Goal: Task Accomplishment & Management: Manage account settings

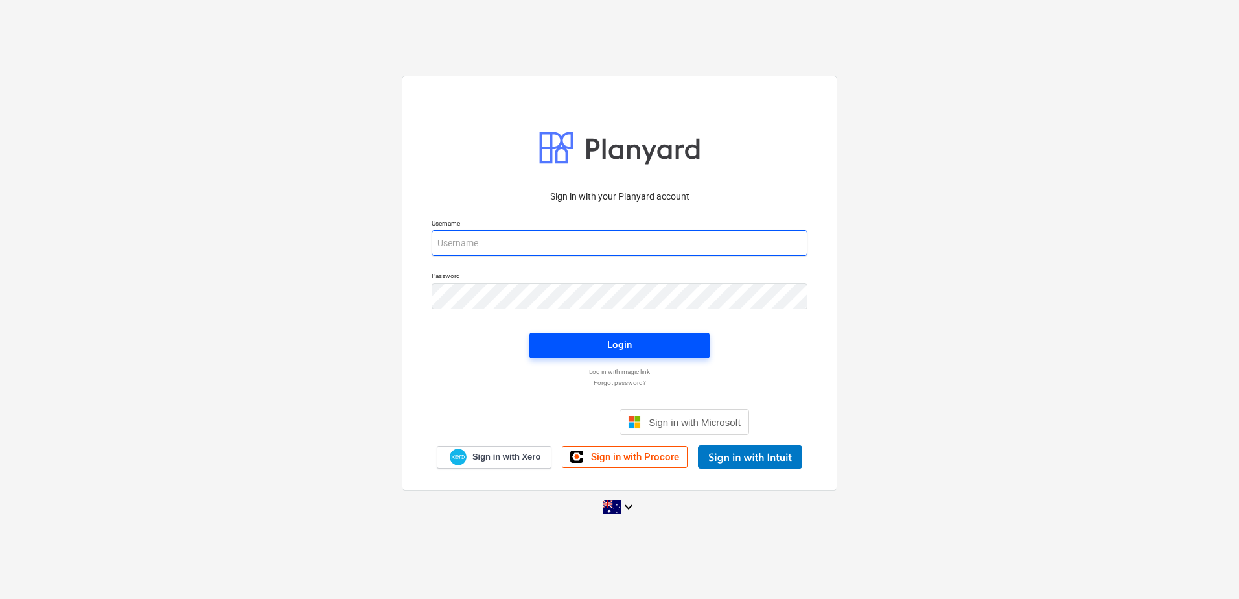
type input "[EMAIL_ADDRESS][DOMAIN_NAME]"
click at [676, 343] on span "Login" at bounding box center [619, 344] width 149 height 17
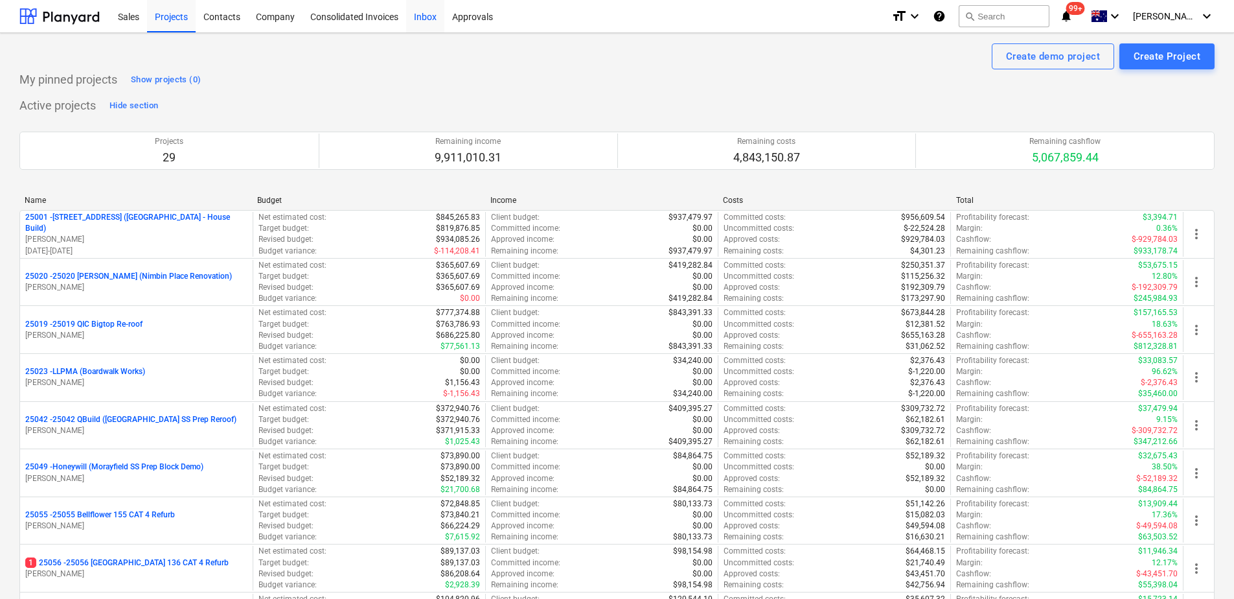
click at [433, 16] on div "Inbox" at bounding box center [425, 15] width 38 height 33
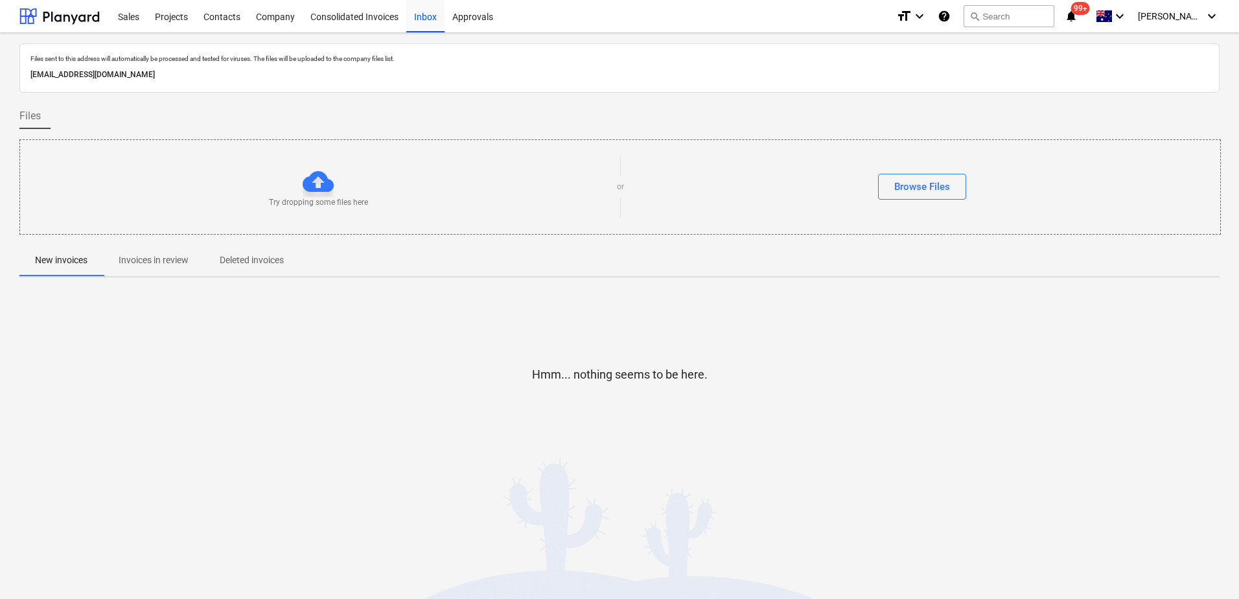
click at [170, 269] on span "Invoices in review" at bounding box center [153, 259] width 101 height 21
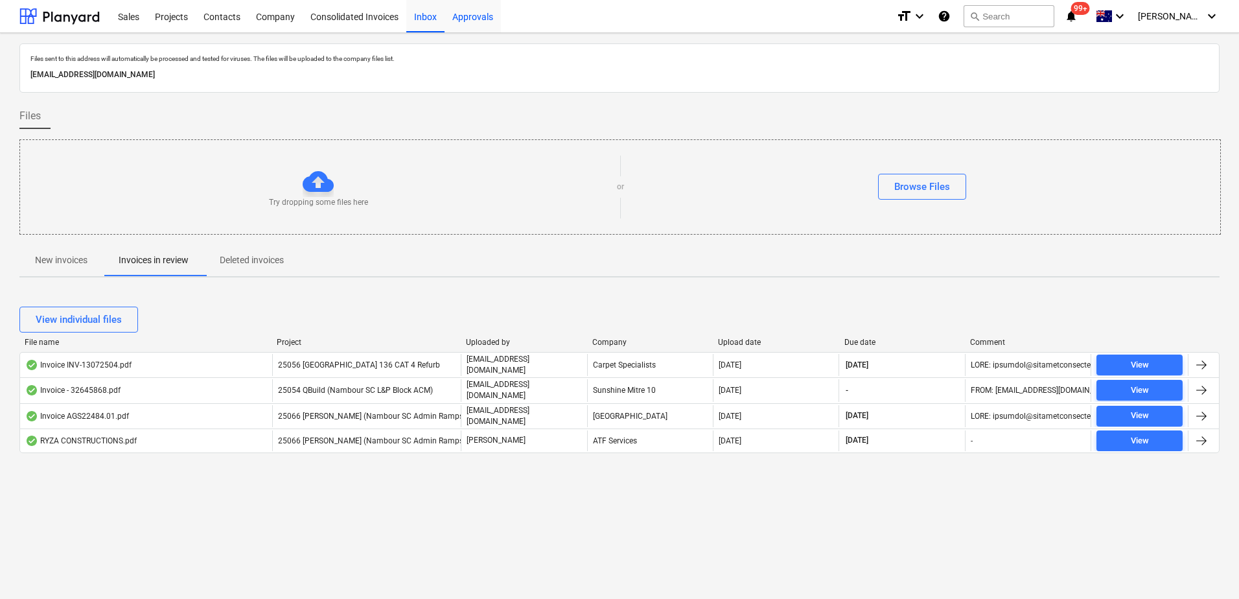
click at [462, 17] on div "Approvals" at bounding box center [472, 15] width 56 height 33
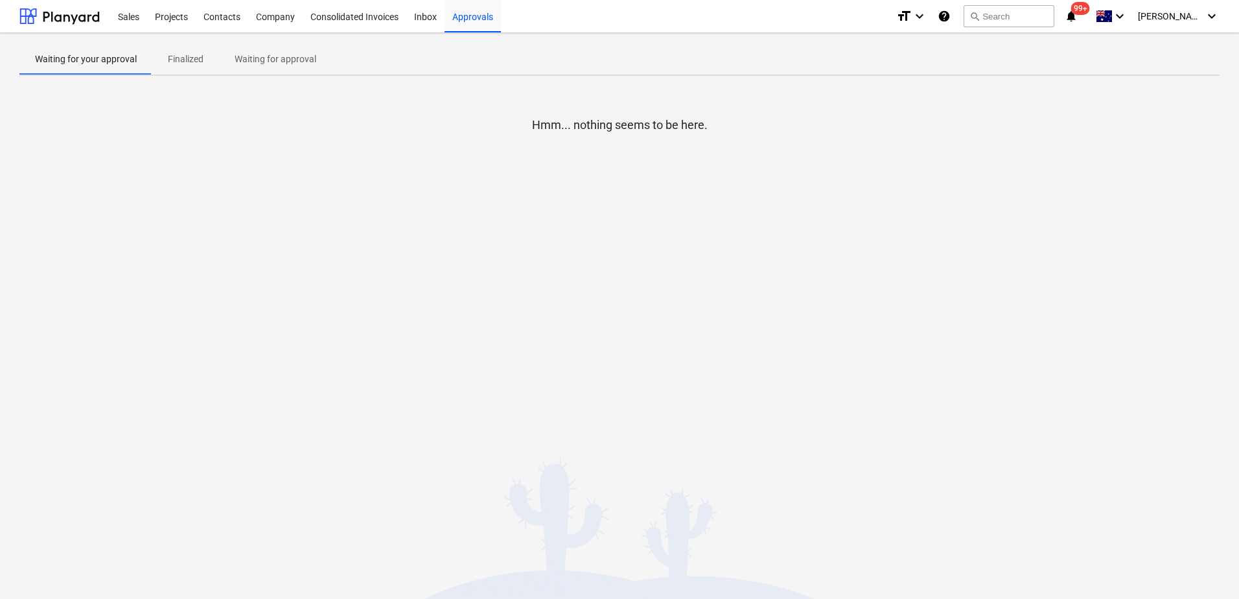
click at [262, 62] on p "Waiting for approval" at bounding box center [275, 59] width 82 height 14
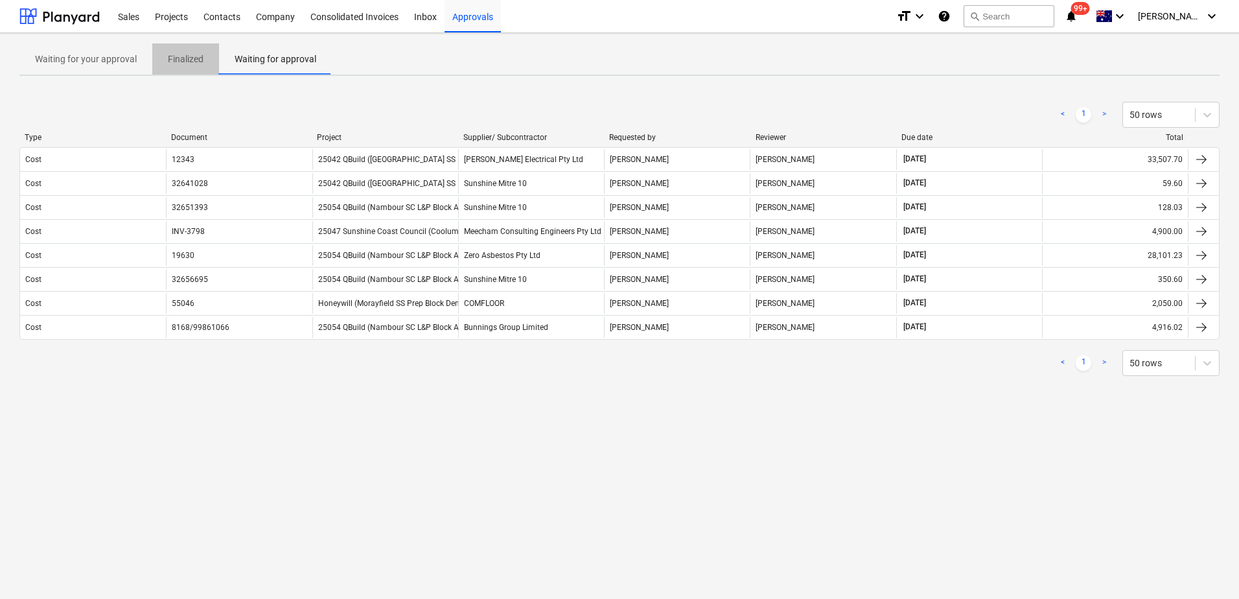
click at [175, 64] on p "Finalized" at bounding box center [186, 59] width 36 height 14
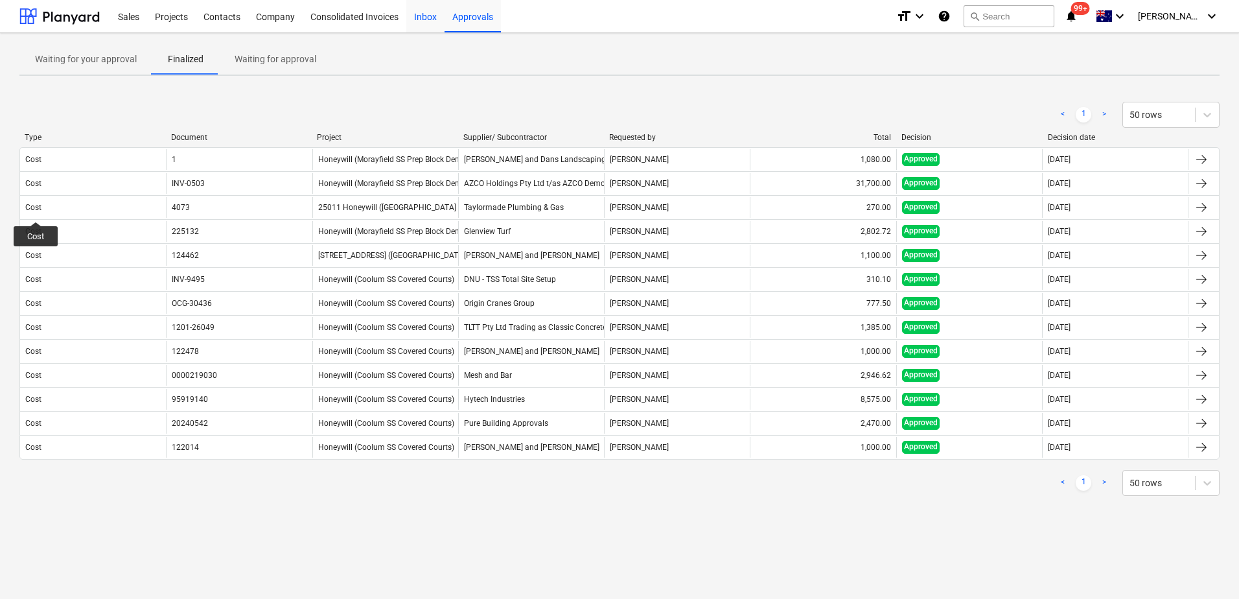
click at [418, 20] on div "Inbox" at bounding box center [425, 15] width 38 height 33
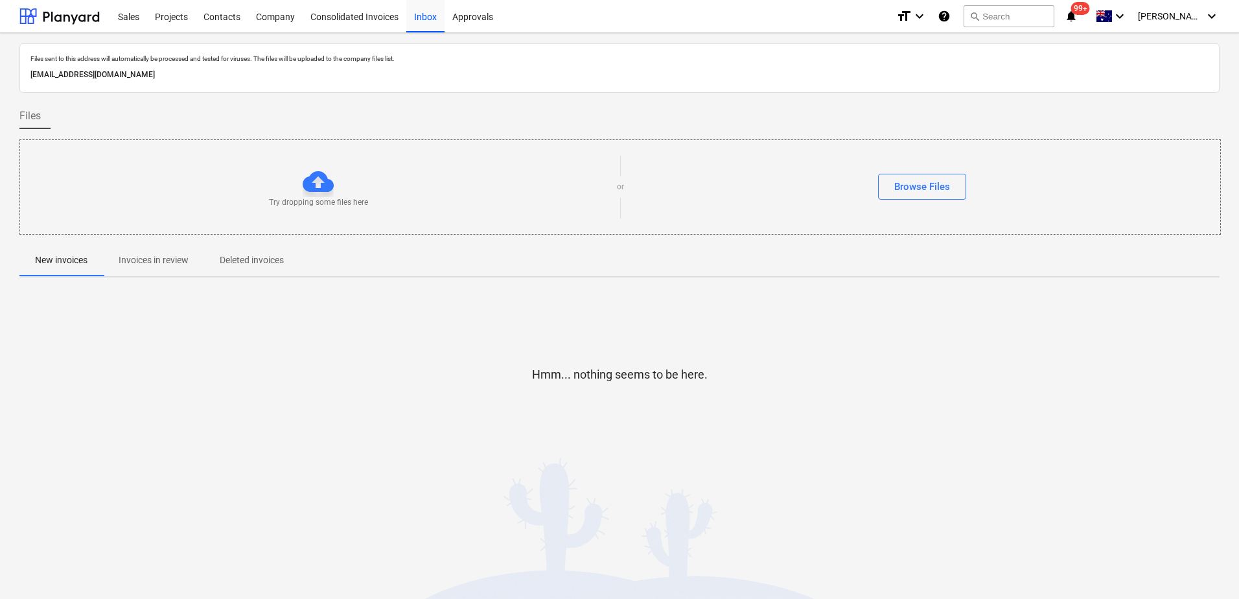
click at [187, 256] on p "Invoices in review" at bounding box center [154, 260] width 70 height 14
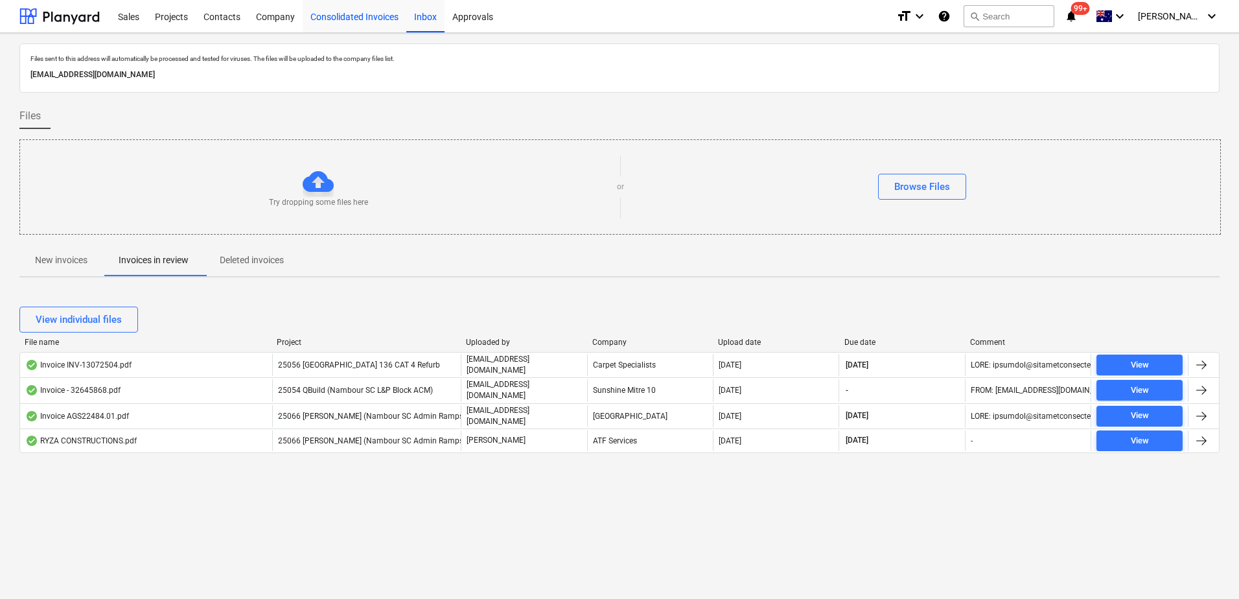
drag, startPoint x: 381, startPoint y: 20, endPoint x: 382, endPoint y: 29, distance: 8.4
click at [381, 20] on div "Consolidated Invoices" at bounding box center [355, 15] width 104 height 33
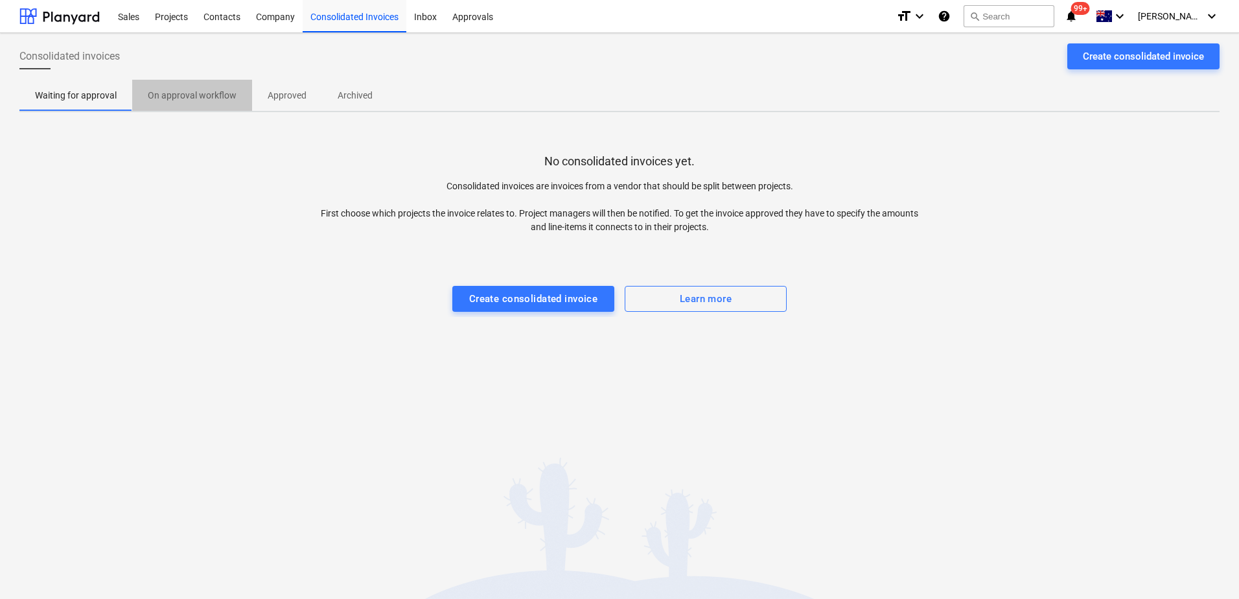
click at [208, 100] on p "On approval workflow" at bounding box center [192, 96] width 89 height 14
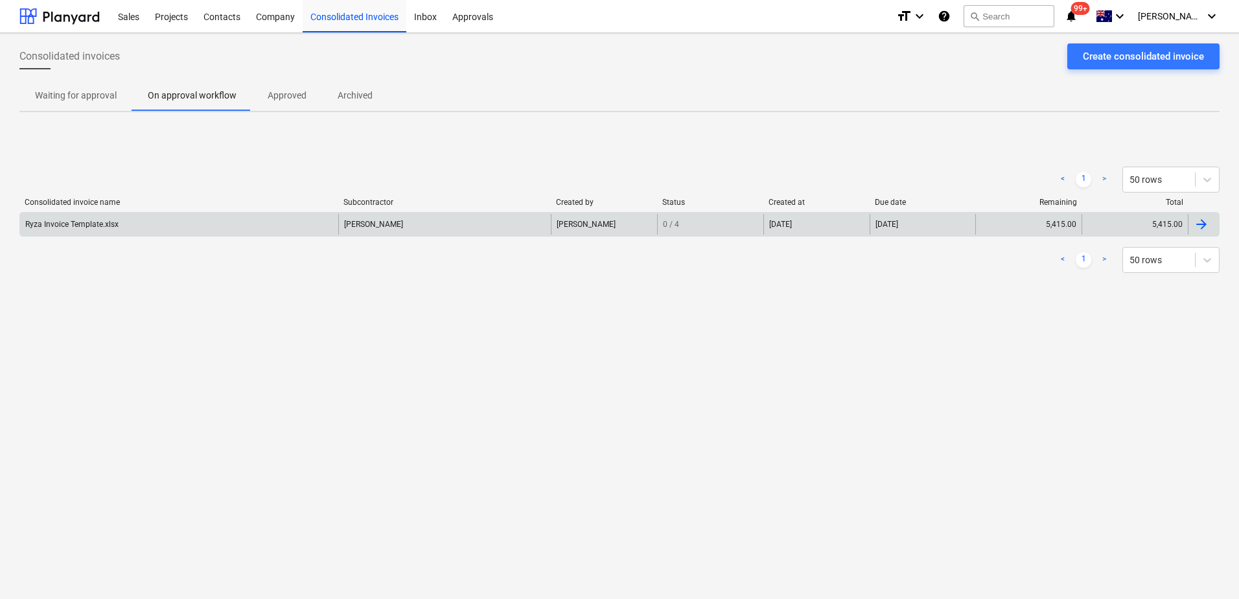
click at [290, 221] on div "Ryza Invoice Template.xlsx" at bounding box center [179, 224] width 318 height 21
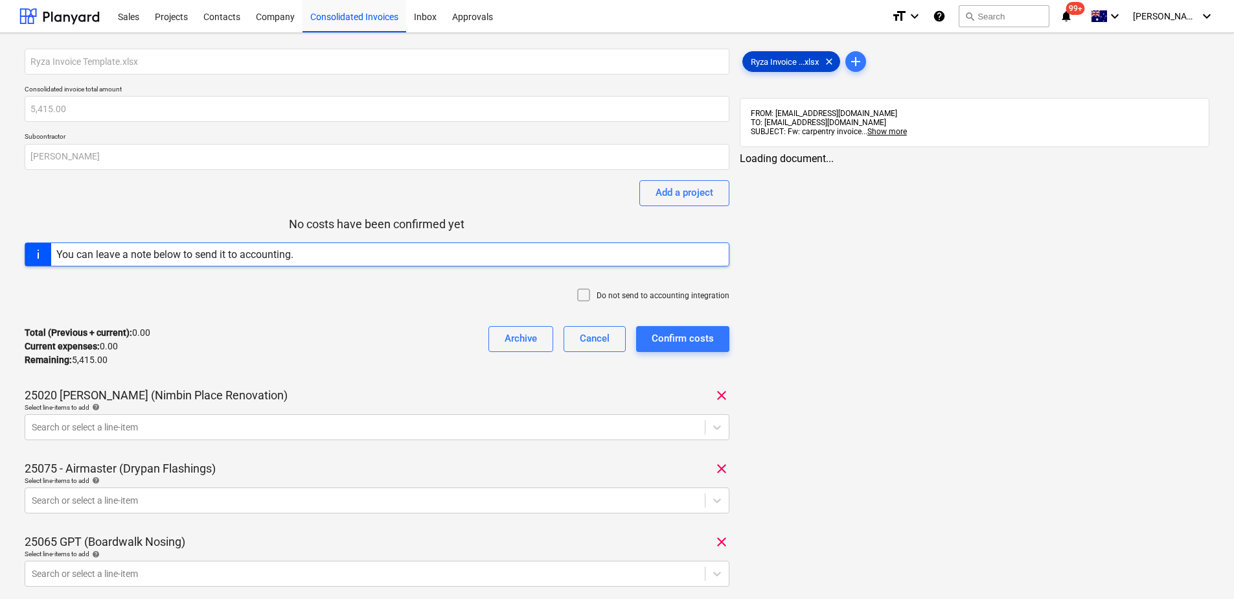
click at [775, 60] on span "Ryza Invoice ...xlsx" at bounding box center [785, 62] width 84 height 10
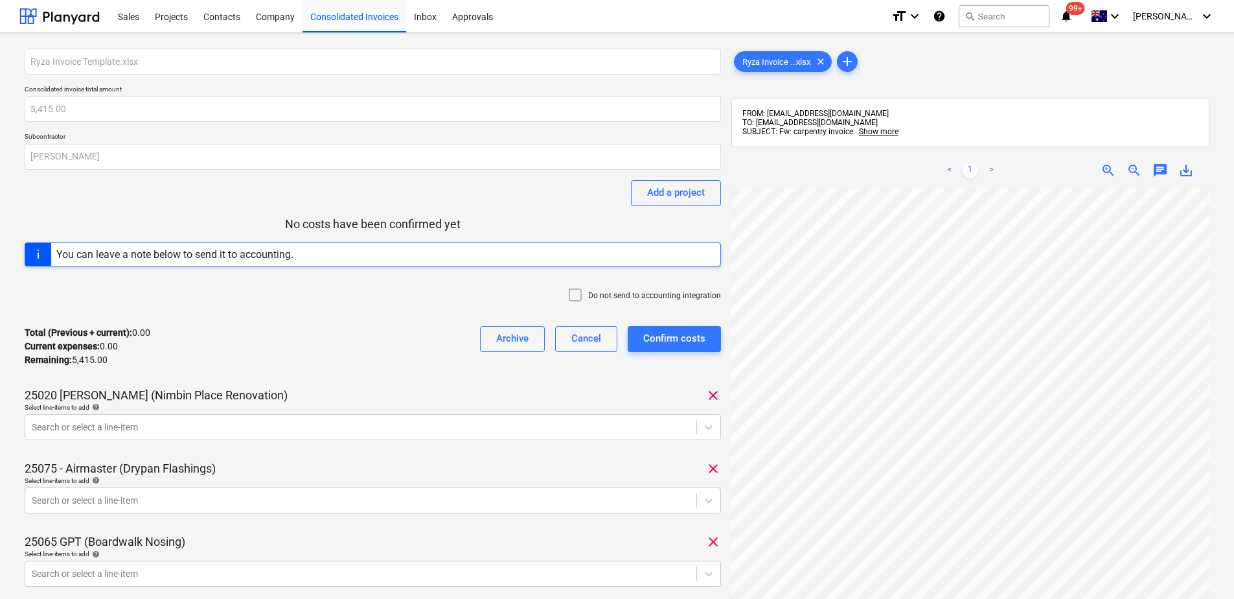
click at [1185, 171] on span "save_alt" at bounding box center [1186, 171] width 16 height 16
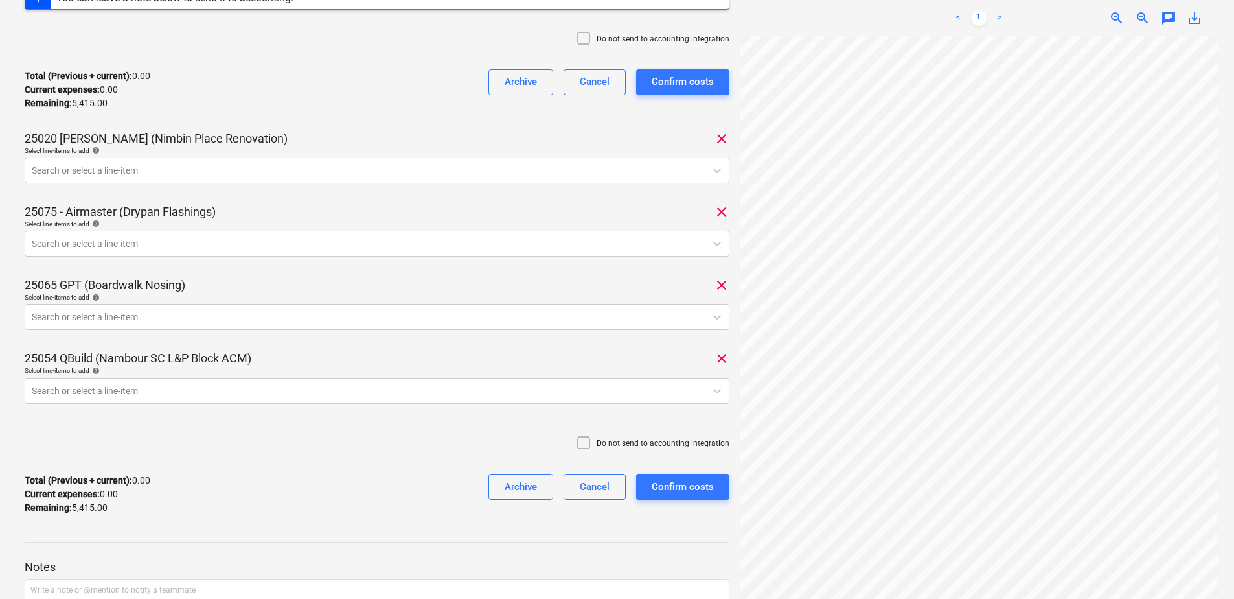
scroll to position [259, 0]
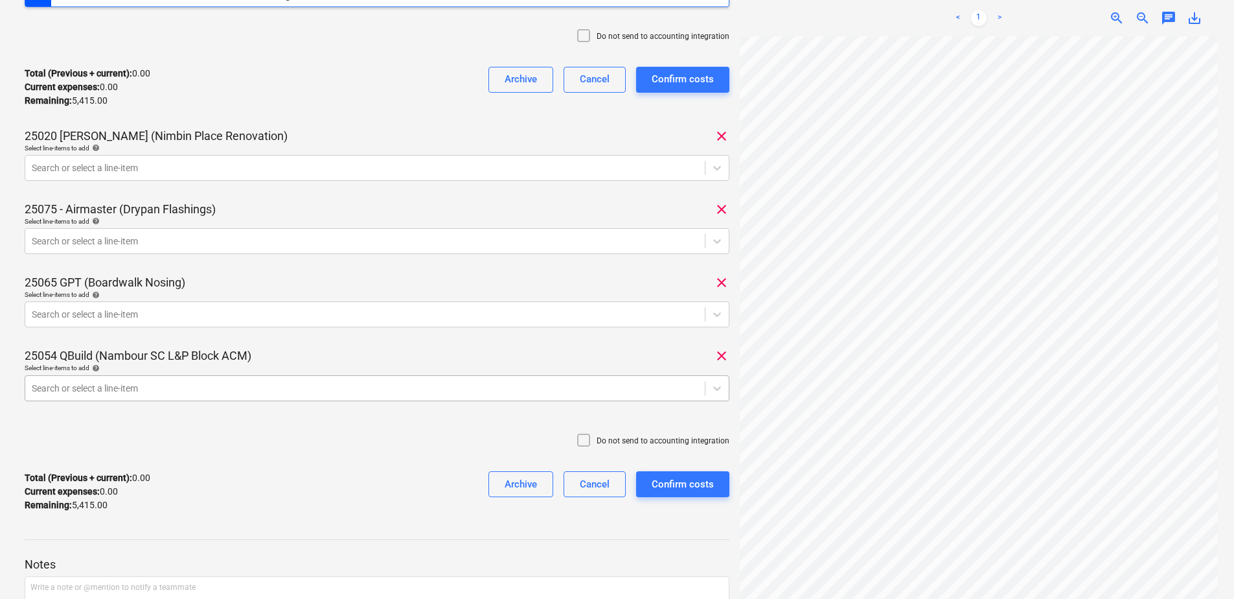
click at [149, 390] on div "Search or select a line-item" at bounding box center [377, 388] width 705 height 26
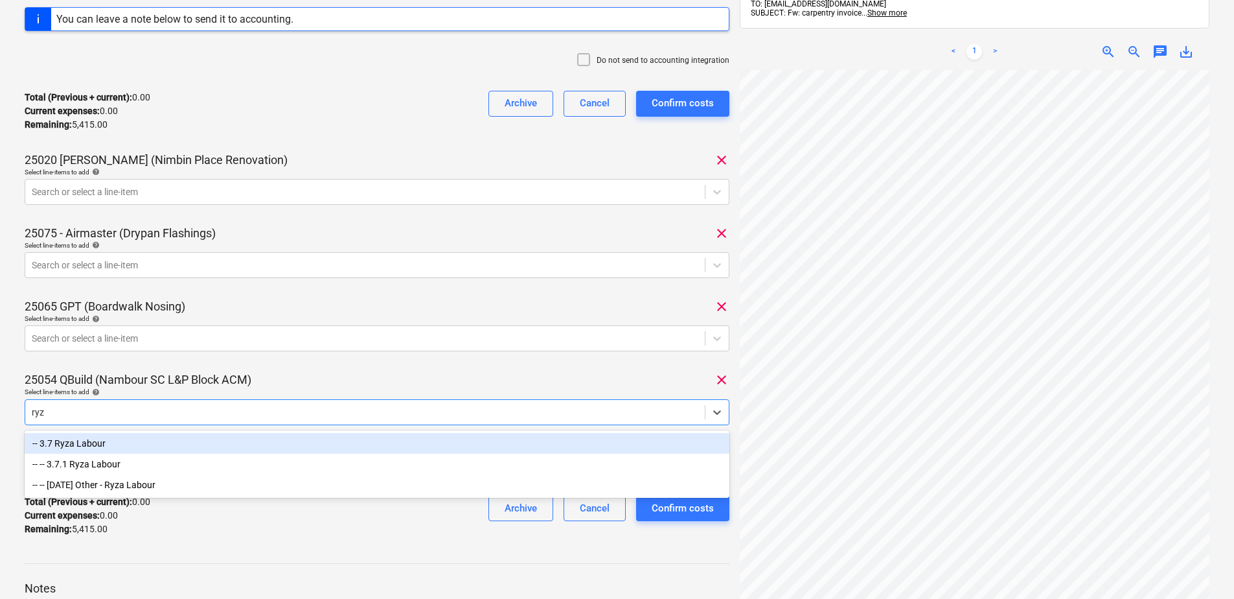
scroll to position [204, 0]
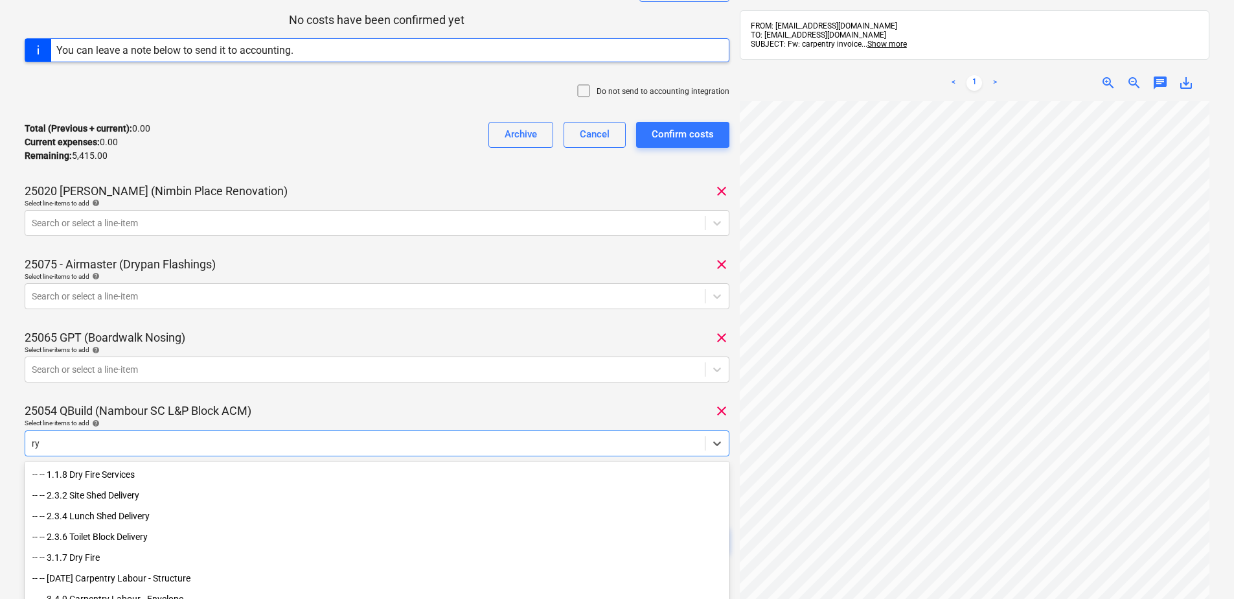
type input "r"
click at [158, 391] on div at bounding box center [377, 387] width 705 height 10
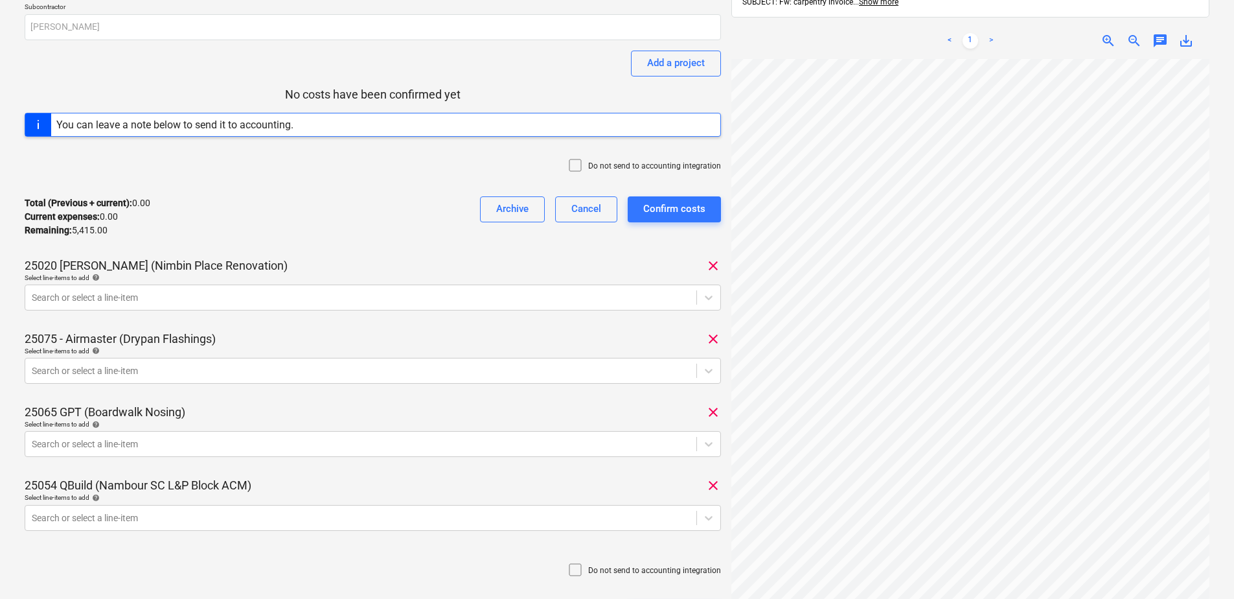
scroll to position [194, 0]
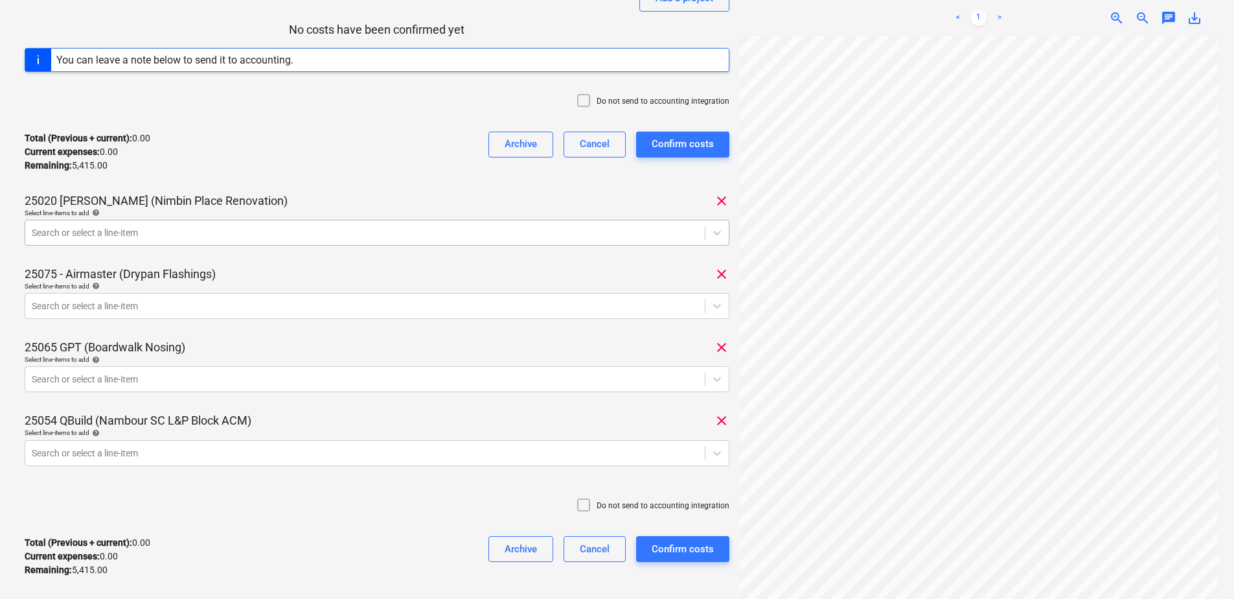
click at [102, 234] on div at bounding box center [365, 232] width 667 height 13
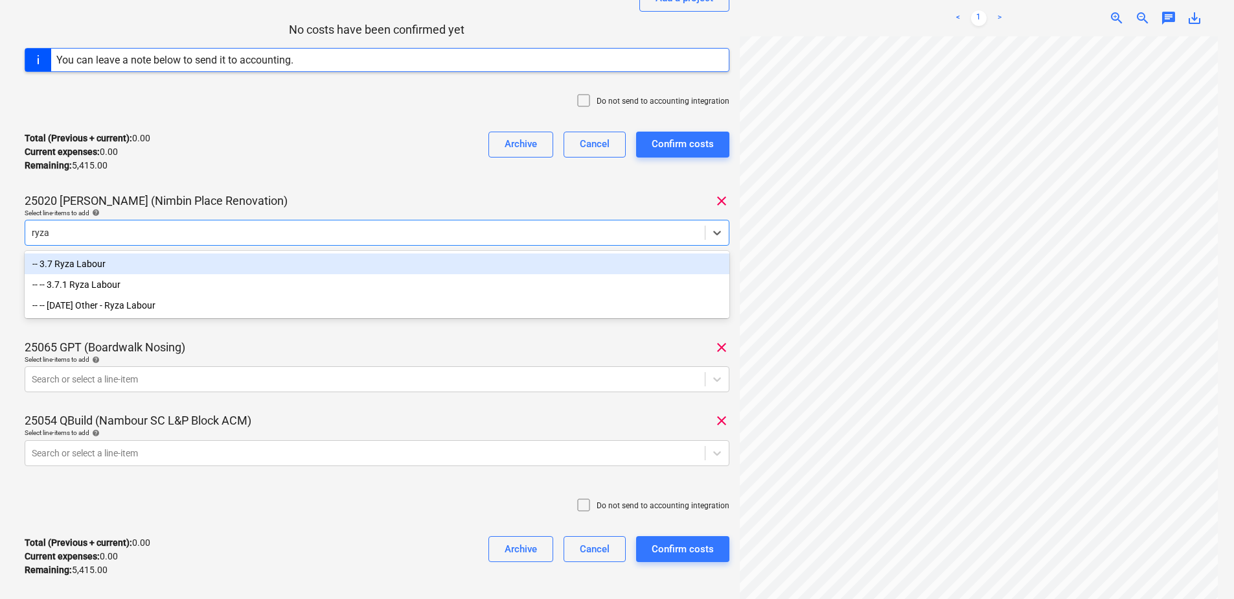
type input "ryza"
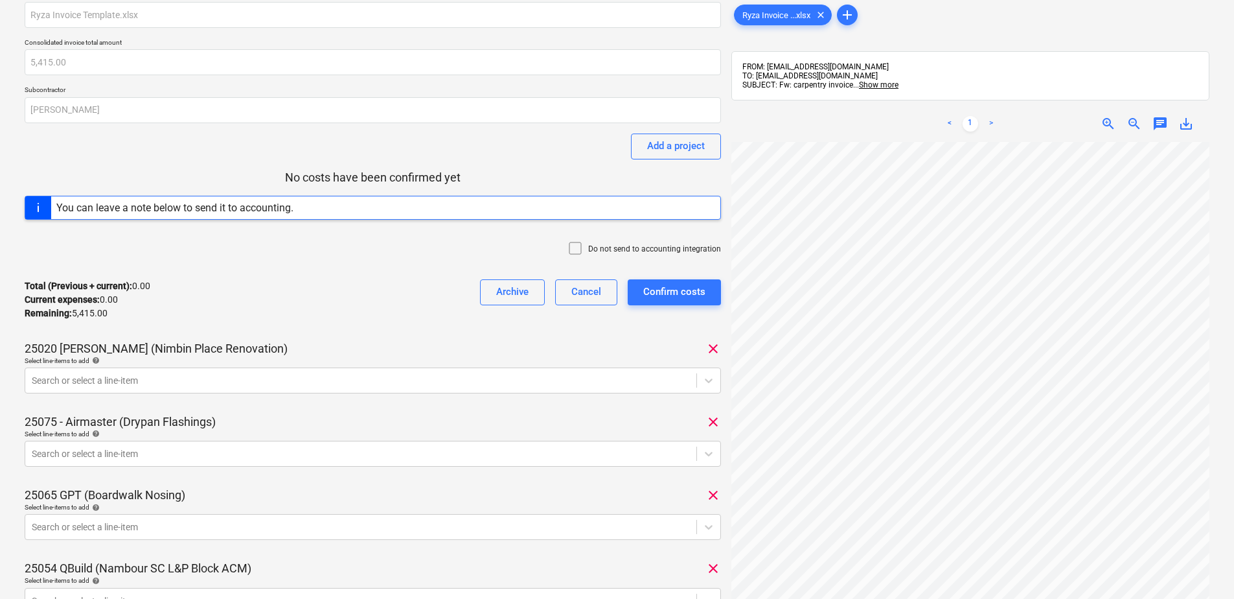
scroll to position [0, 0]
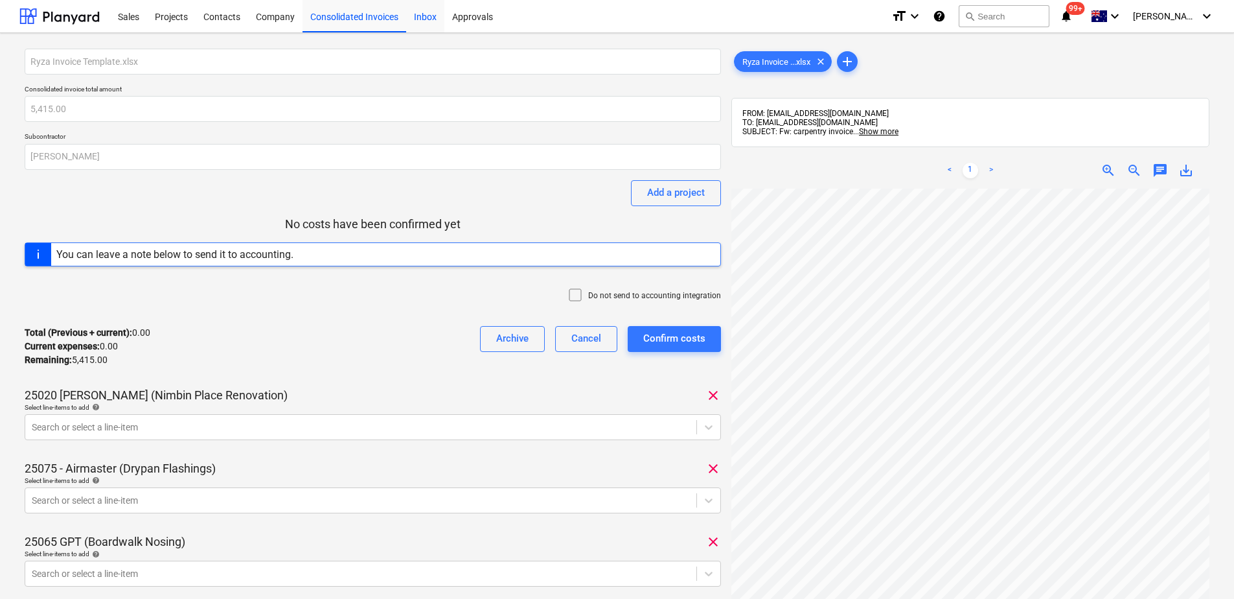
click at [418, 21] on div "Inbox" at bounding box center [425, 15] width 38 height 33
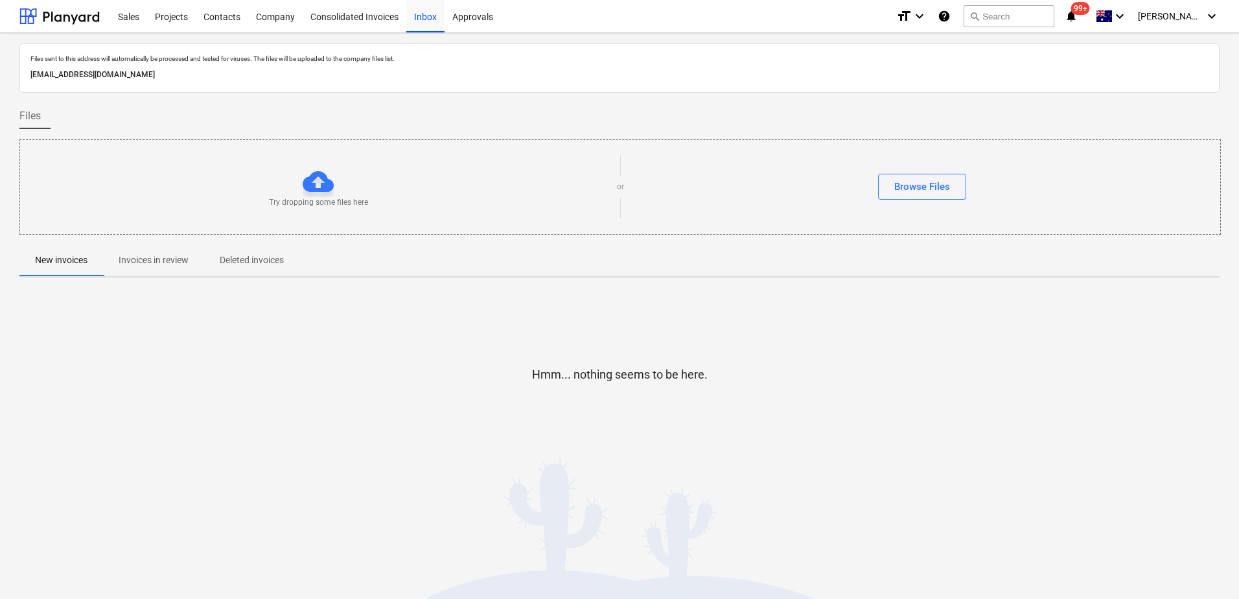
drag, startPoint x: 154, startPoint y: 266, endPoint x: 179, endPoint y: 292, distance: 36.7
click at [154, 266] on p "Invoices in review" at bounding box center [154, 260] width 70 height 14
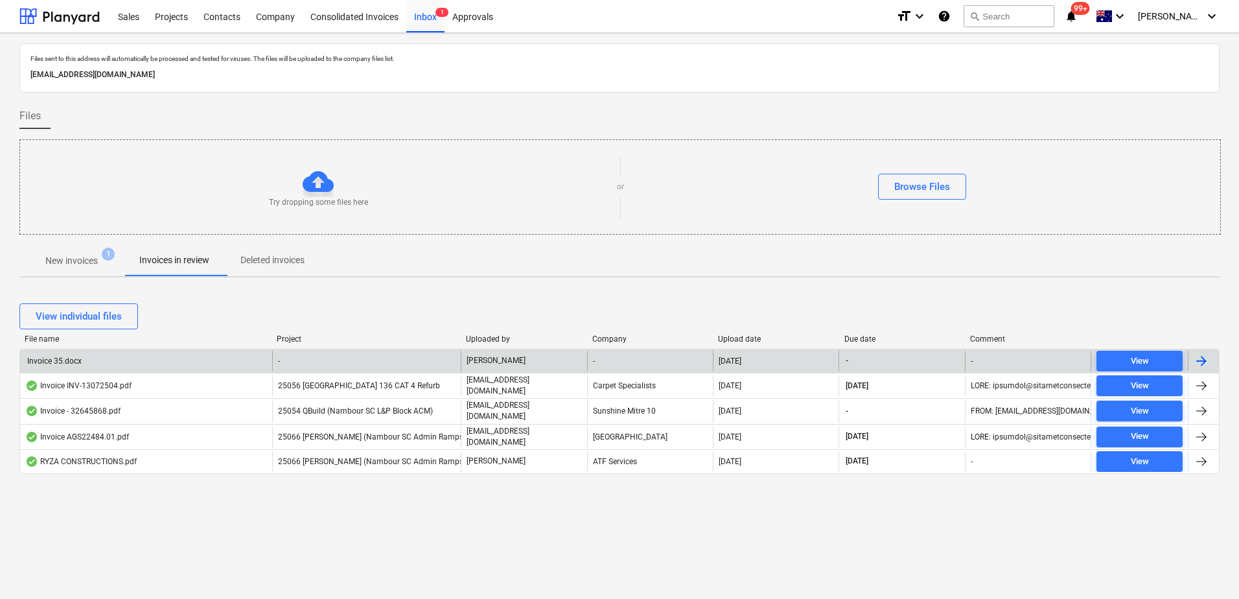
click at [379, 358] on div "-" at bounding box center [366, 360] width 189 height 21
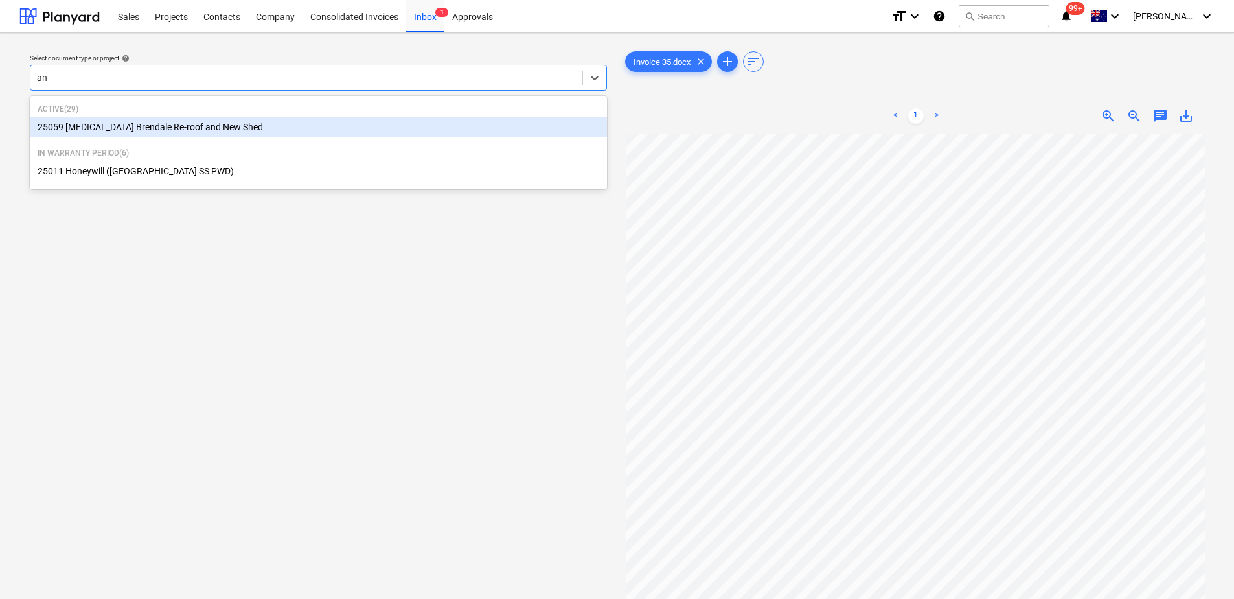
type input "a"
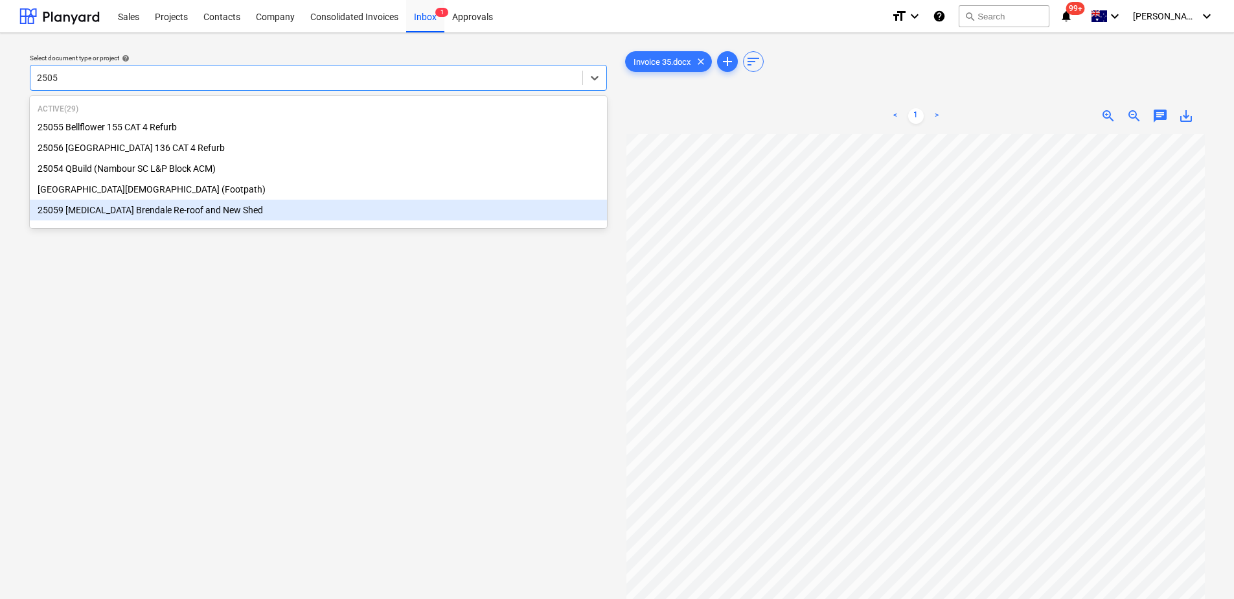
type input "25059"
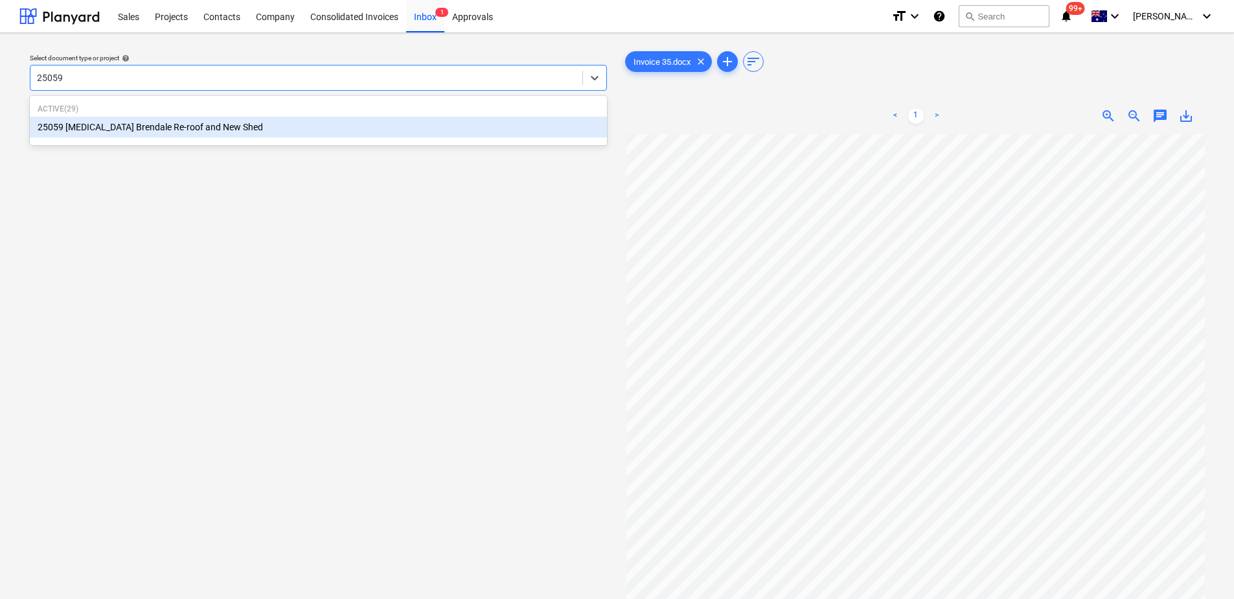
click at [150, 128] on div "25059 [MEDICAL_DATA] Brendale Re-roof and New Shed" at bounding box center [318, 127] width 577 height 21
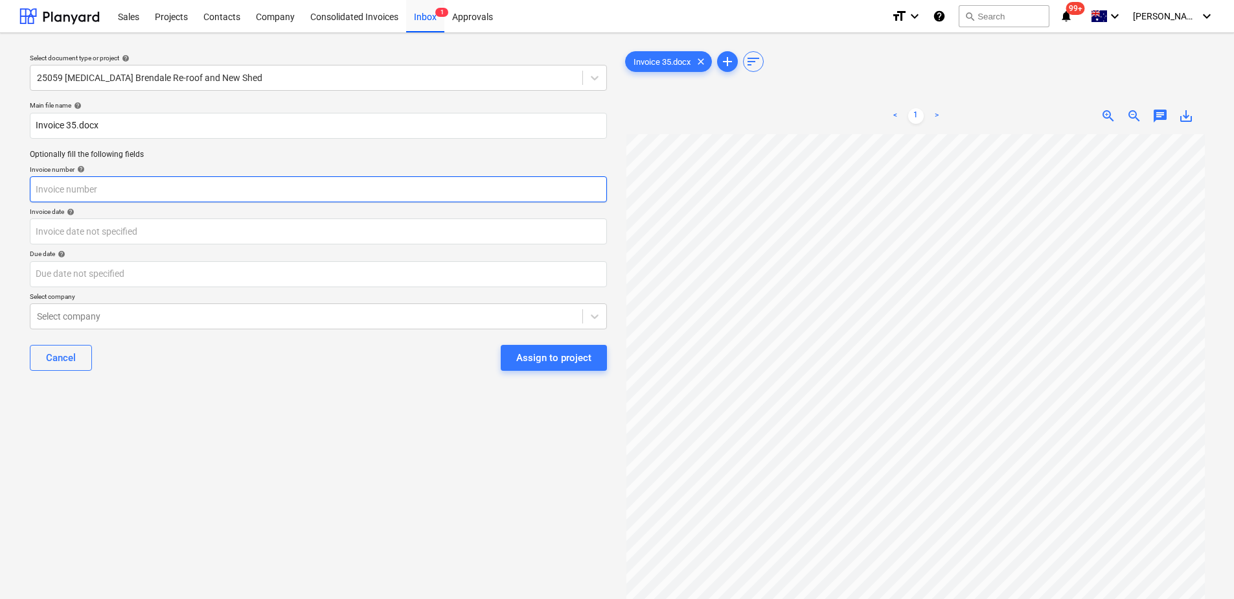
click at [137, 190] on input "text" at bounding box center [318, 189] width 577 height 26
type input "35"
click at [218, 320] on div at bounding box center [306, 316] width 539 height 13
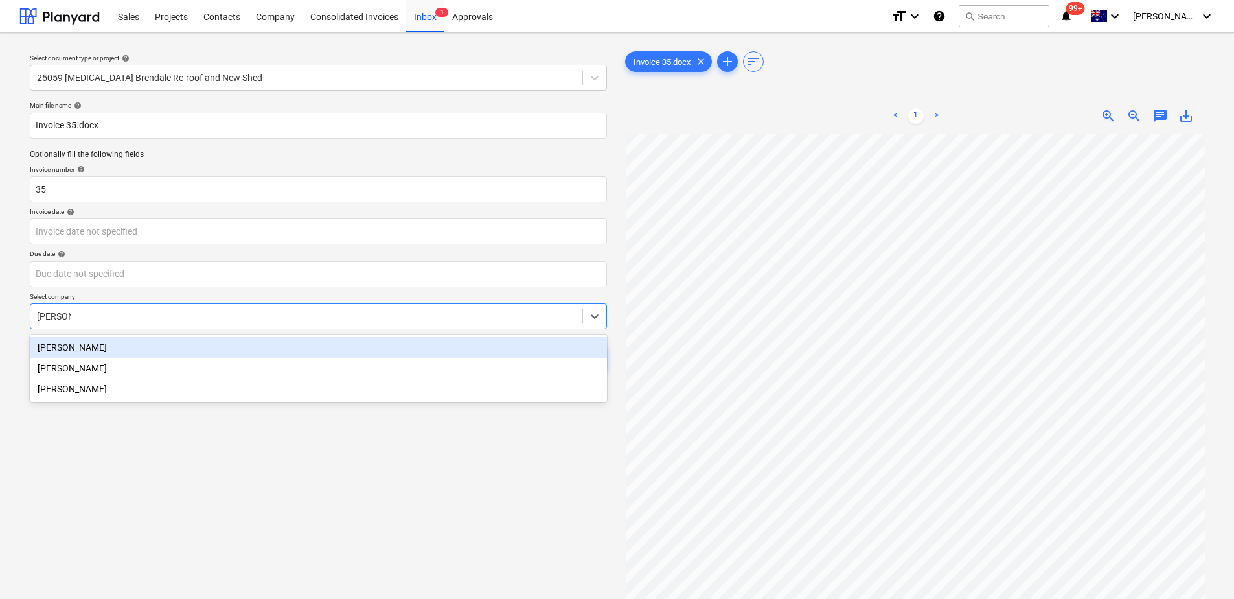
type input "[PERSON_NAME]"
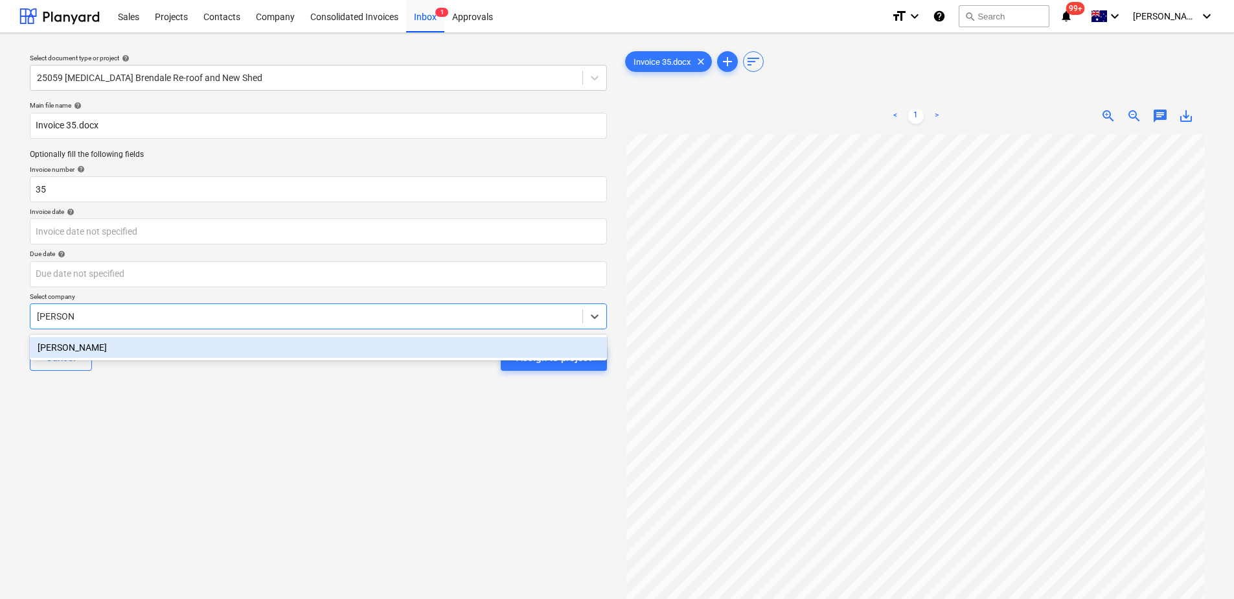
click at [221, 348] on div "[PERSON_NAME]" at bounding box center [318, 347] width 577 height 21
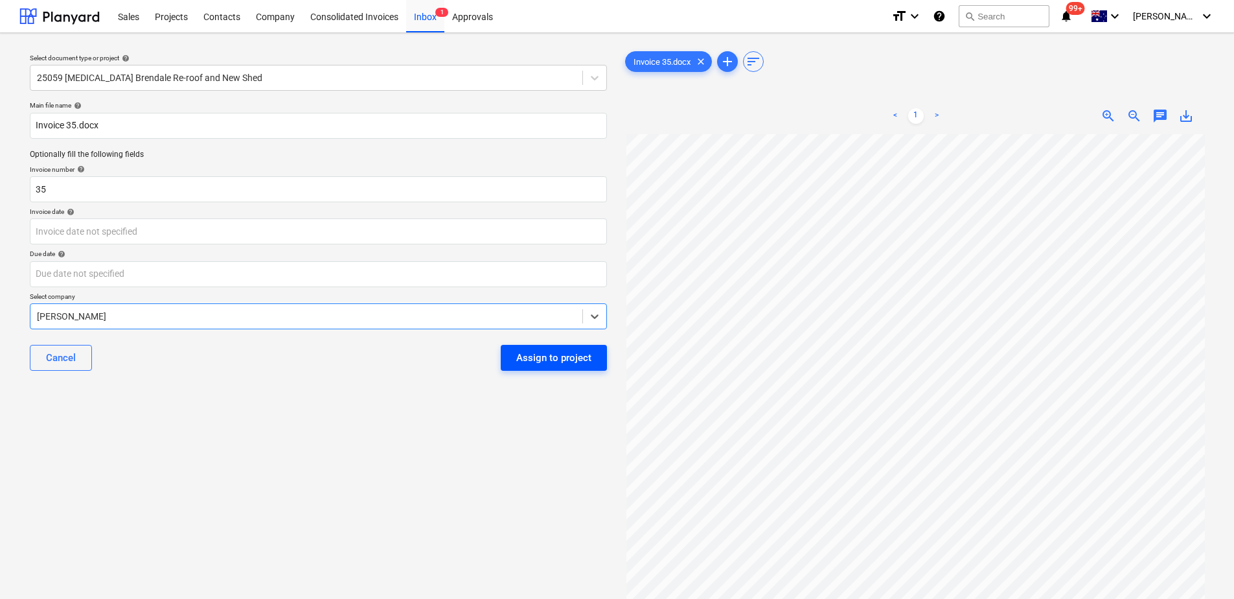
click at [518, 356] on div "Assign to project" at bounding box center [553, 357] width 75 height 17
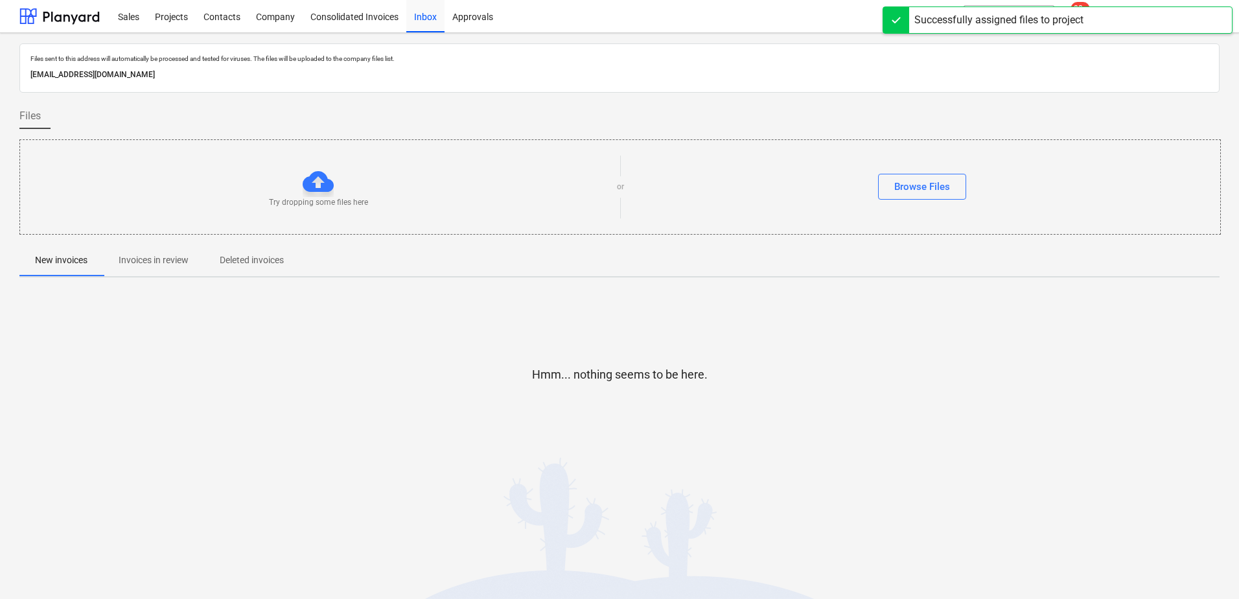
click at [160, 261] on p "Invoices in review" at bounding box center [154, 260] width 70 height 14
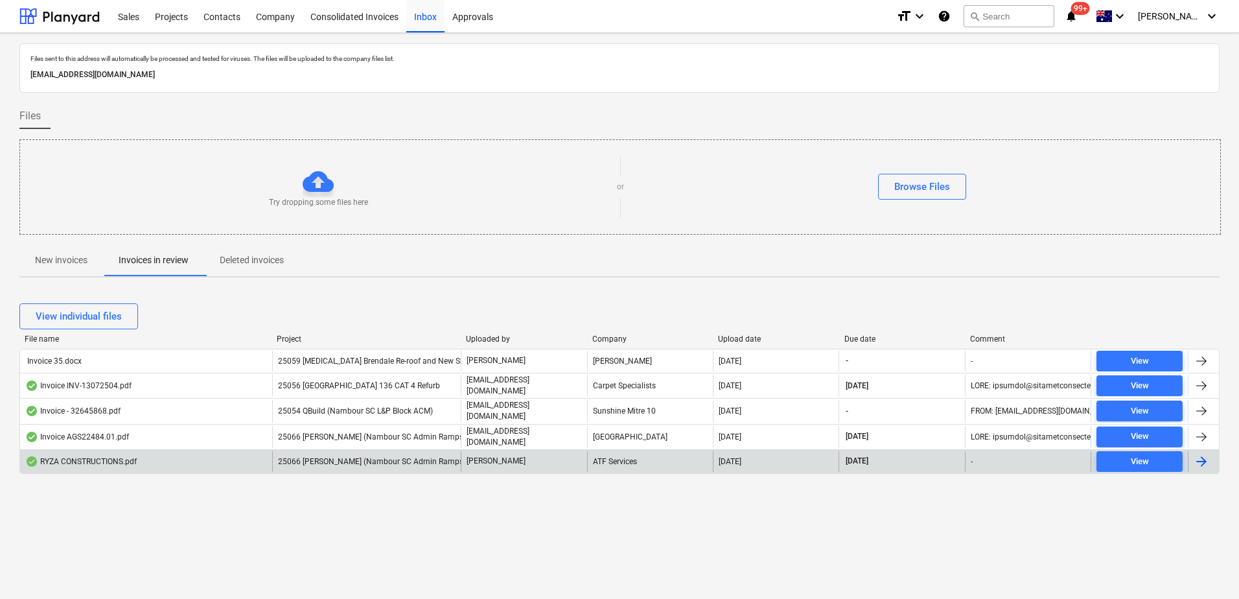
click at [350, 457] on span "25066 [PERSON_NAME] (Nambour SC Admin Ramps)" at bounding box center [372, 461] width 188 height 9
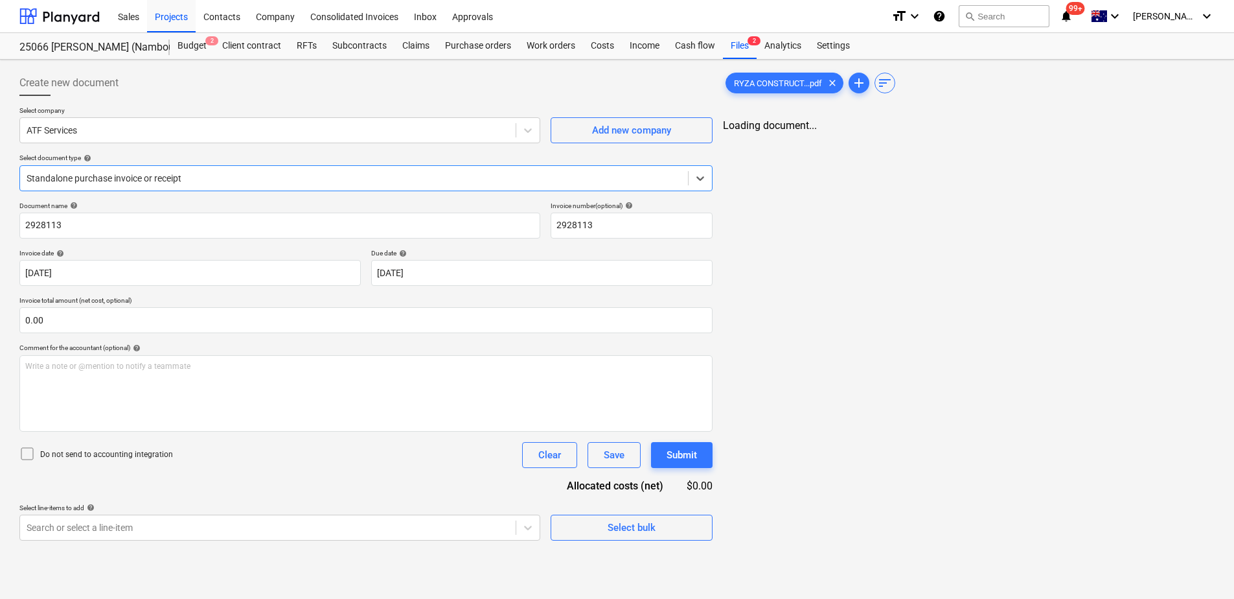
type input "2928113"
type input "[DATE]"
click at [1171, 139] on span "chat" at bounding box center [1166, 138] width 16 height 16
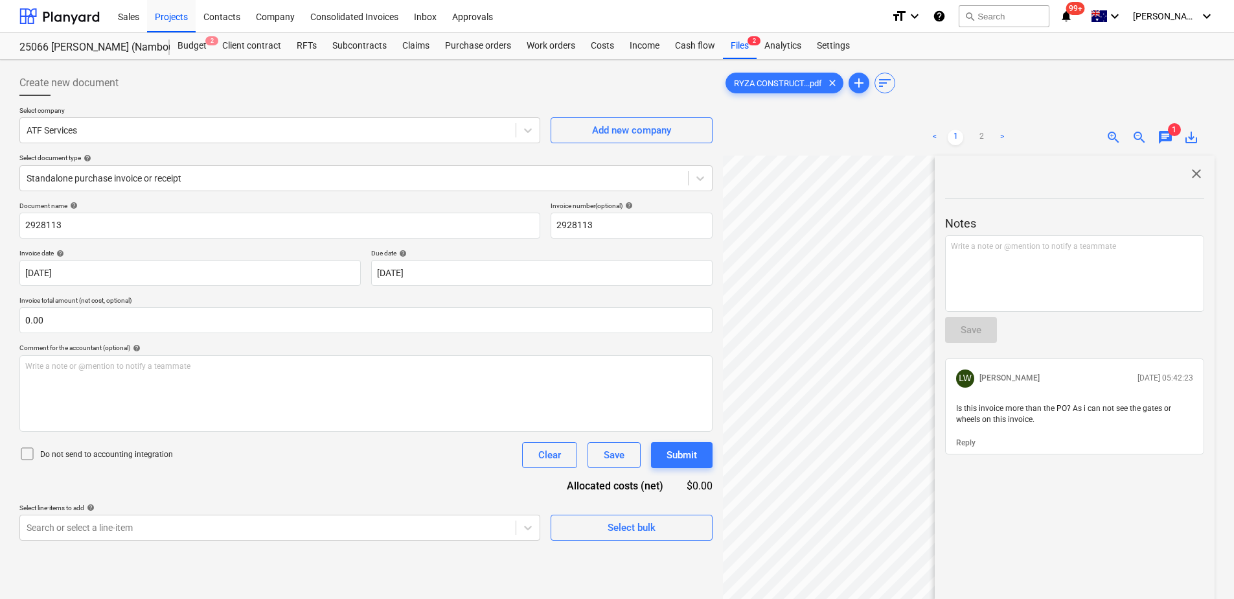
click at [1171, 139] on span "chat" at bounding box center [1166, 138] width 16 height 16
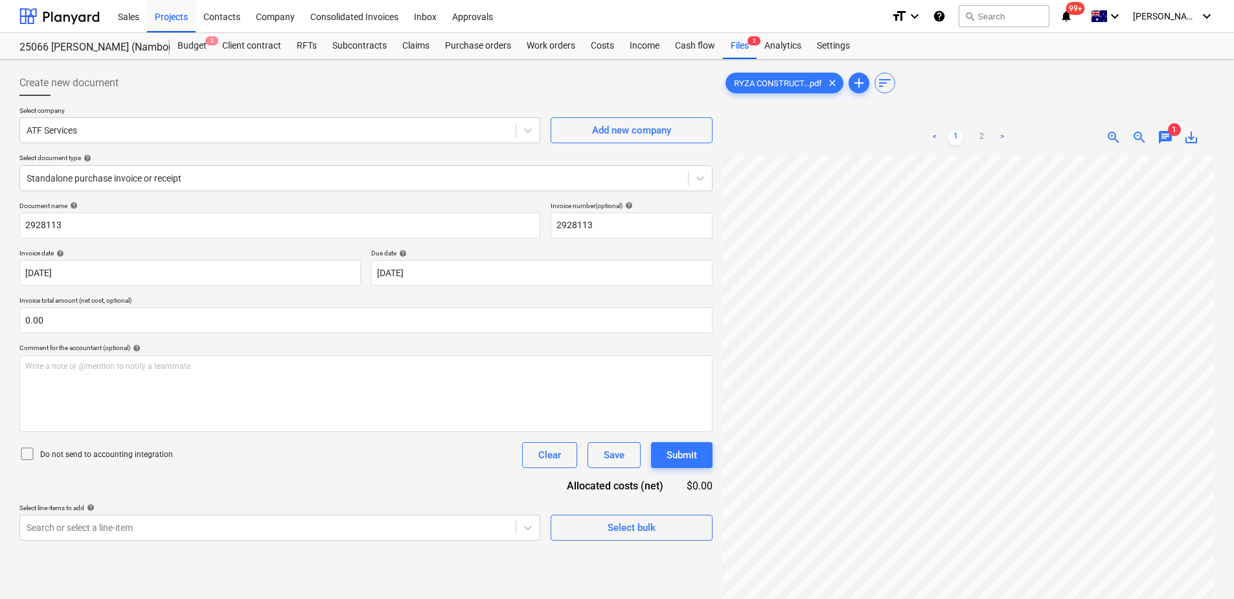
scroll to position [26, 333]
click at [173, 177] on div at bounding box center [354, 178] width 655 height 13
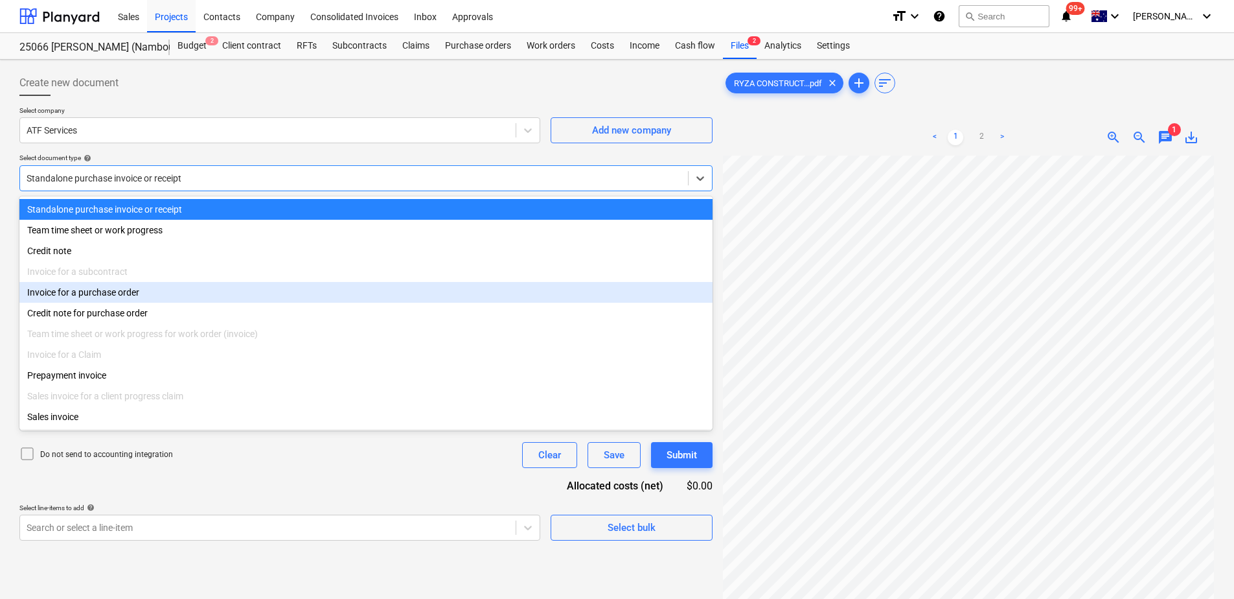
click at [118, 294] on div "Invoice for a purchase order" at bounding box center [365, 292] width 693 height 21
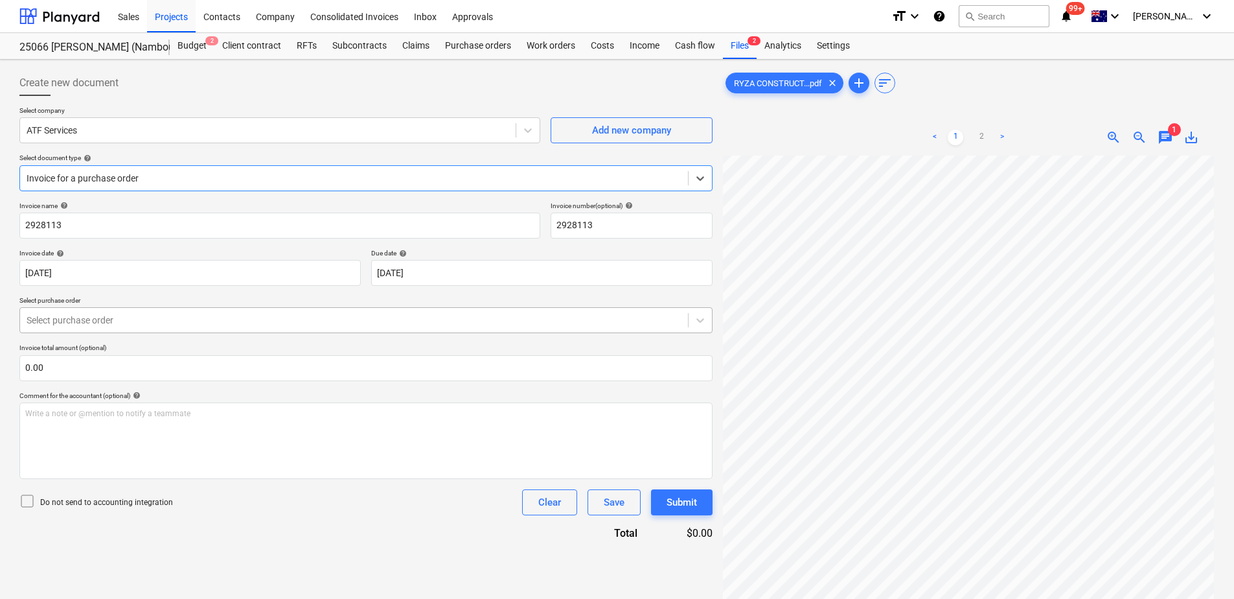
click at [207, 325] on div at bounding box center [354, 320] width 655 height 13
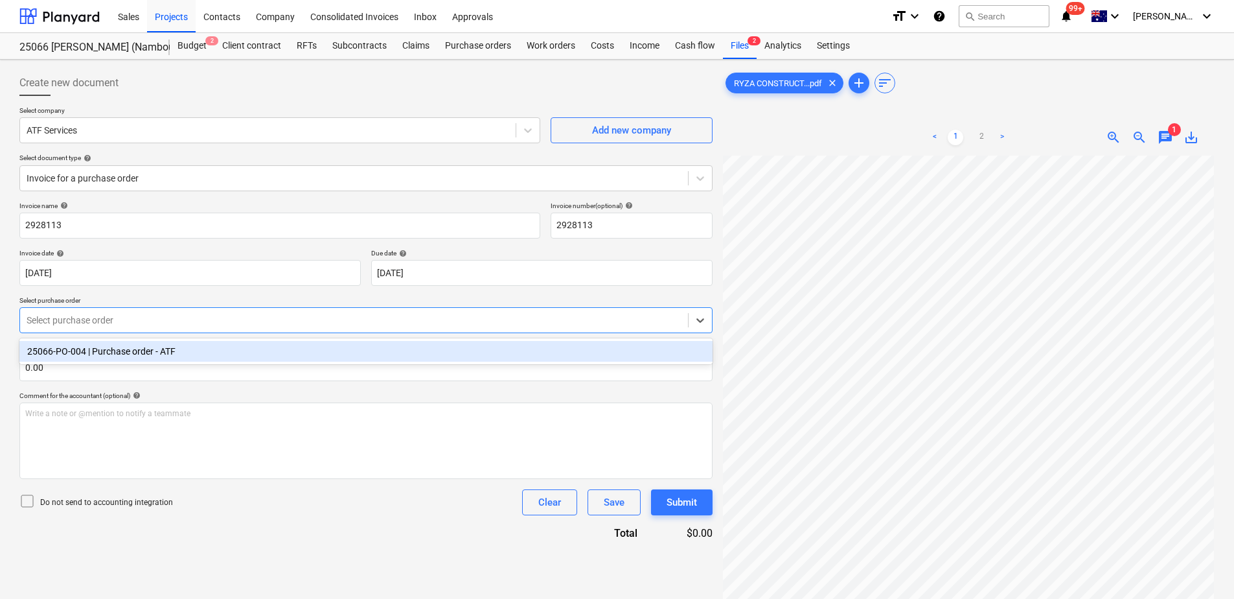
click at [207, 356] on div "25066-PO-004 | Purchase order - ATF" at bounding box center [365, 351] width 693 height 21
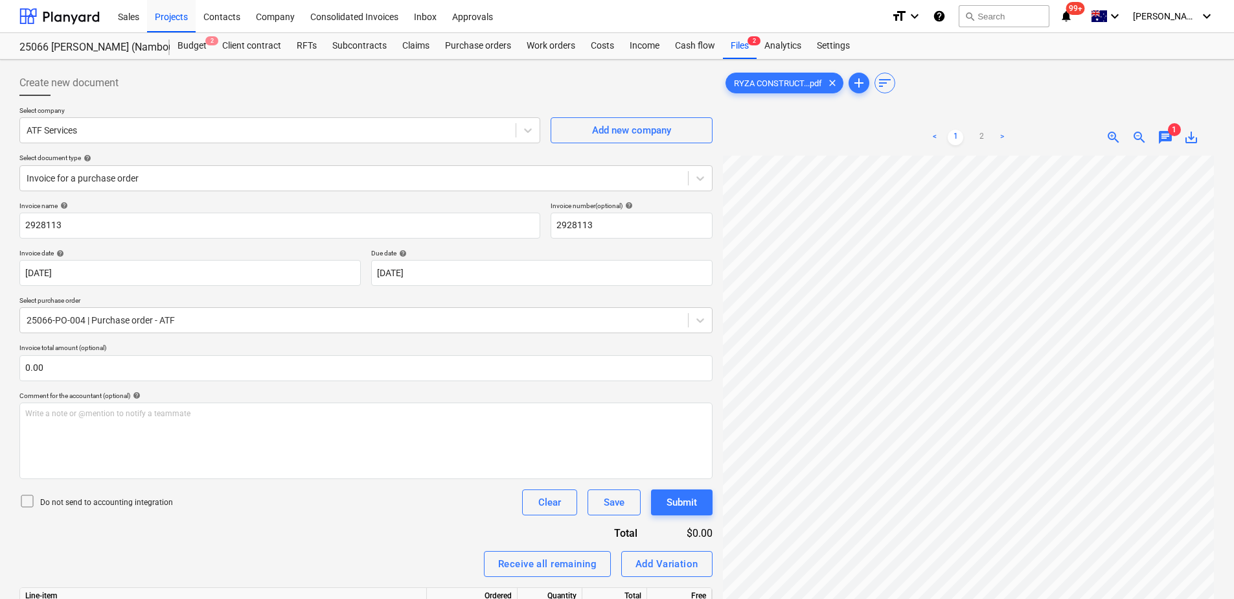
click at [222, 538] on div "Invoice name help 2928113 Invoice number (optional) help 2928113 Invoice date h…" at bounding box center [365, 475] width 693 height 548
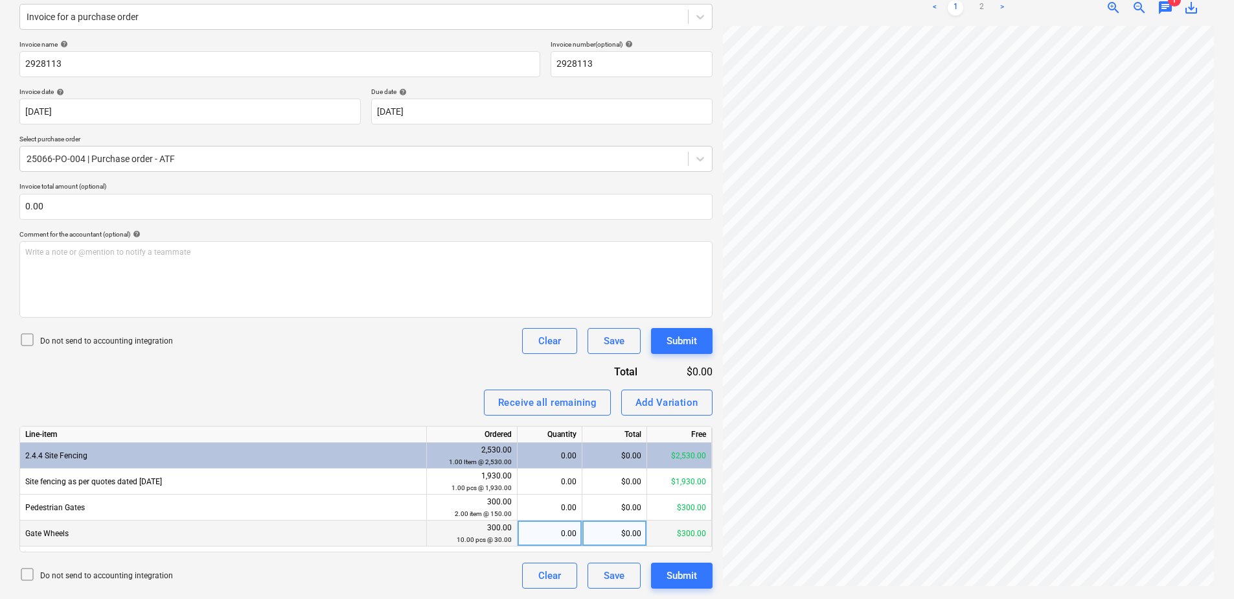
scroll to position [0, 333]
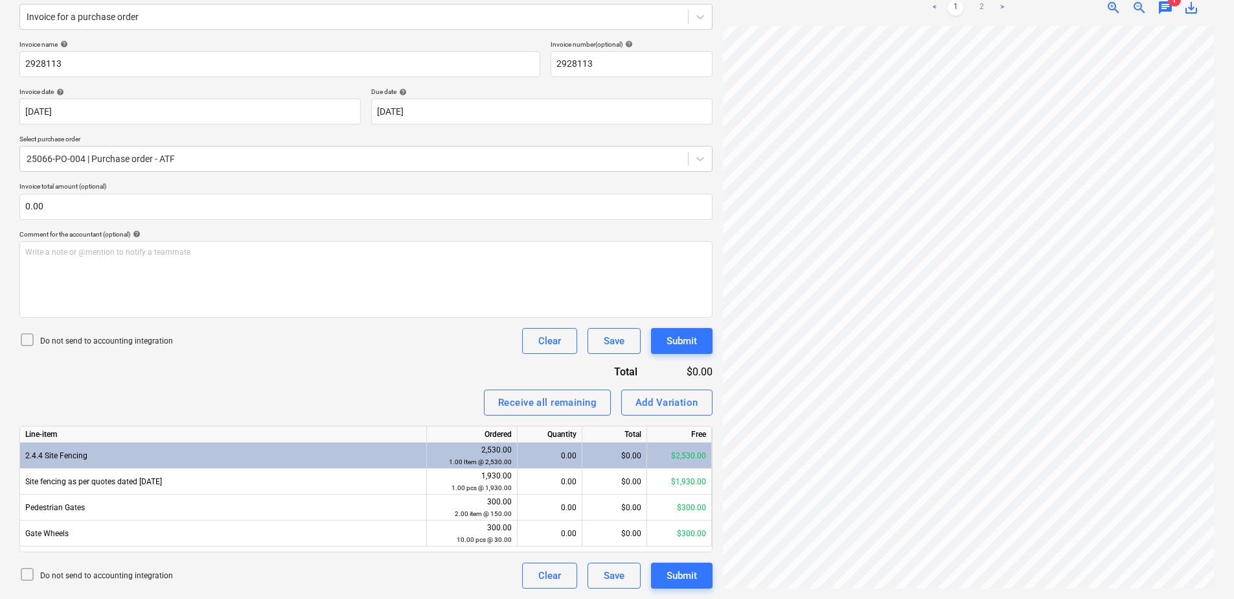
click at [253, 384] on div "Invoice name help 2928113 Invoice number (optional) help 2928113 Invoice date h…" at bounding box center [365, 314] width 693 height 548
click at [681, 329] on div "Create new document Select company ATF Services Add new company Select document…" at bounding box center [616, 248] width 1205 height 690
click at [1168, 7] on span "chat" at bounding box center [1166, 8] width 16 height 16
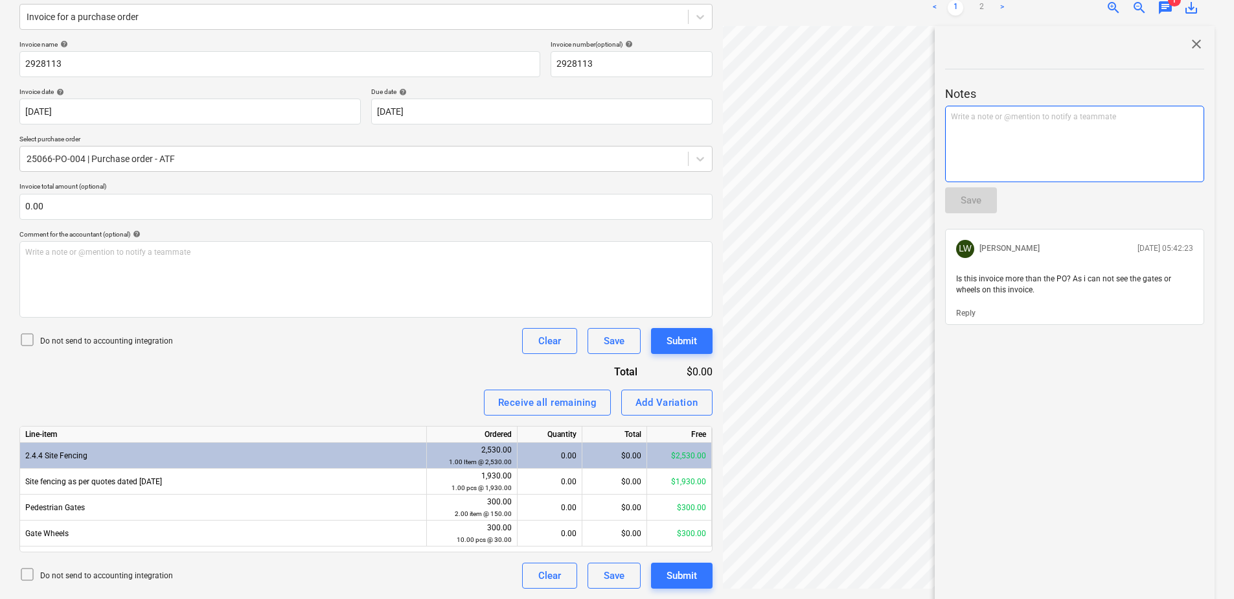
click at [1066, 143] on div "Write a note or @mention to notify a teammate [PERSON_NAME]" at bounding box center [1074, 144] width 259 height 76
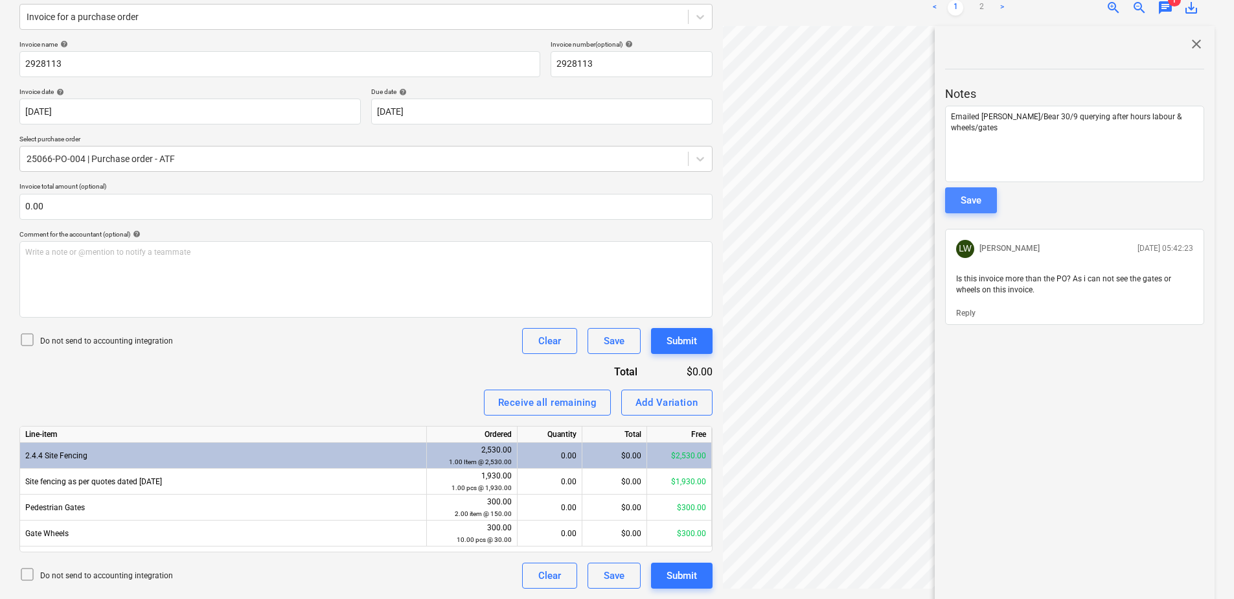
click at [973, 205] on div "Save" at bounding box center [971, 200] width 21 height 17
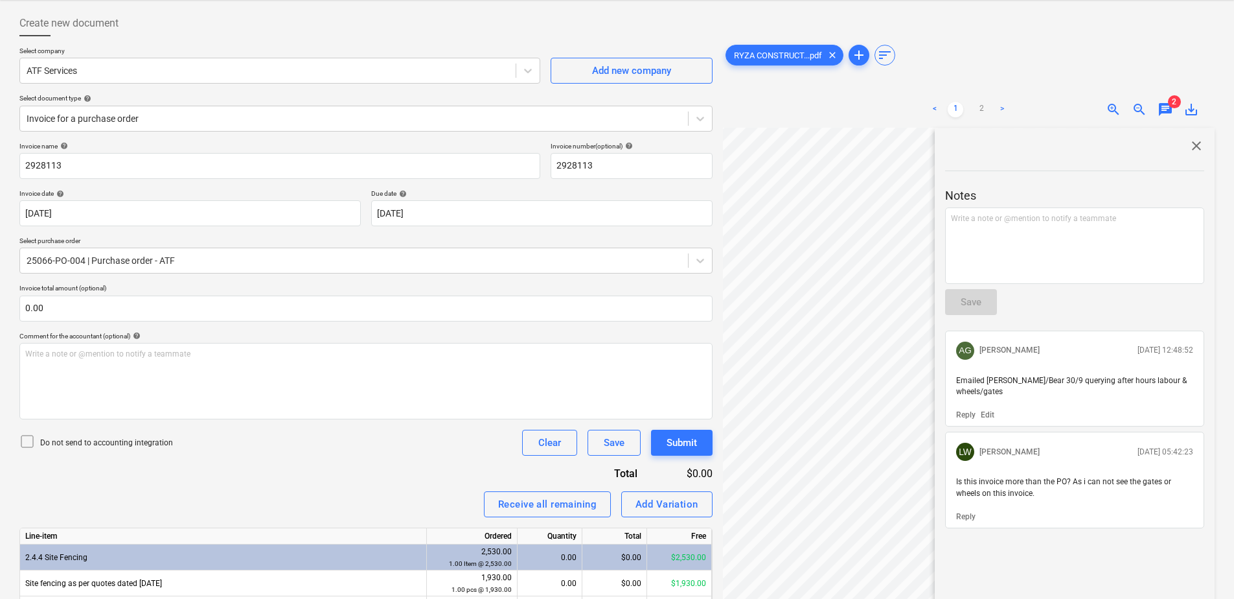
scroll to position [0, 0]
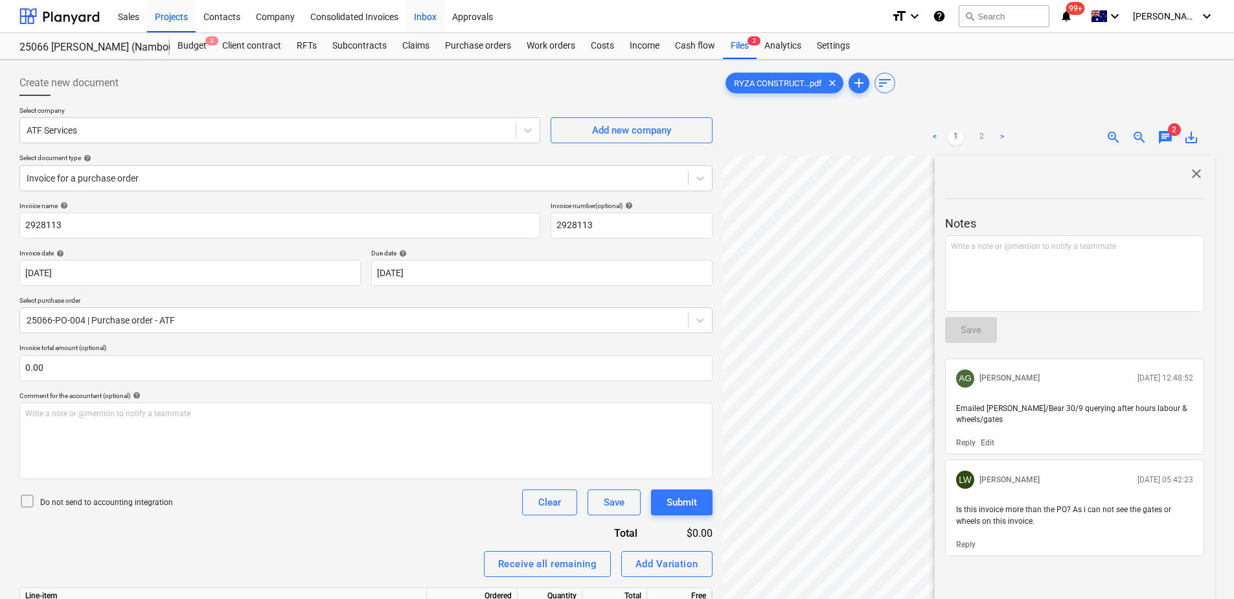
click at [423, 22] on div "Inbox" at bounding box center [425, 15] width 38 height 33
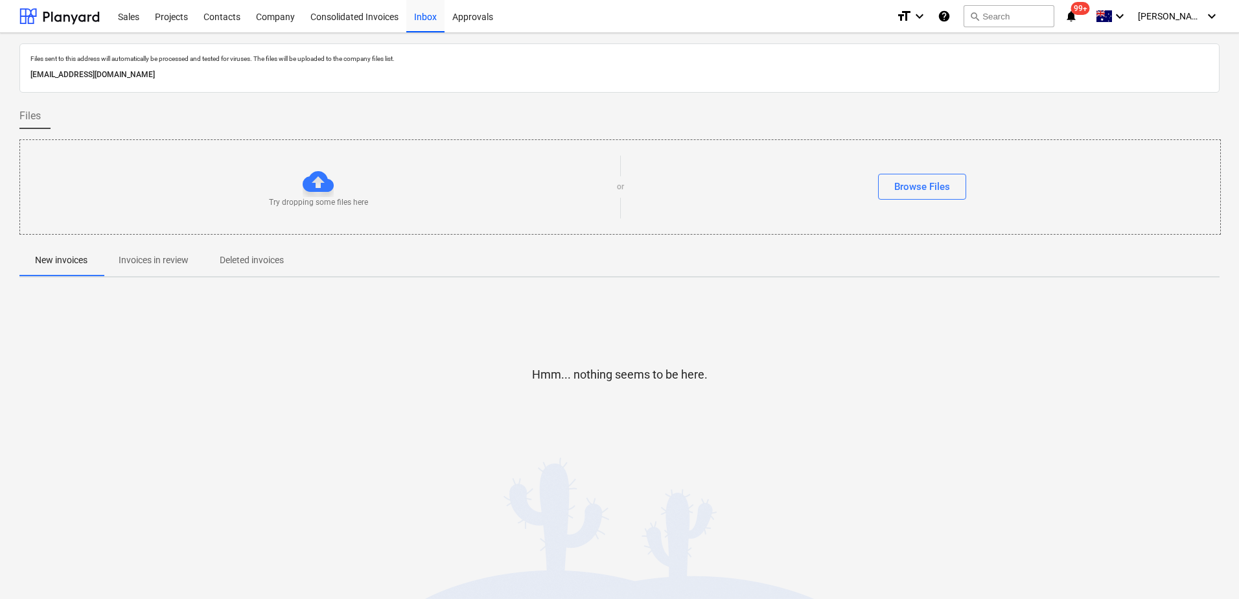
click at [159, 271] on button "Invoices in review" at bounding box center [153, 260] width 101 height 31
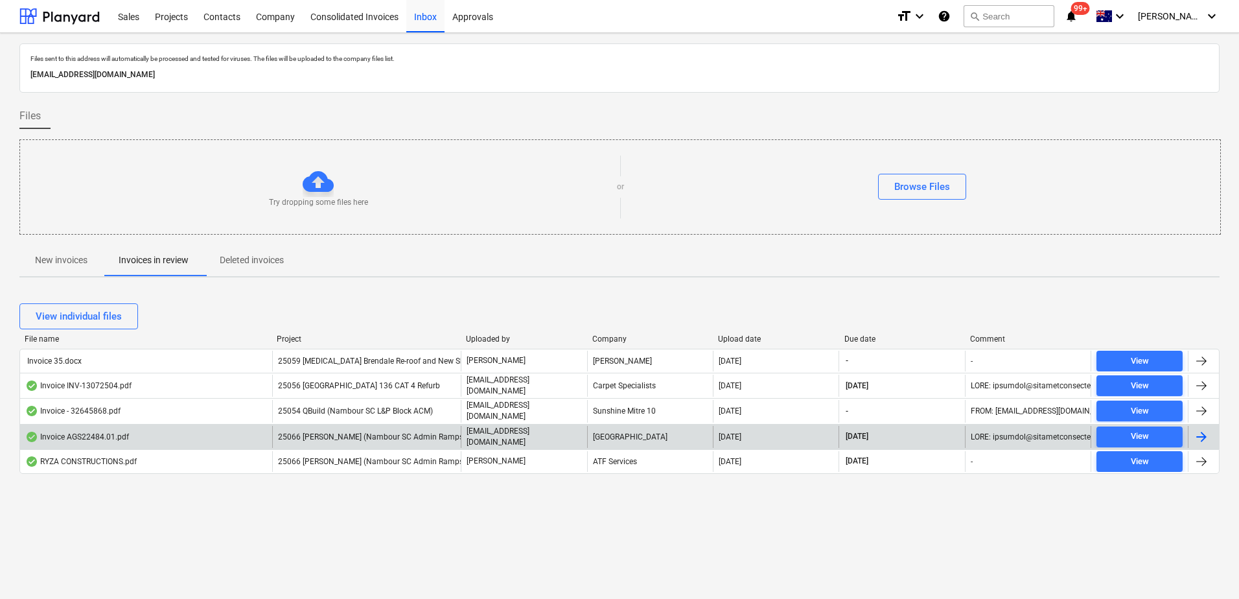
click at [378, 432] on span "25066 [PERSON_NAME] (Nambour SC Admin Ramps)" at bounding box center [372, 436] width 188 height 9
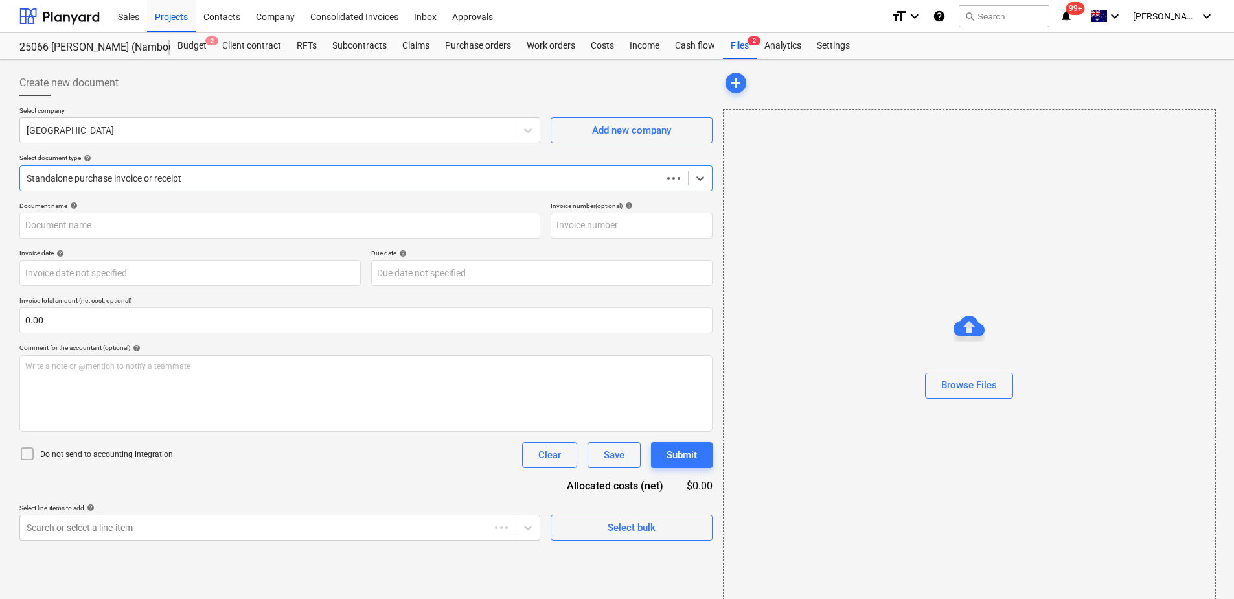
type input "Invoice AGS22484.01.pdf"
type input "[DATE]"
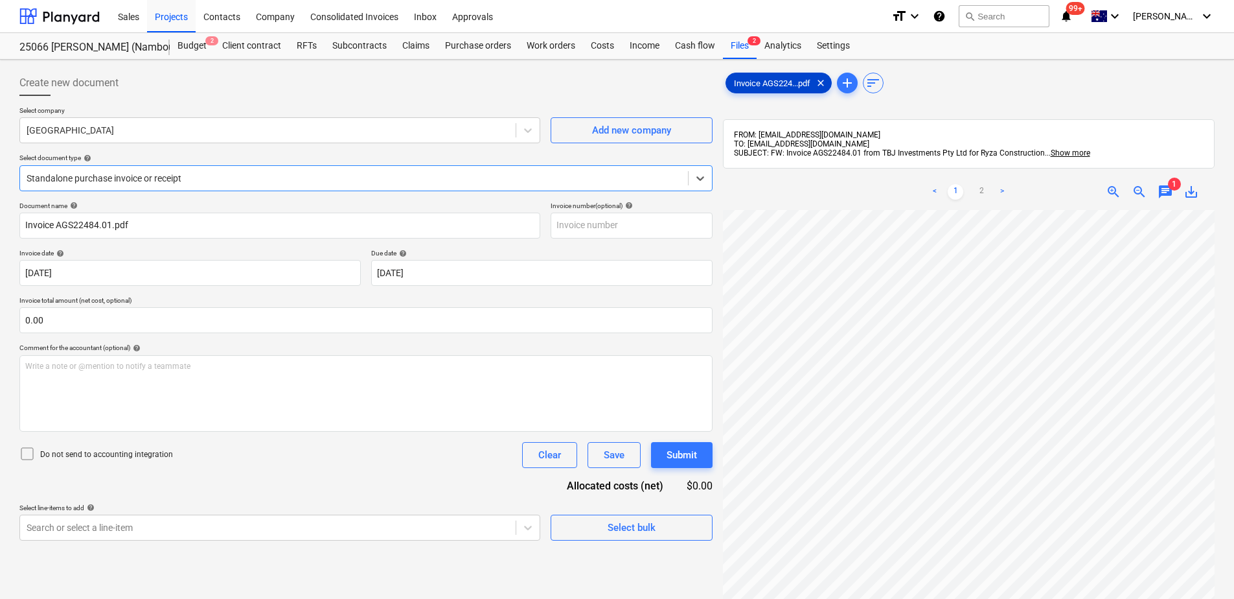
click at [751, 81] on span "Invoice AGS224...pdf" at bounding box center [772, 83] width 92 height 10
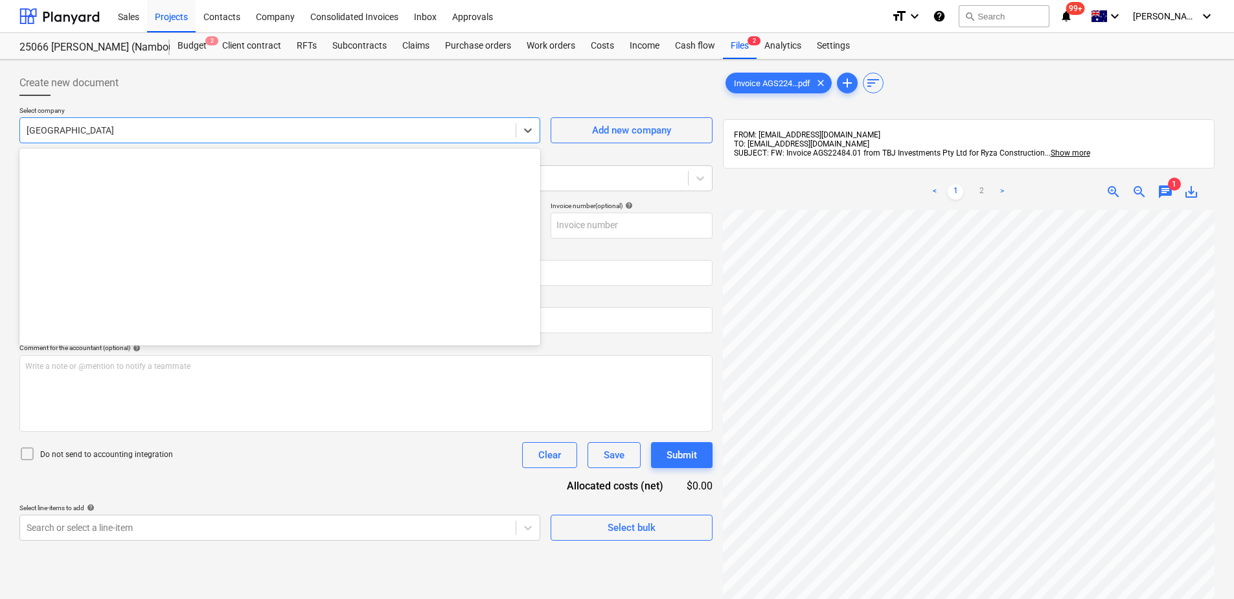
click at [177, 133] on div at bounding box center [268, 130] width 483 height 13
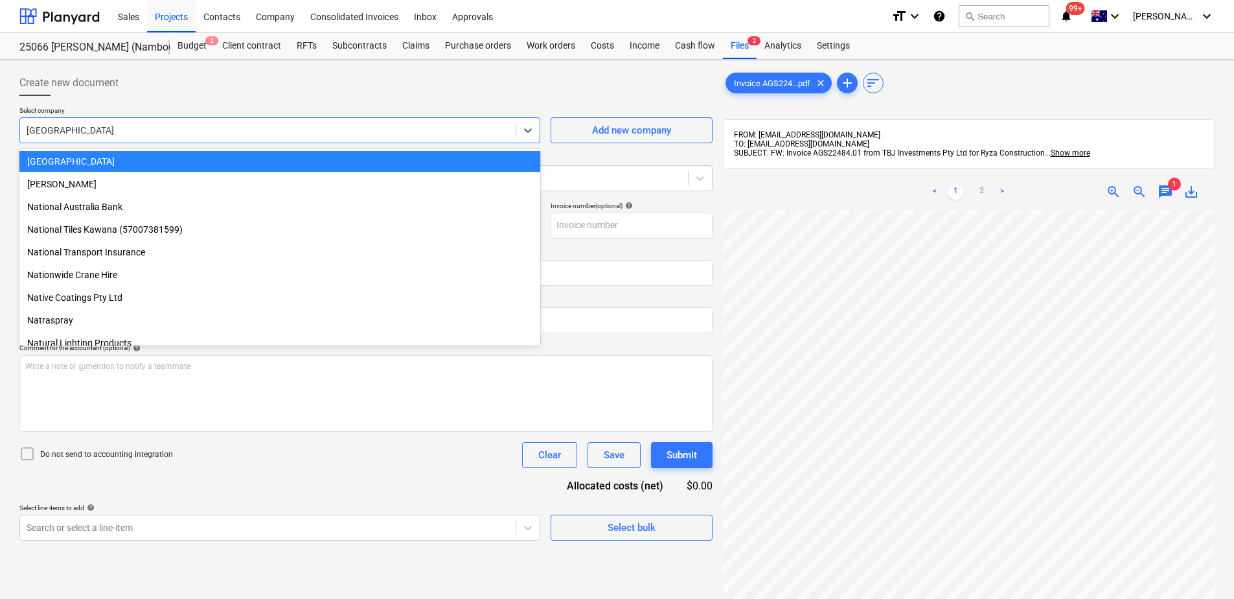
click at [1163, 183] on div "< 1 2 > zoom_in zoom_out chat 1 save_alt" at bounding box center [969, 192] width 492 height 36
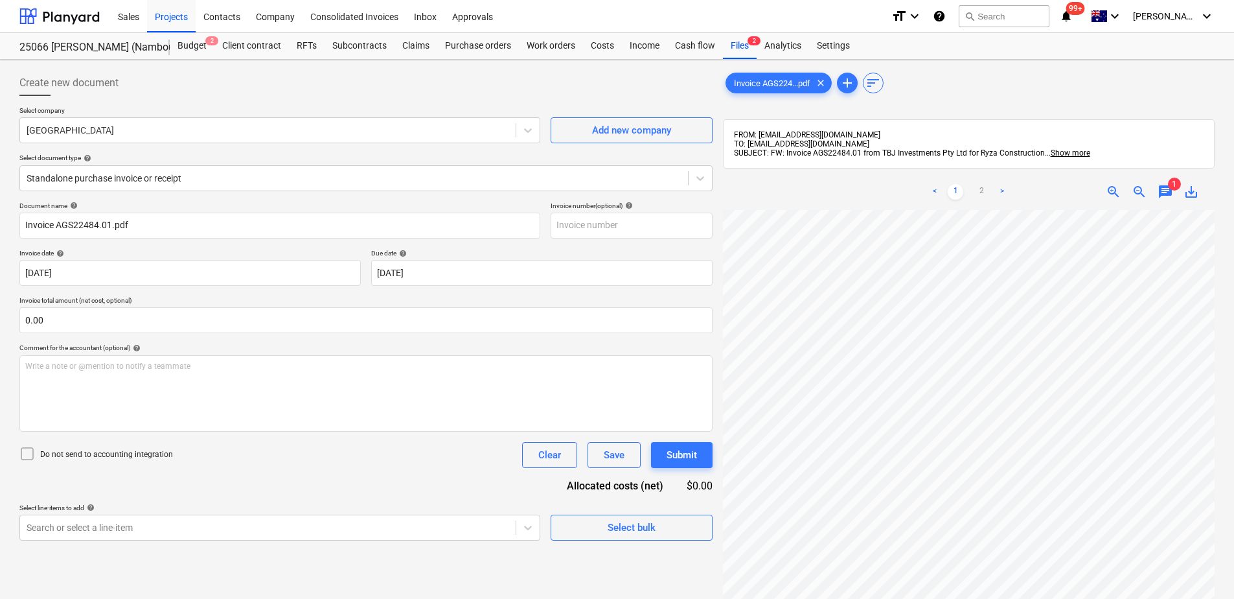
click at [1161, 192] on span "chat" at bounding box center [1166, 192] width 16 height 16
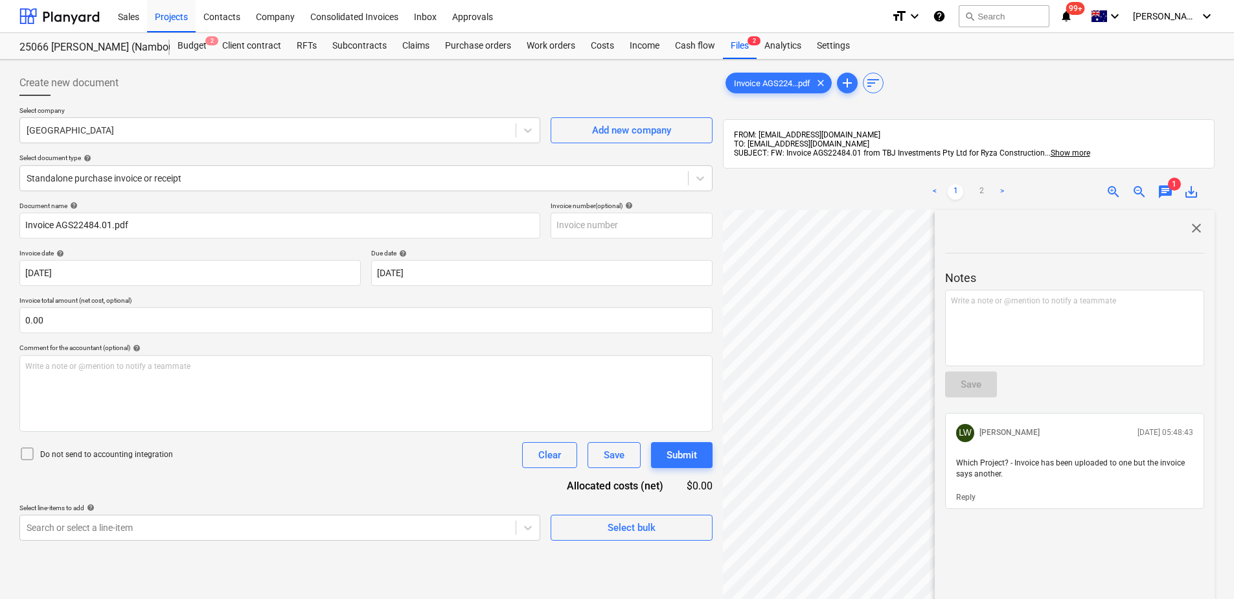
click at [1161, 192] on span "chat" at bounding box center [1166, 192] width 16 height 16
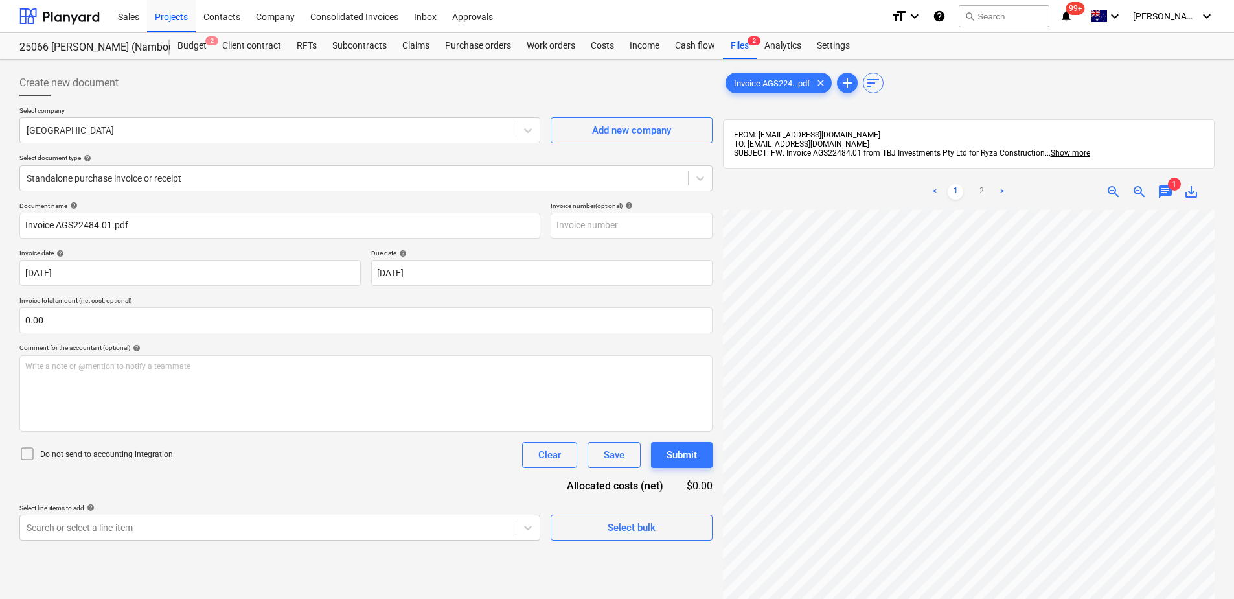
scroll to position [0, 58]
click at [744, 41] on div "Files 2" at bounding box center [740, 46] width 34 height 26
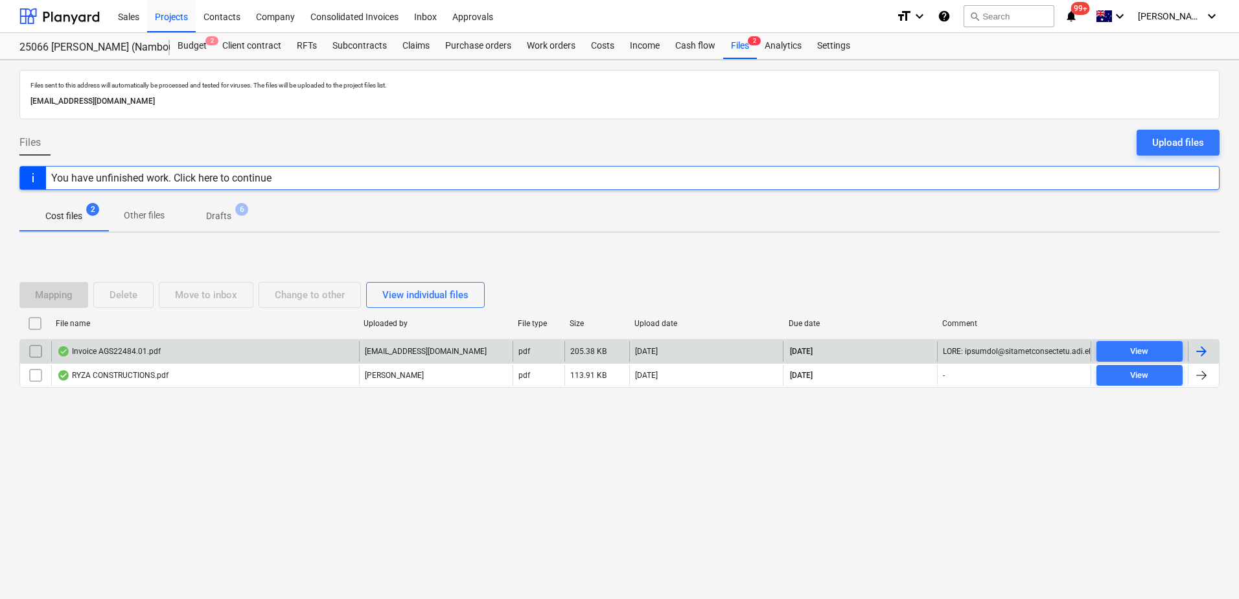
click at [31, 352] on input "checkbox" at bounding box center [35, 351] width 21 height 21
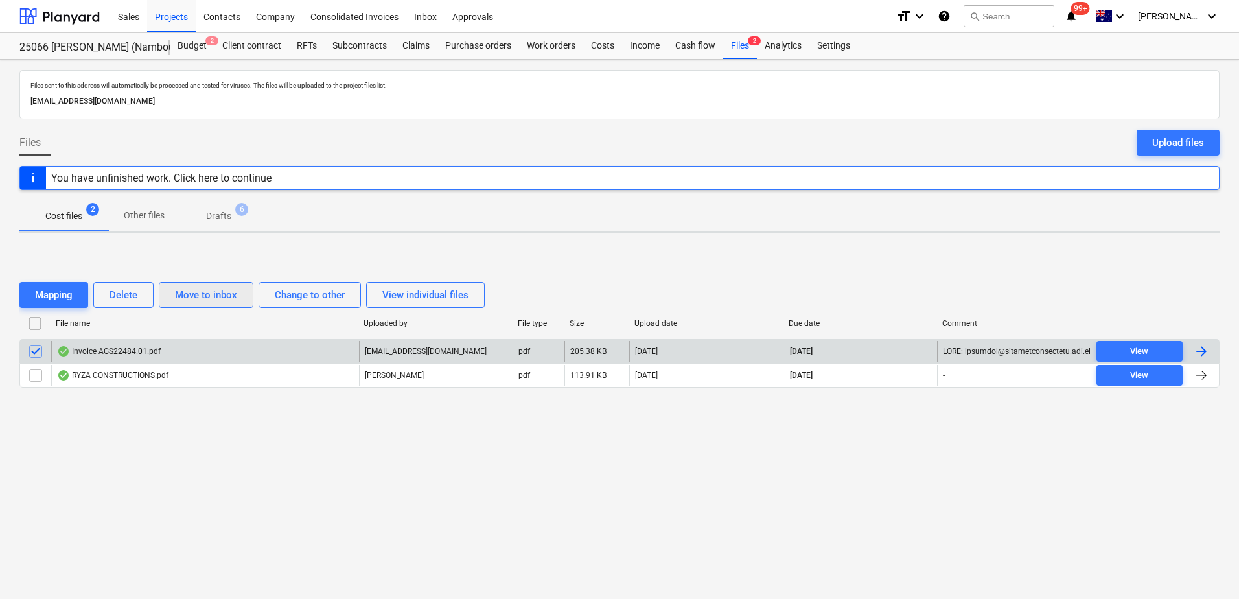
click at [178, 297] on div "Move to inbox" at bounding box center [206, 294] width 62 height 17
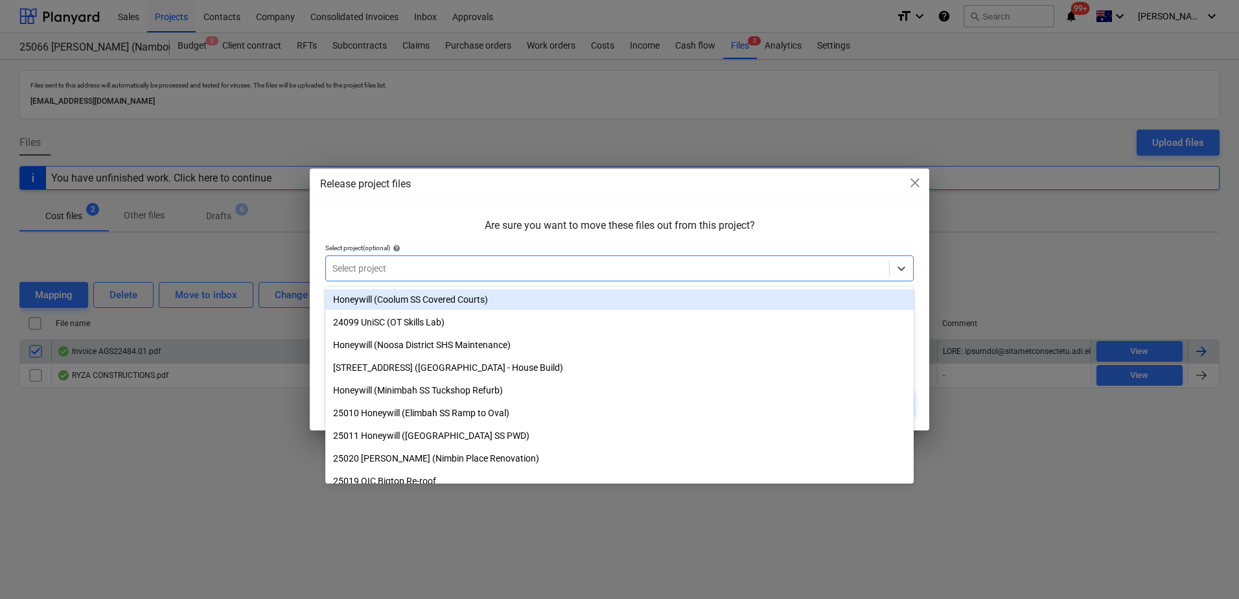
click at [543, 270] on div at bounding box center [607, 268] width 550 height 13
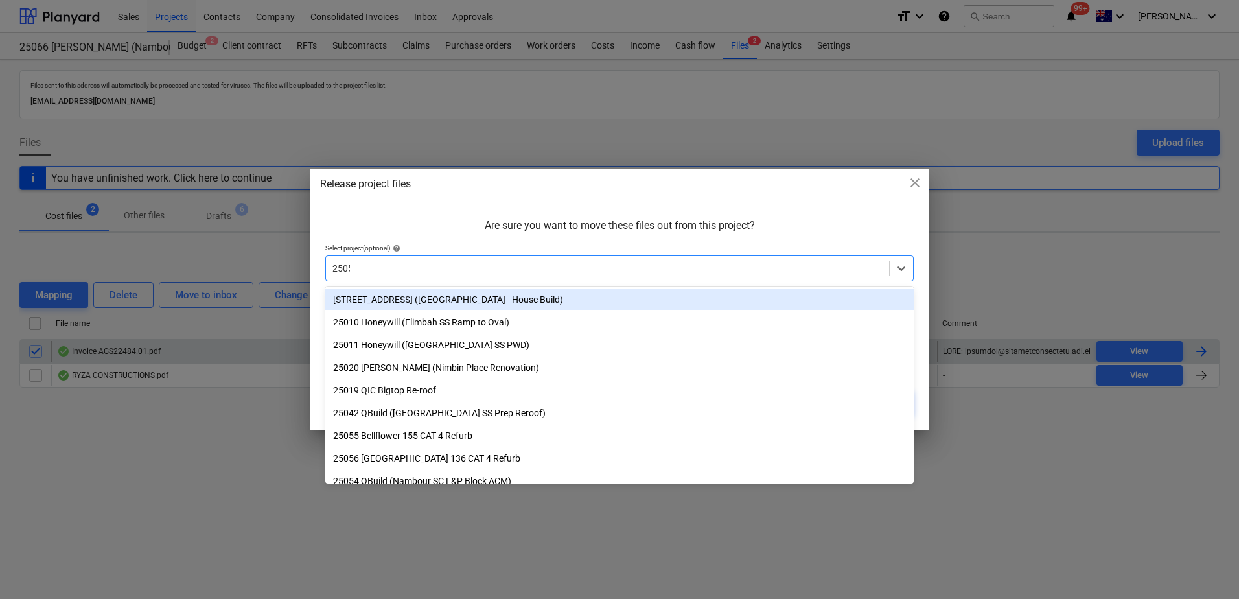
type input "25054"
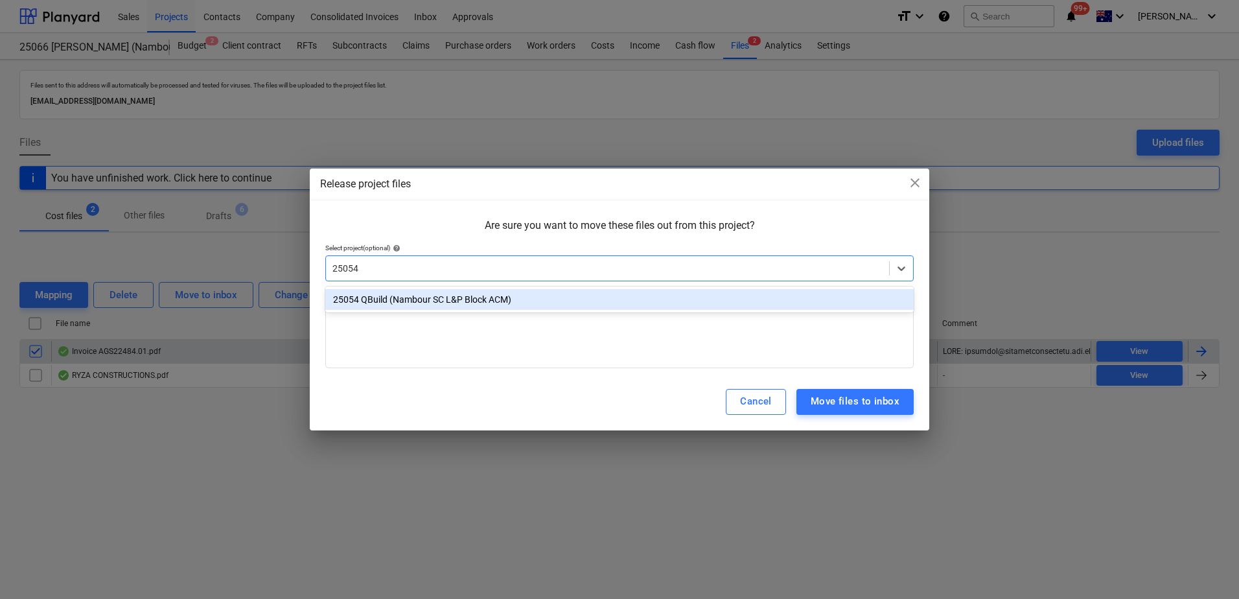
click at [551, 298] on div "25054 QBuild (Nambour SC L&P Block ACM)" at bounding box center [619, 299] width 588 height 21
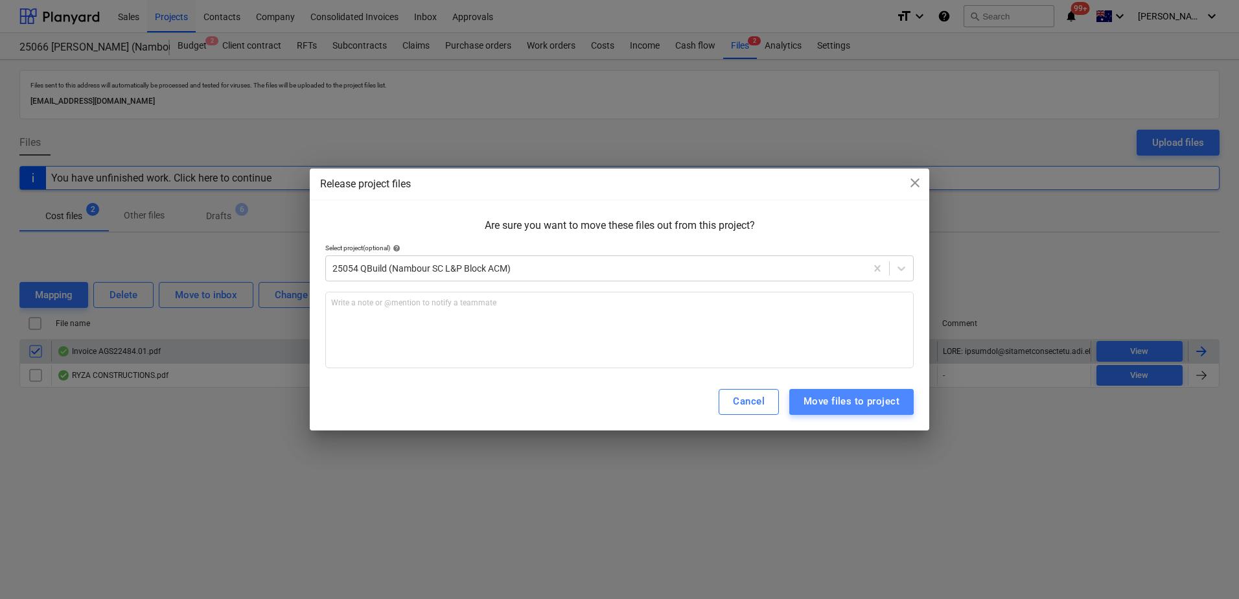
click at [839, 397] on div "Move files to project" at bounding box center [851, 401] width 96 height 17
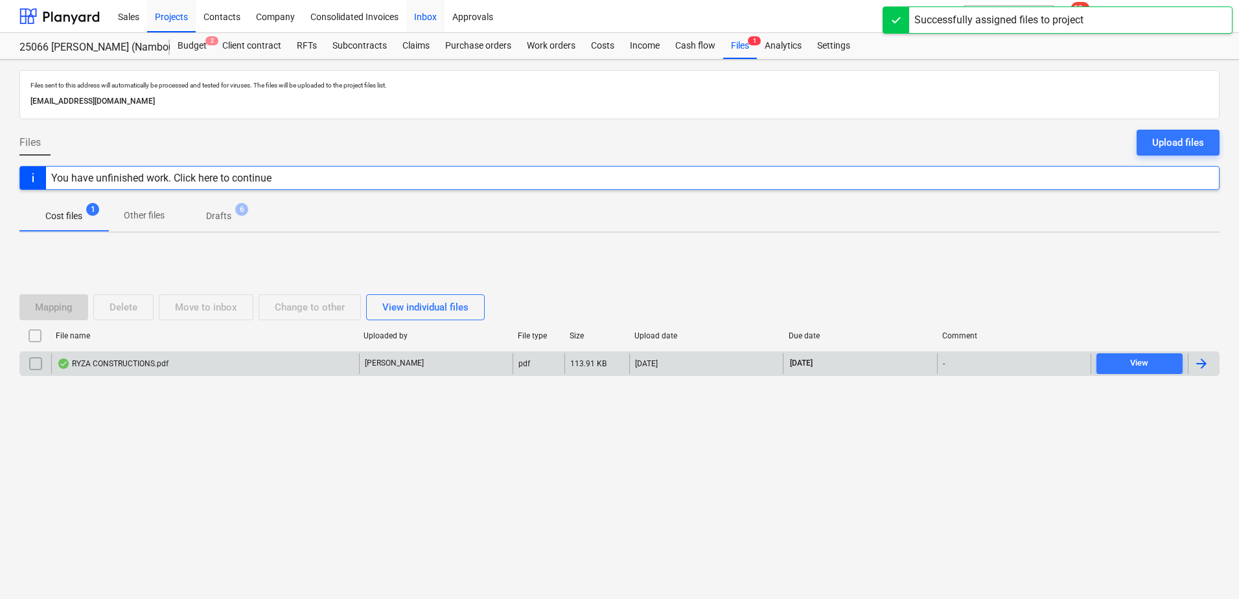
click at [426, 20] on div "Inbox" at bounding box center [425, 15] width 38 height 33
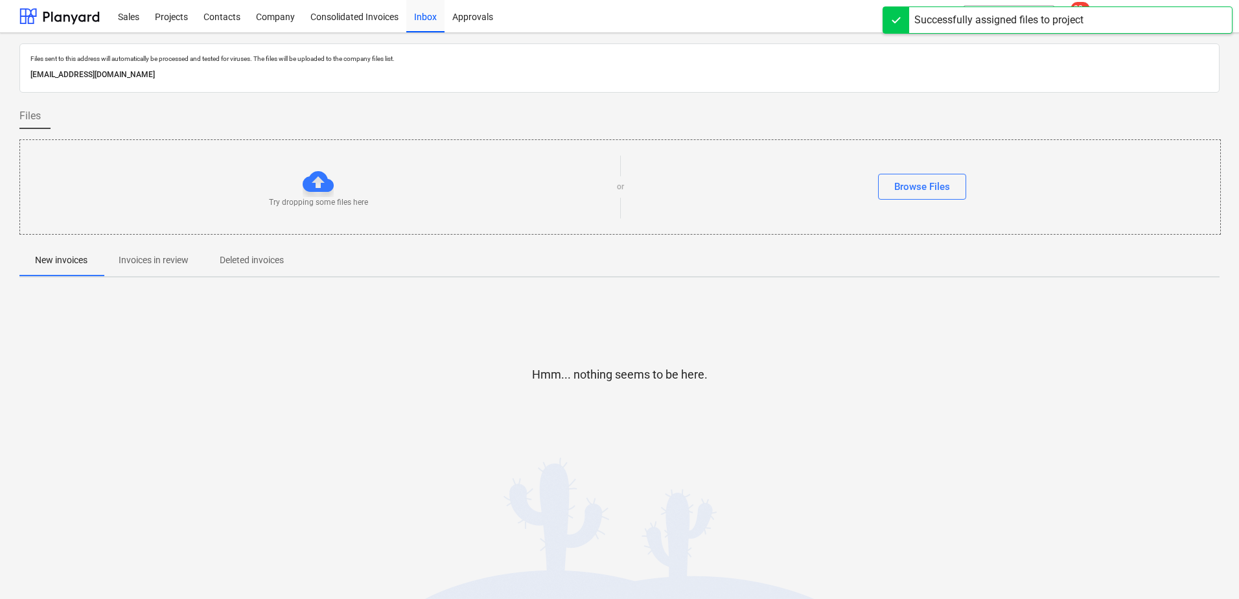
click at [166, 260] on p "Invoices in review" at bounding box center [154, 260] width 70 height 14
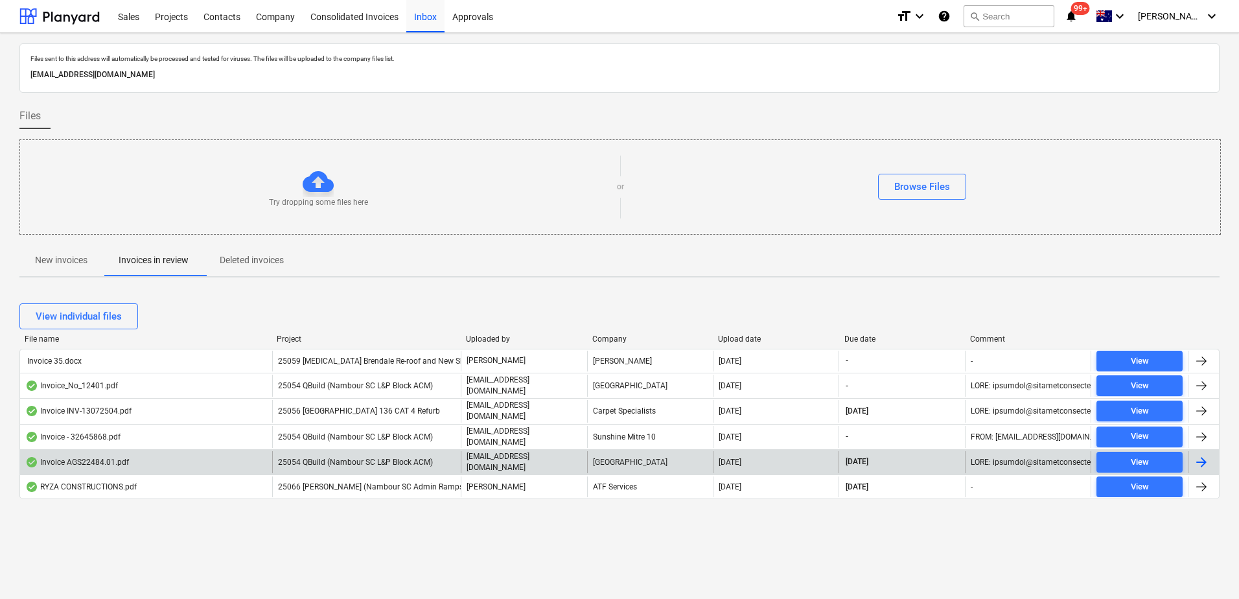
click at [376, 457] on span "25054 QBuild (Nambour SC L&P Block ACM)" at bounding box center [355, 461] width 155 height 9
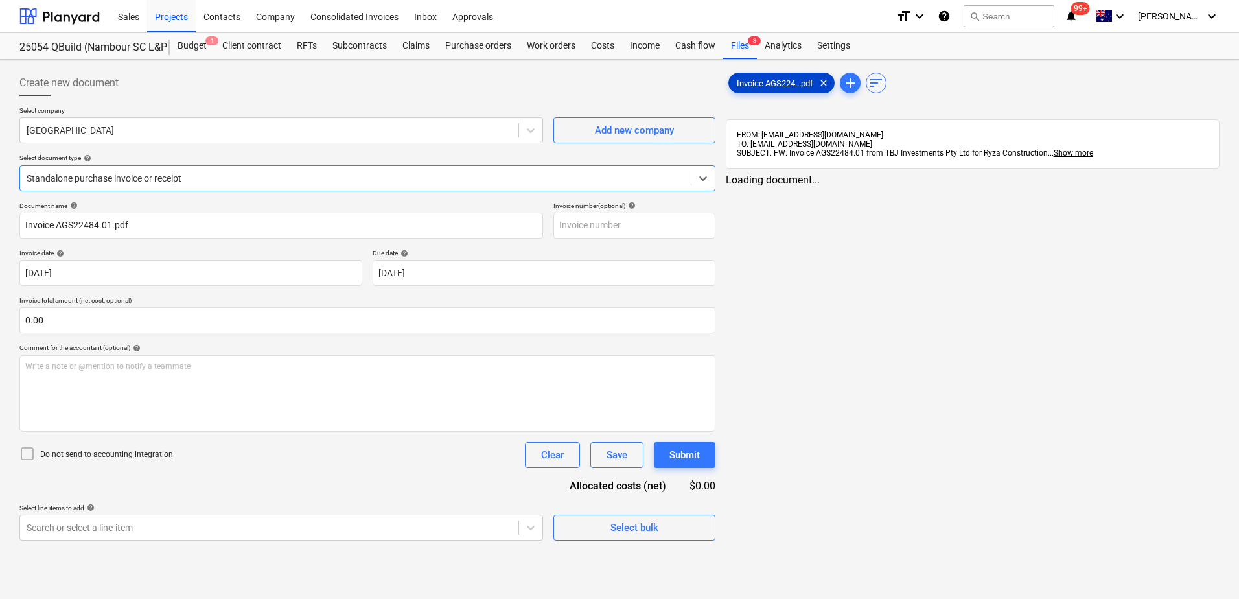
click at [794, 77] on div "Invoice AGS224...pdf clear" at bounding box center [781, 83] width 106 height 21
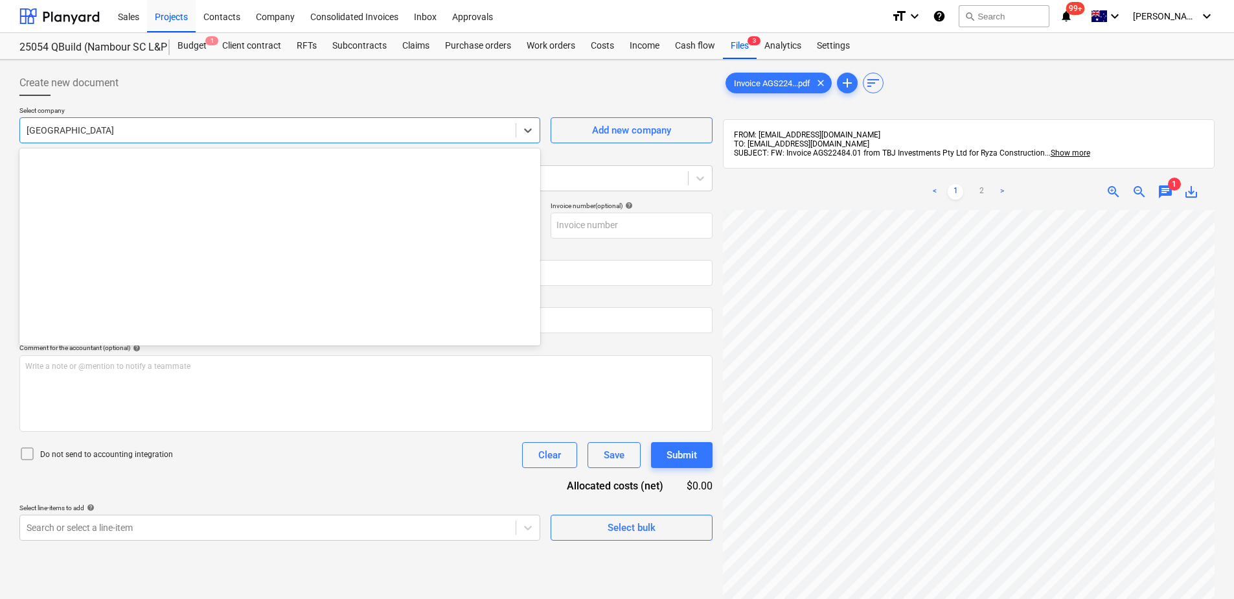
click at [306, 131] on div at bounding box center [268, 130] width 483 height 13
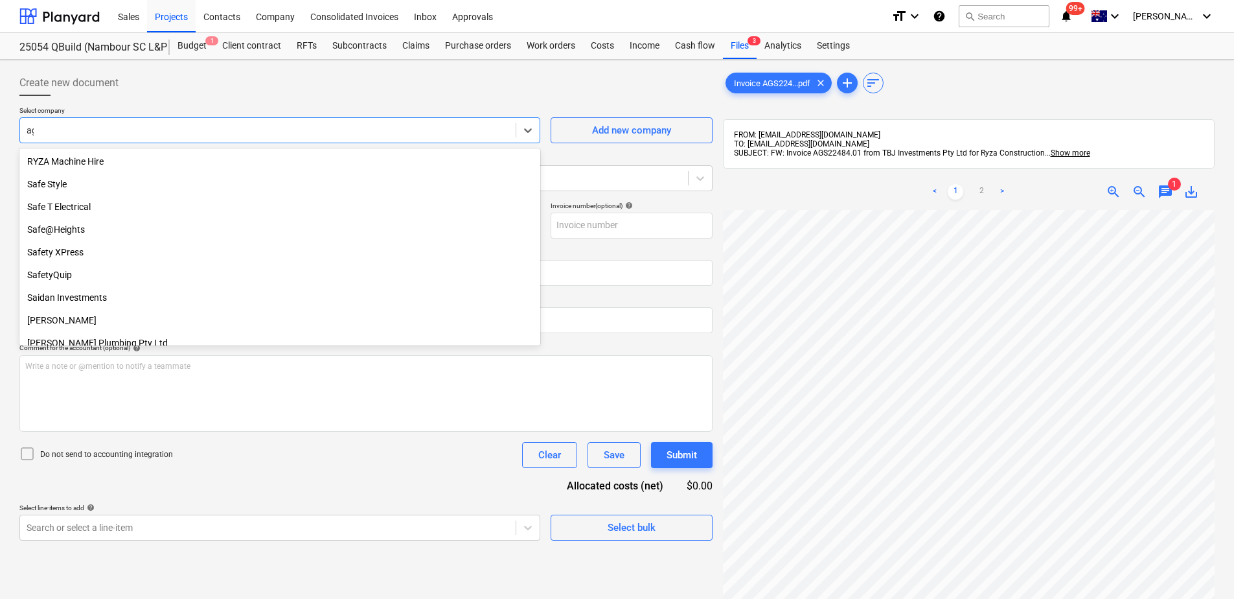
scroll to position [645, 0]
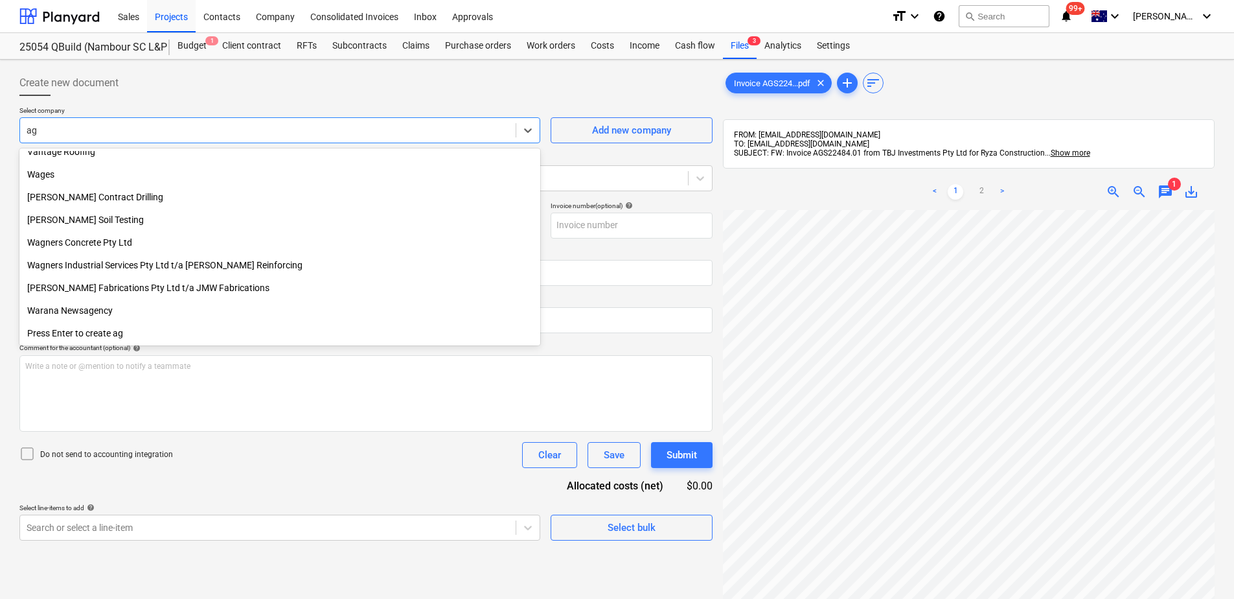
type input "ag h"
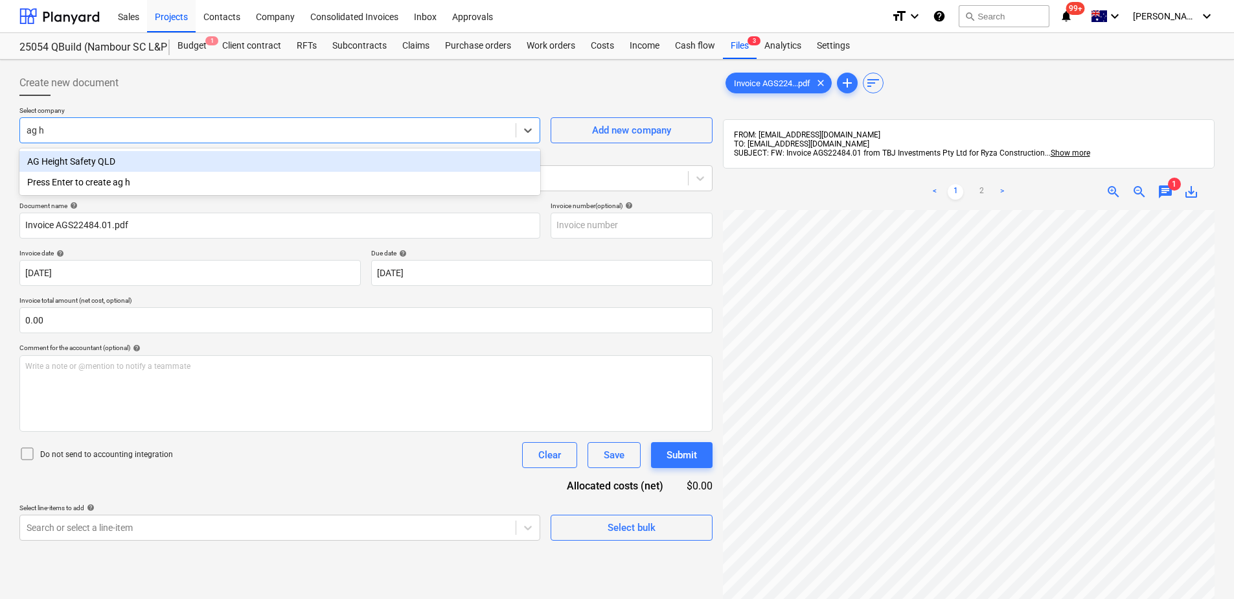
click at [306, 166] on div "AG Height Safety QLD" at bounding box center [279, 161] width 521 height 21
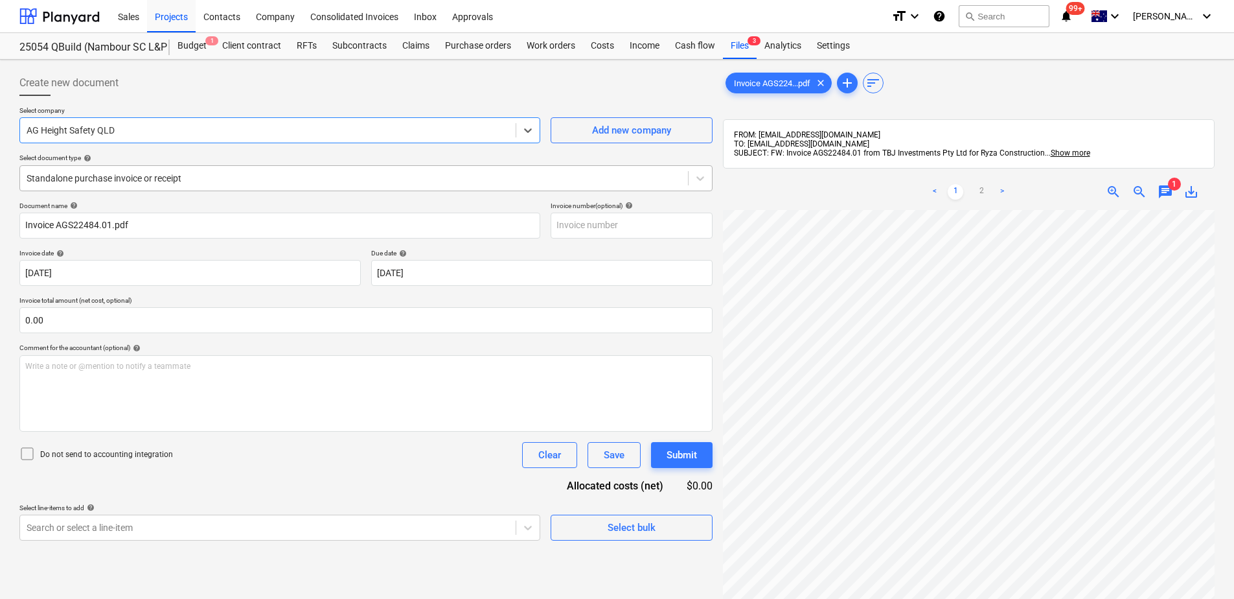
click at [288, 178] on div at bounding box center [354, 178] width 655 height 13
click at [166, 154] on div "Select document type help" at bounding box center [365, 158] width 693 height 8
click at [381, 472] on div "Document name help Invoice AGS22484.01.pdf Invoice number (optional) help Invoi…" at bounding box center [365, 370] width 693 height 339
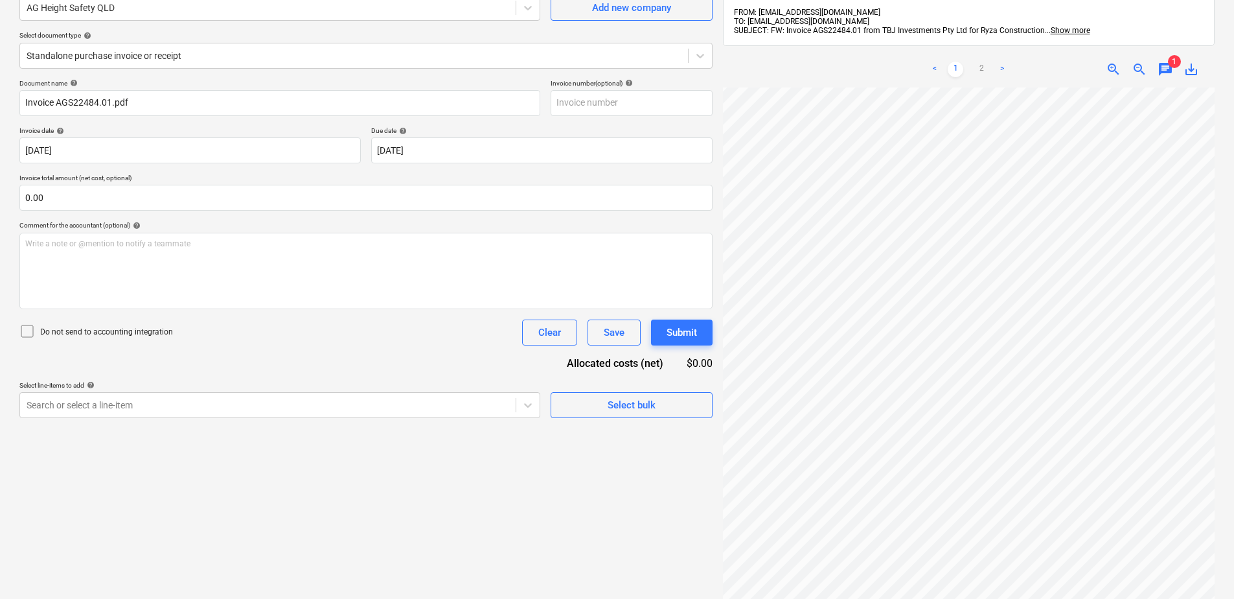
scroll to position [130, 0]
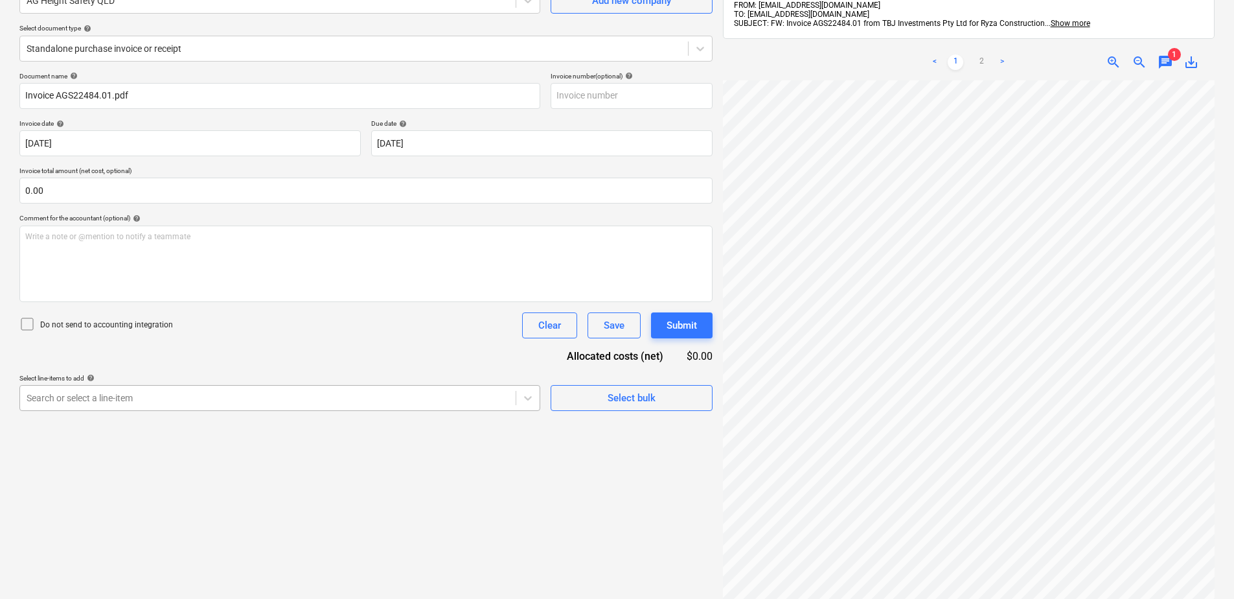
click at [339, 400] on body "Sales Projects Contacts Company Consolidated Invoices Inbox Approvals format_si…" at bounding box center [617, 169] width 1234 height 599
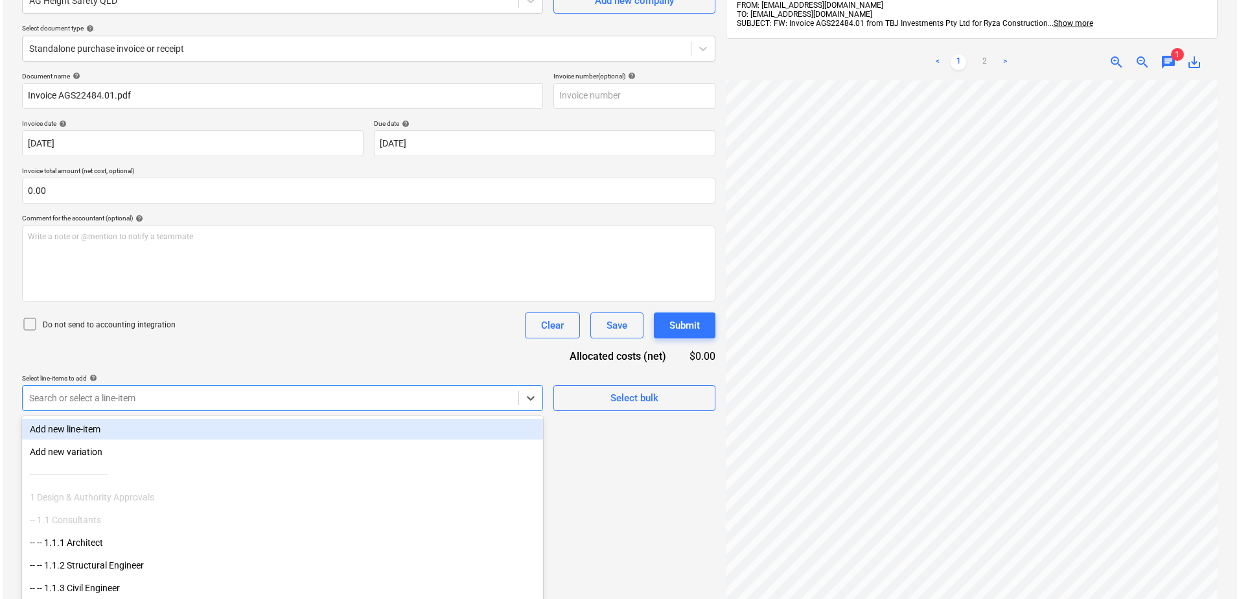
scroll to position [149, 0]
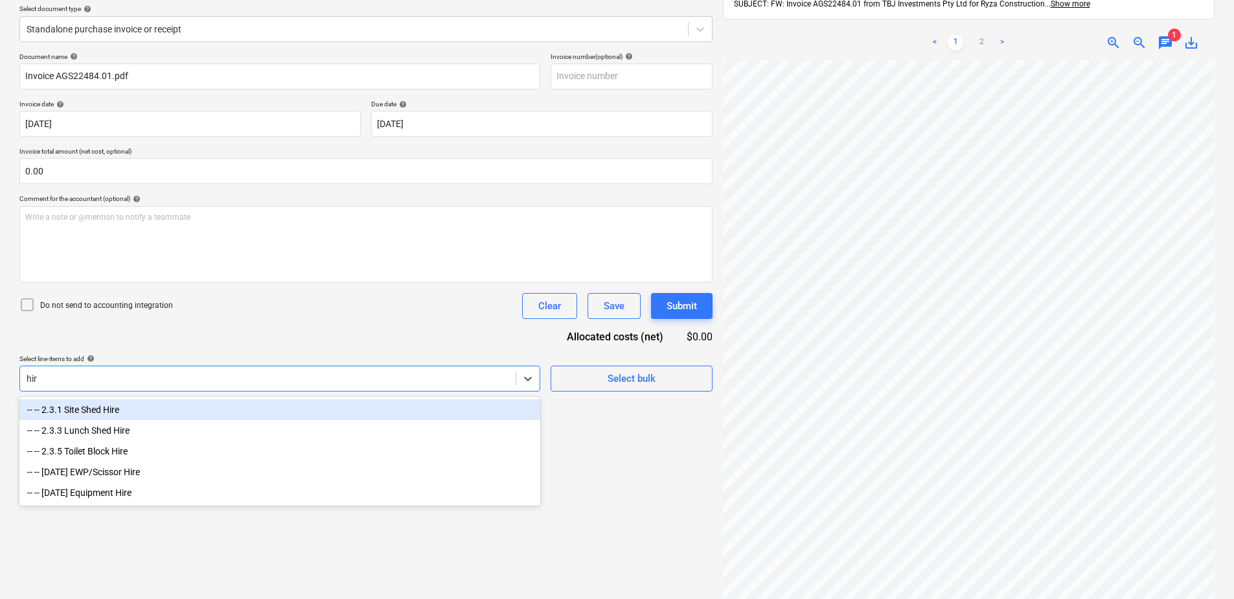
type input "hire"
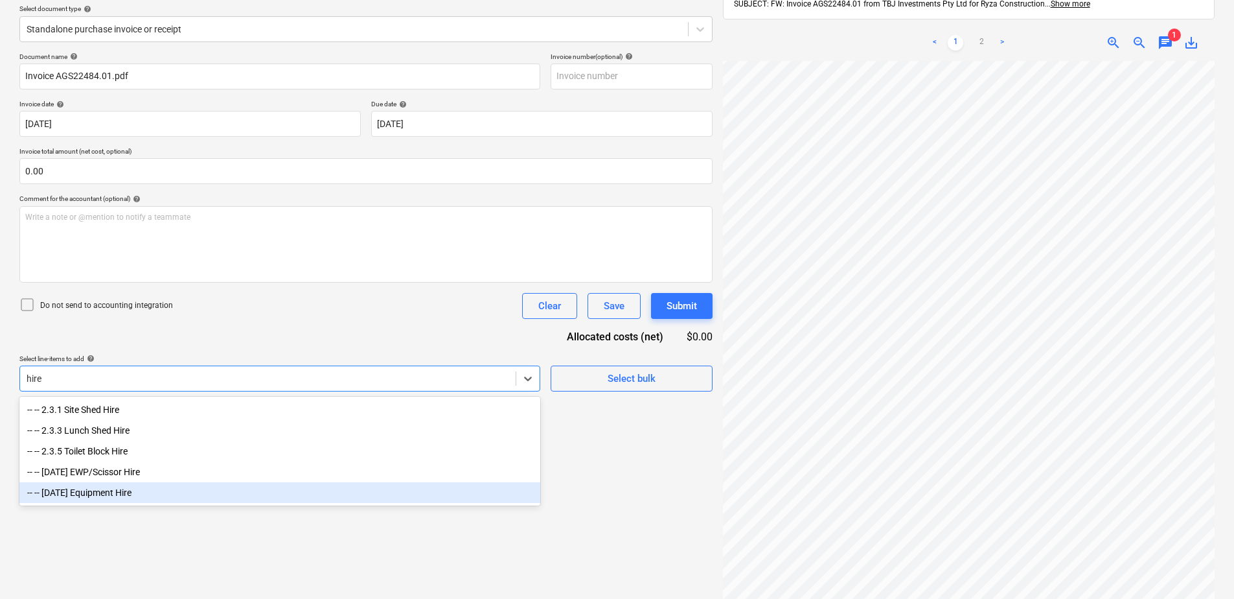
click at [116, 496] on div "-- -- [DATE] Equipment Hire" at bounding box center [279, 492] width 521 height 21
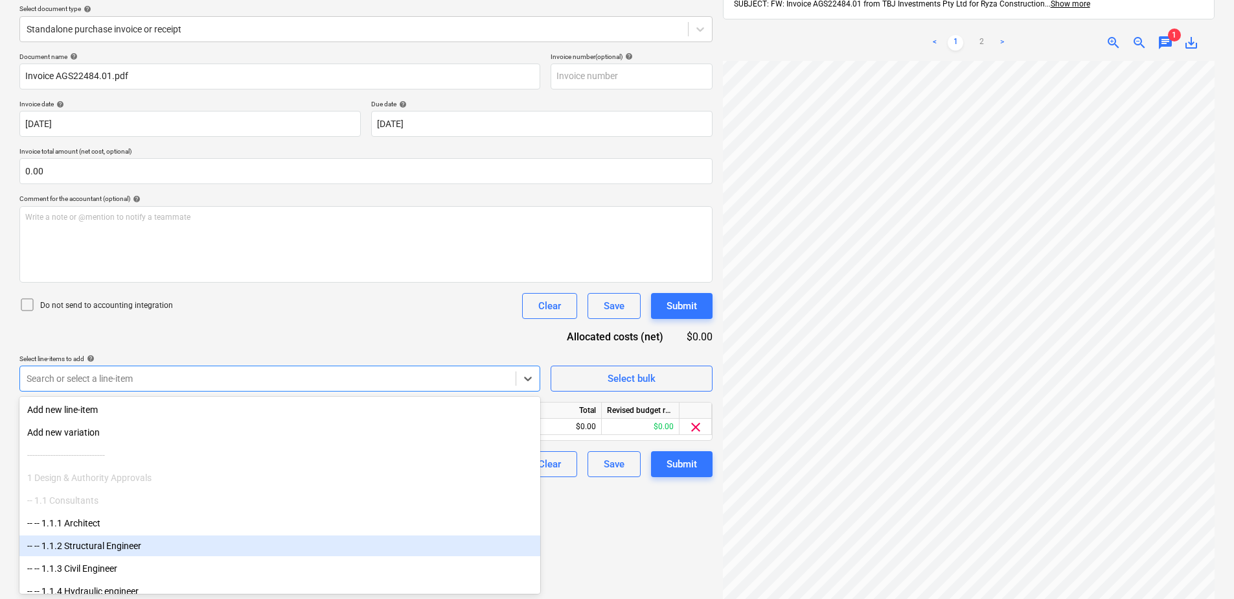
click at [639, 553] on div "Create new document Select company AG Height Safety QLD Add new company Select …" at bounding box center [365, 272] width 703 height 713
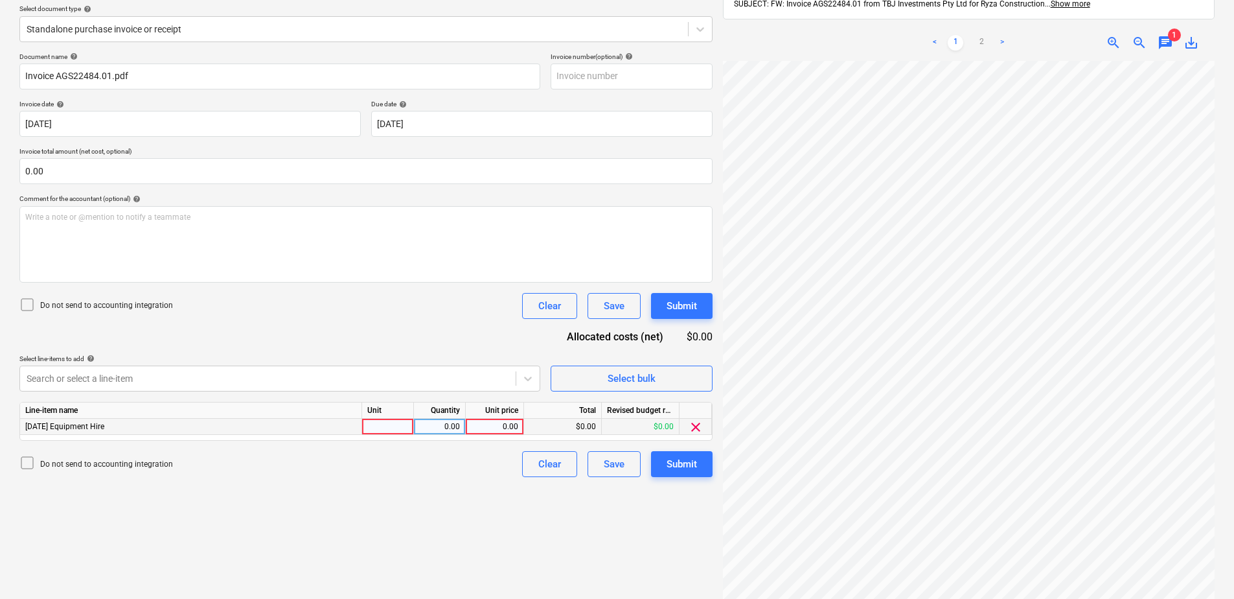
click at [393, 426] on div at bounding box center [388, 426] width 52 height 16
type input "Item"
type input "4500"
drag, startPoint x: 57, startPoint y: 76, endPoint x: 111, endPoint y: 76, distance: 53.8
click at [111, 76] on input "Invoice AGS22484.01.pdf" at bounding box center [279, 76] width 521 height 26
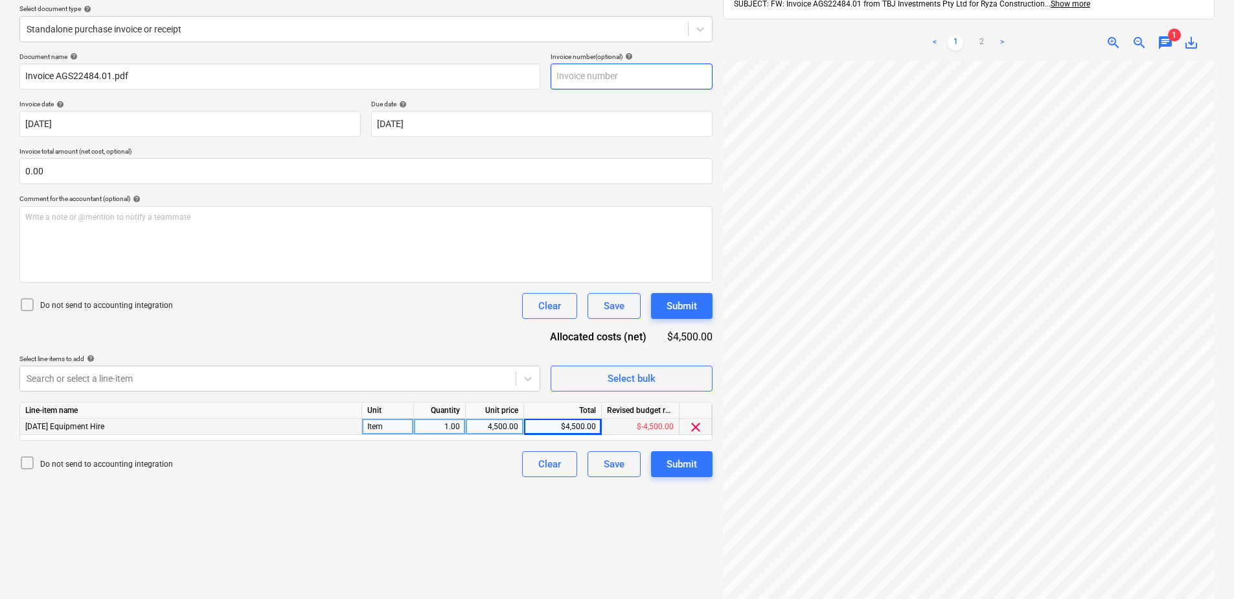
click at [604, 78] on input "text" at bounding box center [632, 76] width 162 height 26
paste input "AGS22484.01"
type input "AGS22484.01"
click at [682, 474] on button "Submit" at bounding box center [682, 464] width 62 height 26
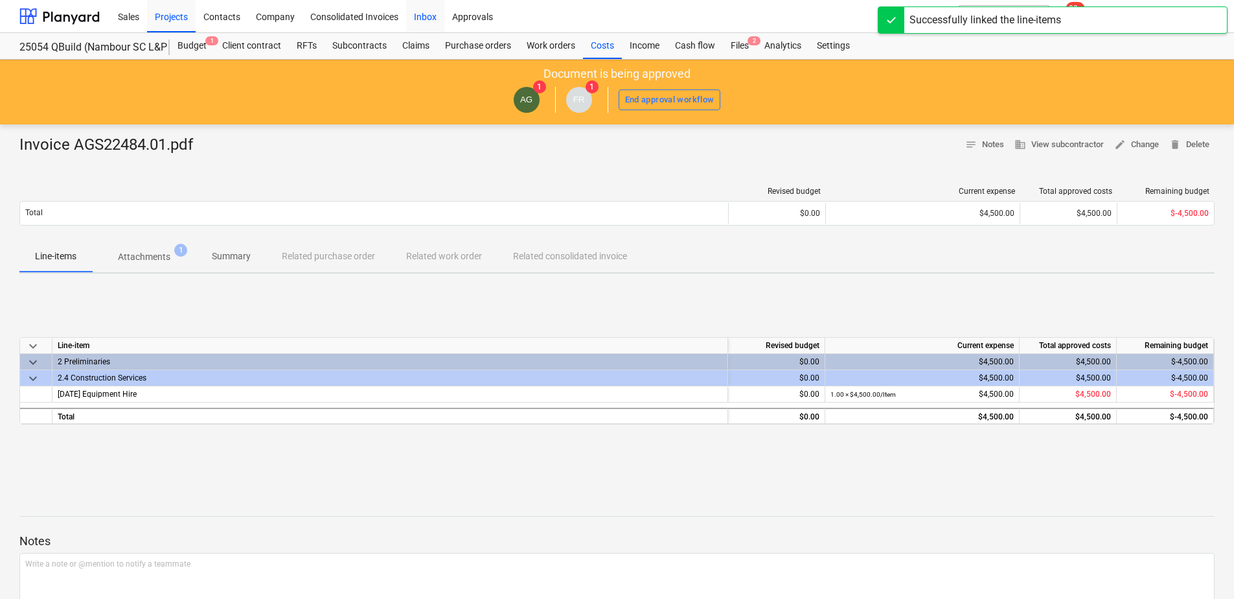
click at [433, 22] on div "Inbox" at bounding box center [425, 15] width 38 height 33
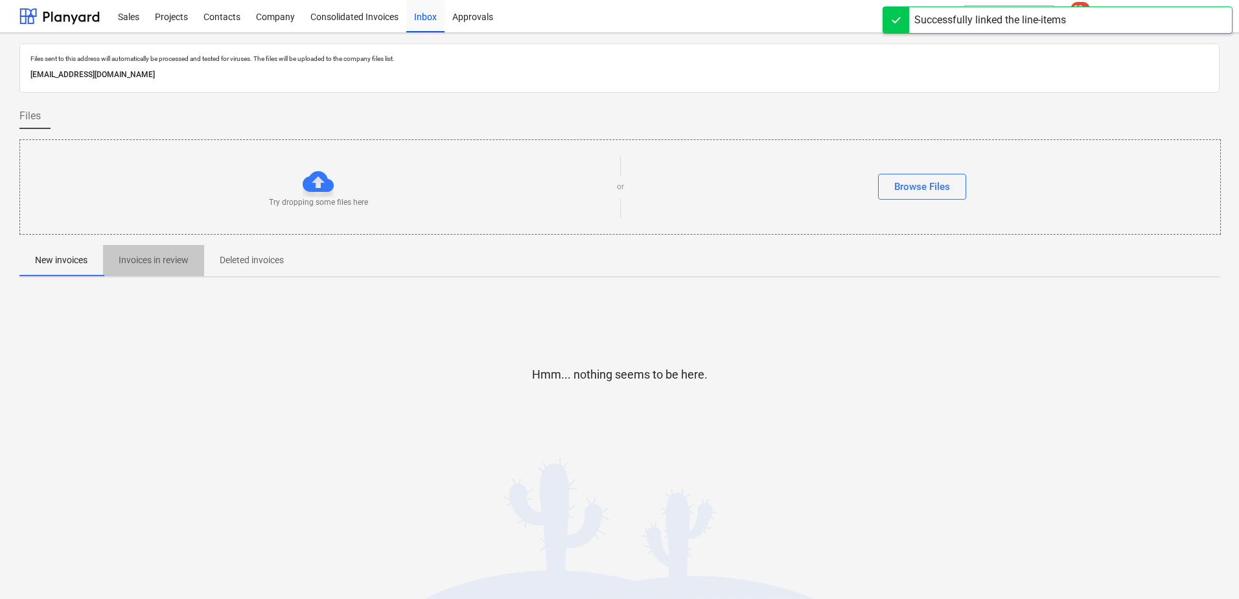
click at [159, 260] on p "Invoices in review" at bounding box center [154, 260] width 70 height 14
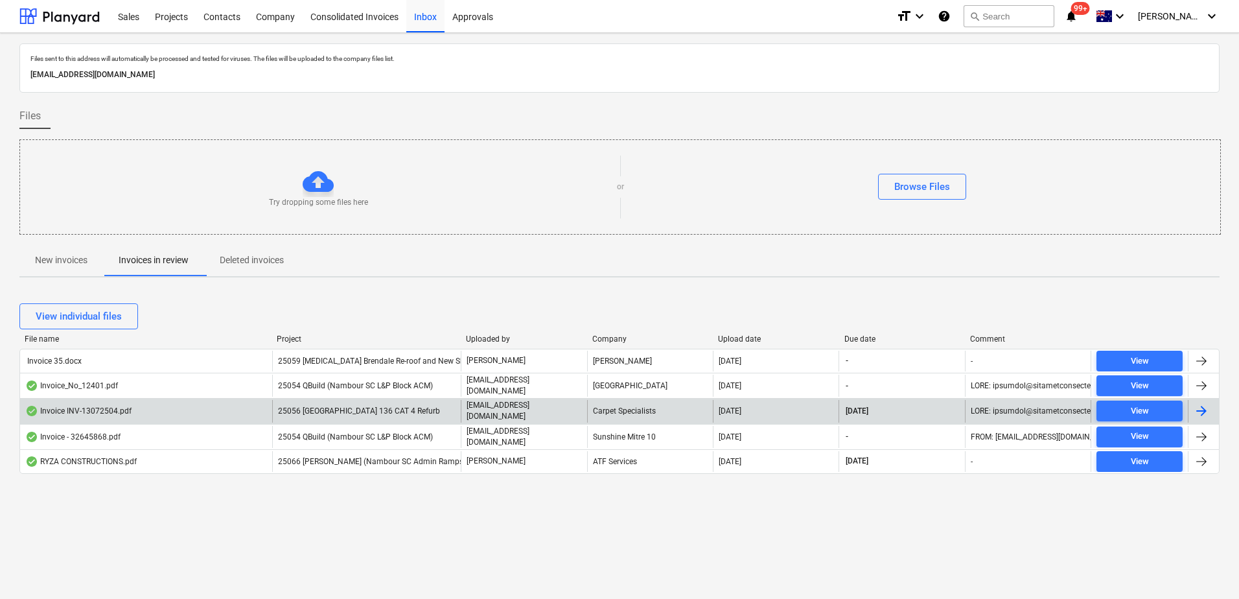
click at [334, 407] on span "25056 [GEOGRAPHIC_DATA] 136 CAT 4 Refurb" at bounding box center [359, 410] width 162 height 9
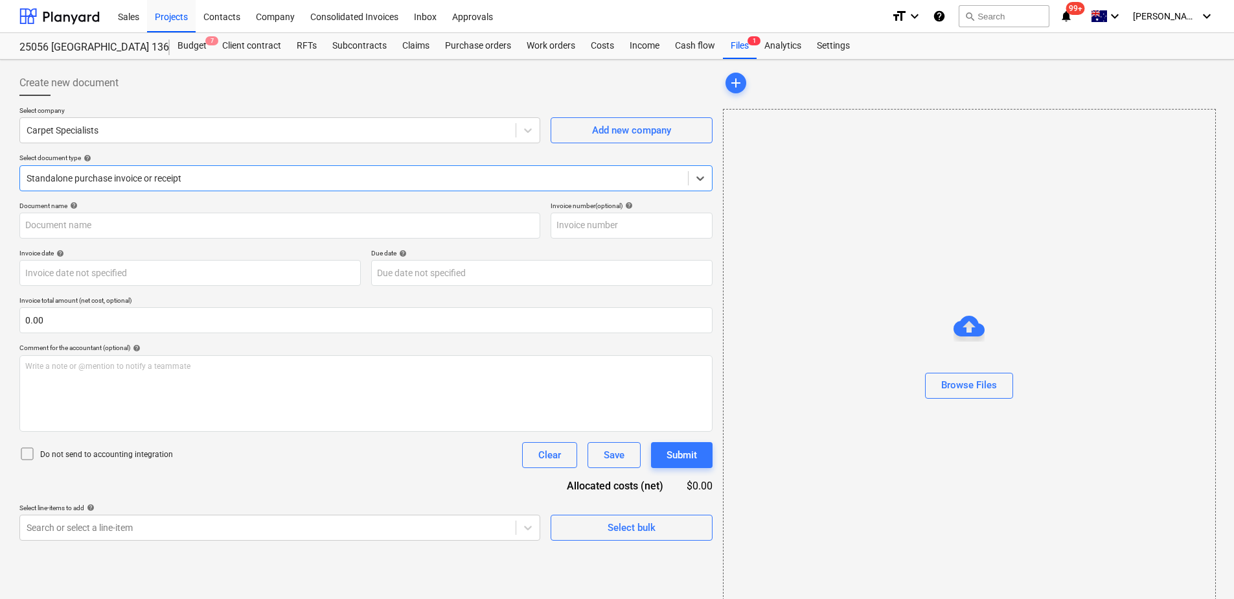
type input "INV-13072504"
type input "[DATE]"
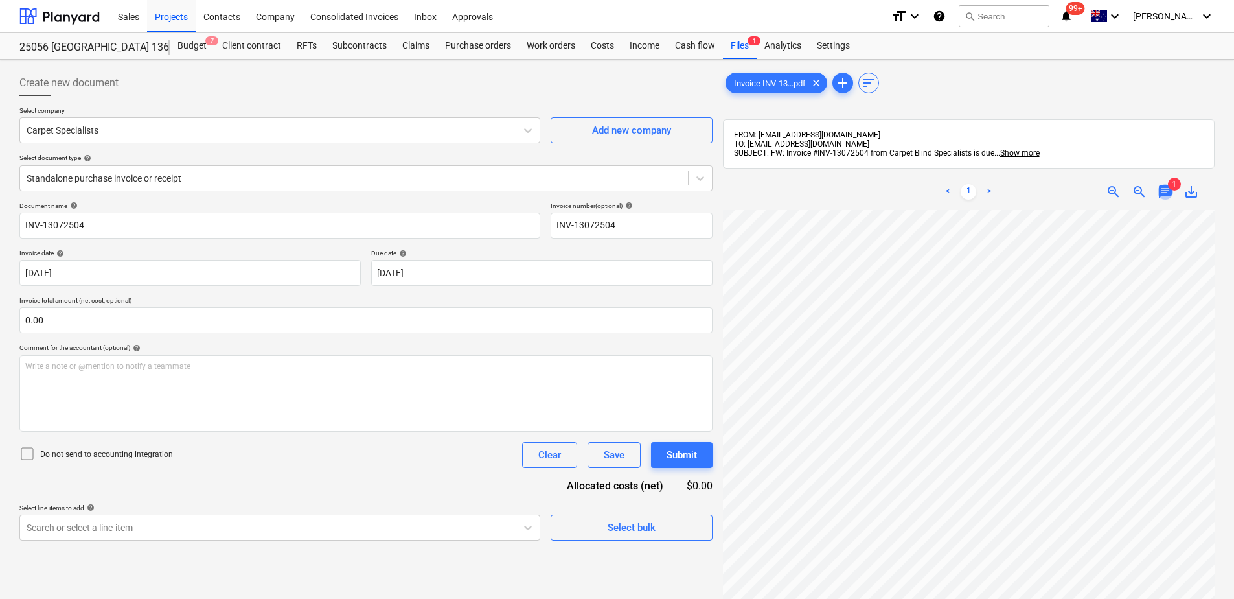
click at [1172, 193] on span "chat" at bounding box center [1166, 192] width 16 height 16
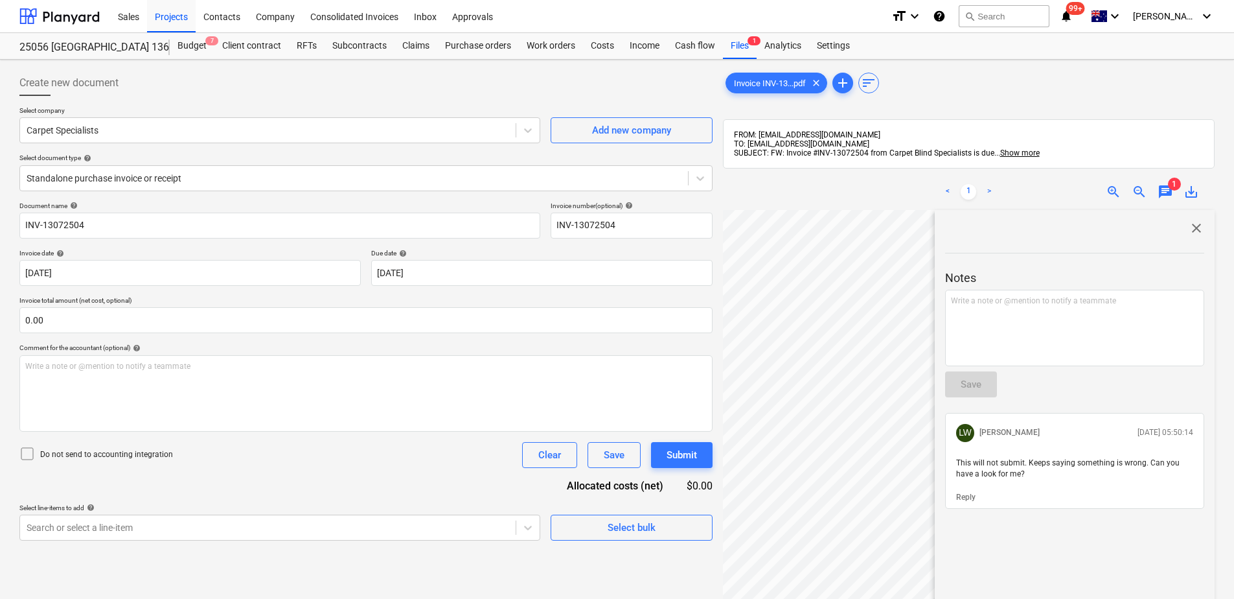
click at [1172, 193] on span "chat" at bounding box center [1166, 192] width 16 height 16
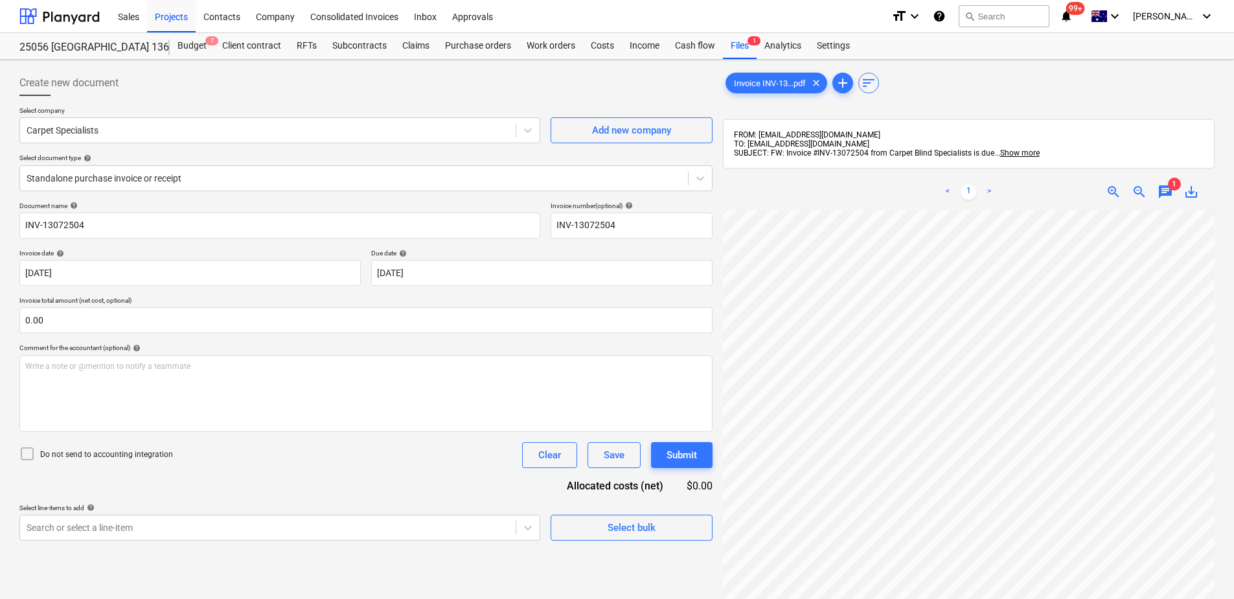
scroll to position [47, 0]
click at [141, 185] on div "Standalone purchase invoice or receipt" at bounding box center [354, 178] width 668 height 18
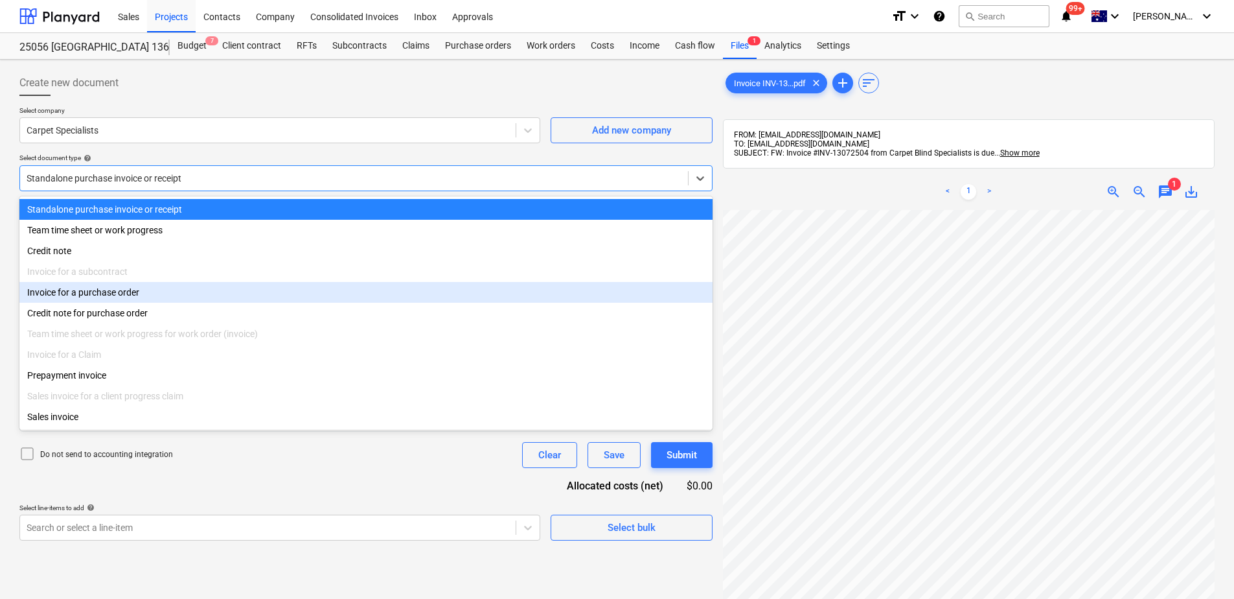
click at [106, 300] on div "Invoice for a purchase order" at bounding box center [365, 292] width 693 height 21
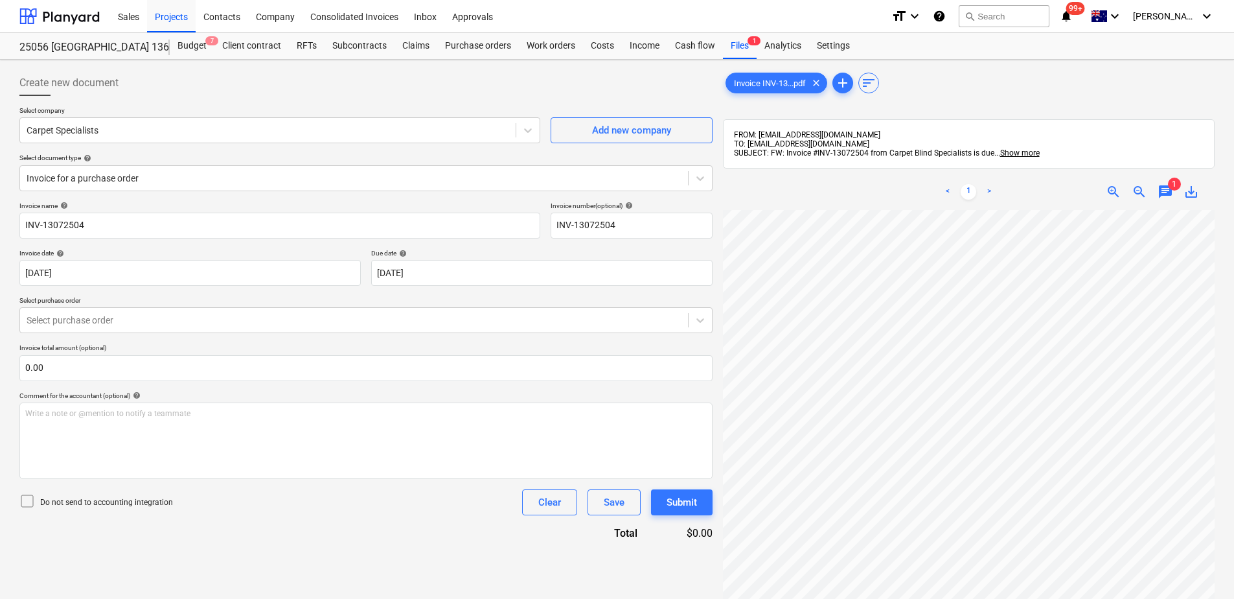
scroll to position [53, 61]
click at [117, 321] on div at bounding box center [354, 320] width 655 height 13
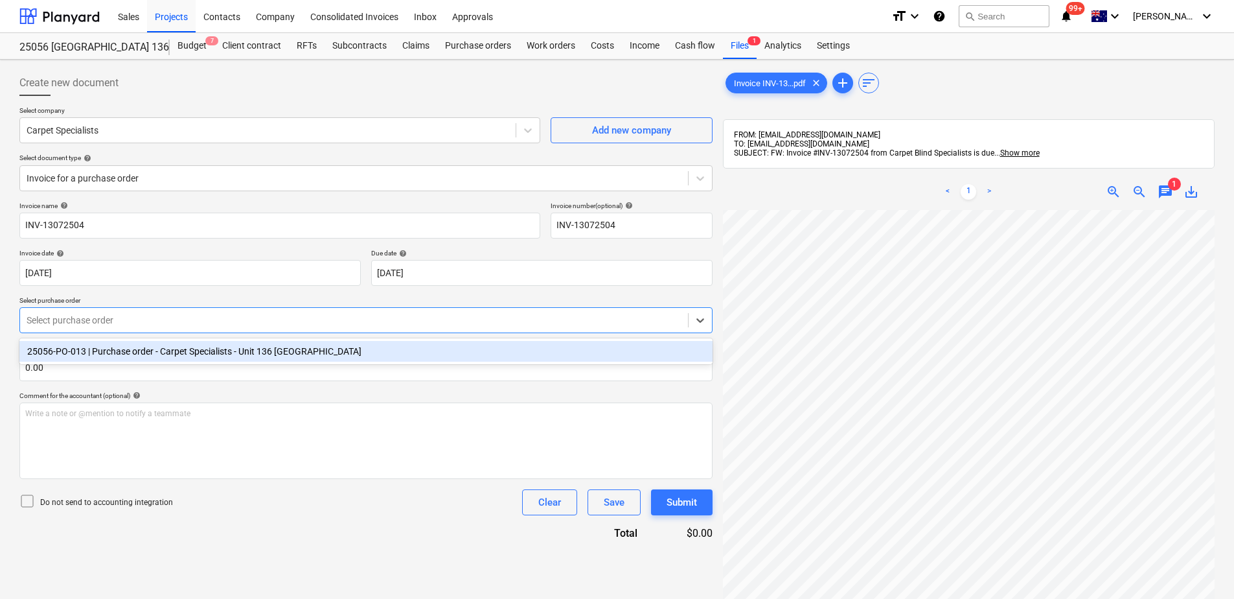
click at [119, 347] on div "25056-PO-013 | Purchase order - Carpet Specialists - Unit 136 [GEOGRAPHIC_DATA]" at bounding box center [365, 351] width 693 height 21
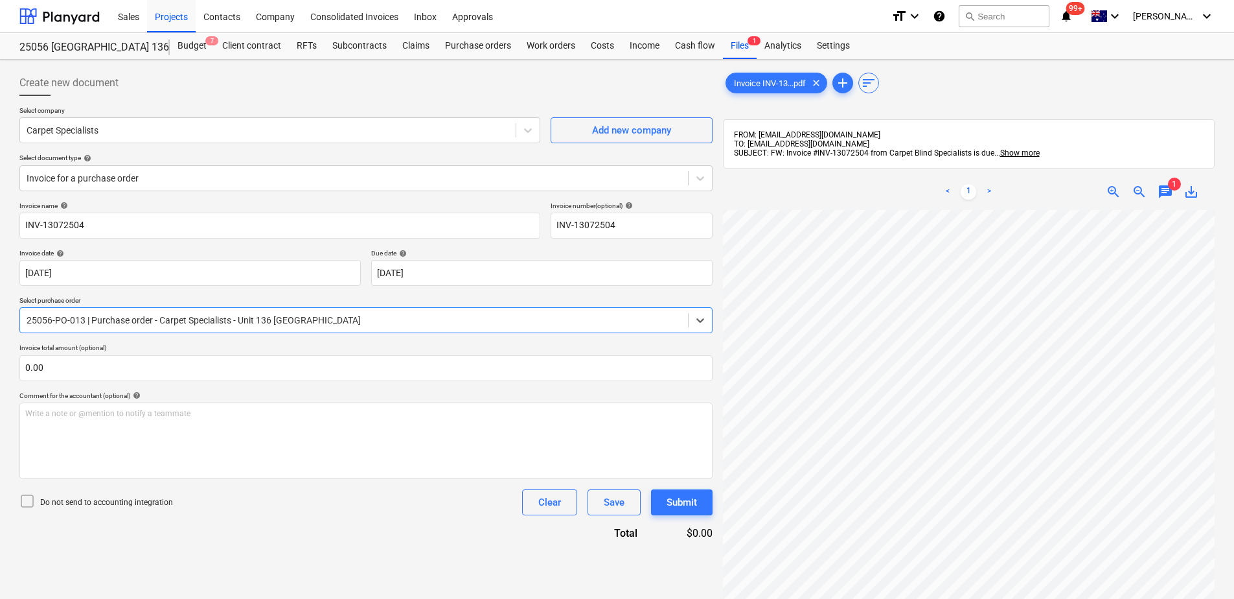
click at [269, 519] on div "Invoice name help INV-13072504 Invoice number (optional) help INV-13072504 Invo…" at bounding box center [365, 370] width 693 height 339
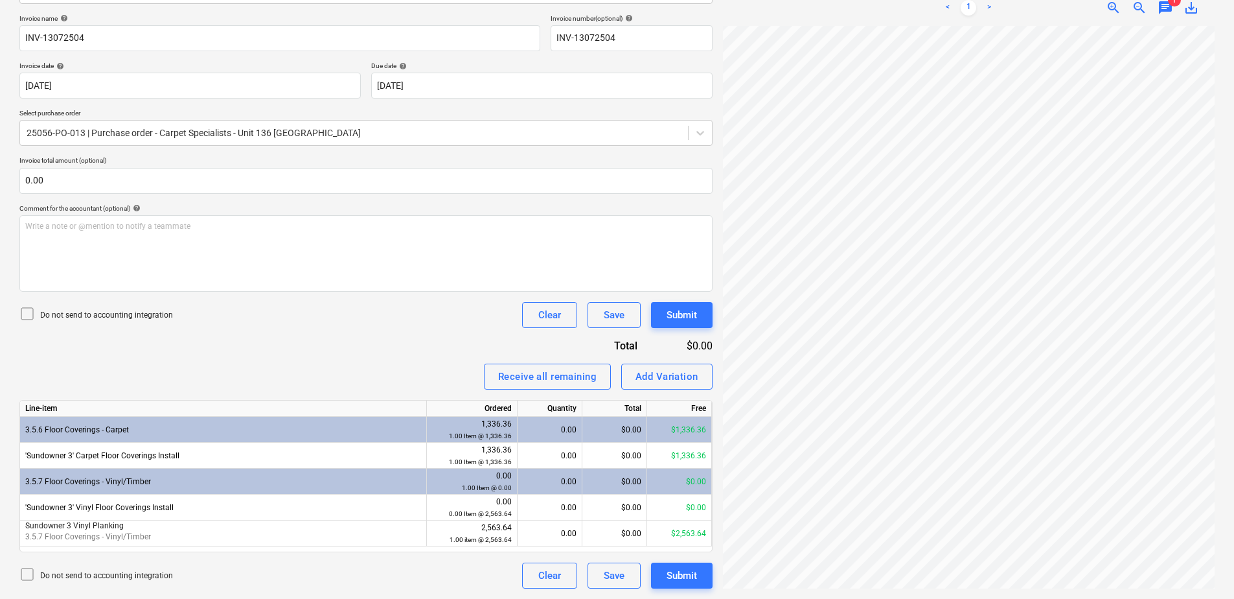
scroll to position [57, 94]
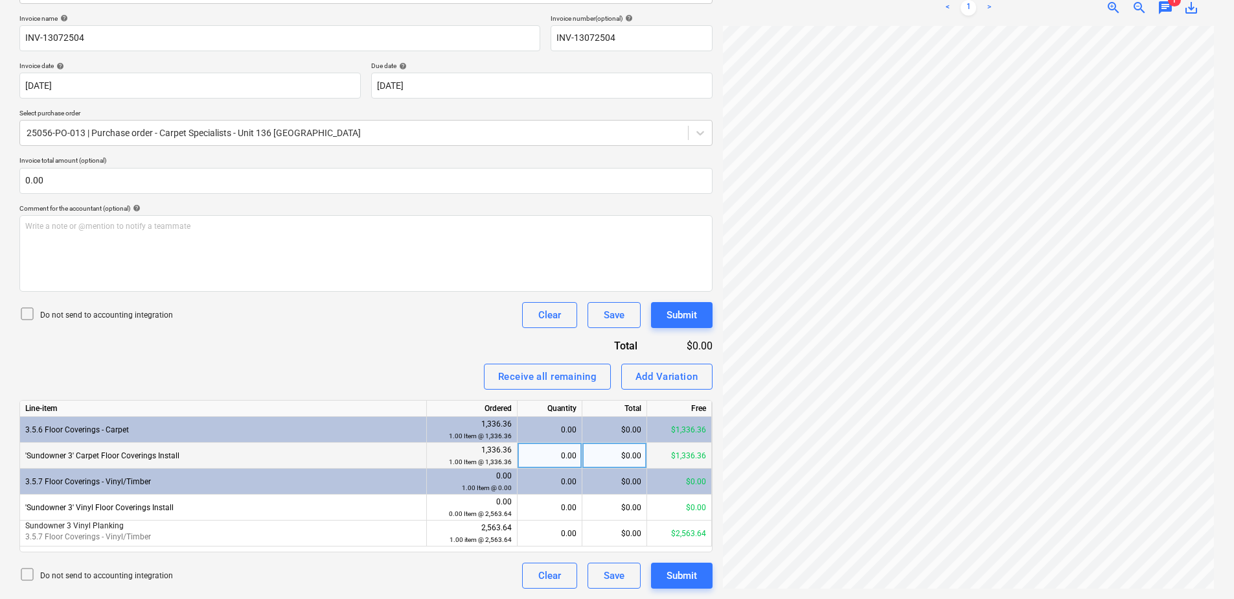
click at [547, 454] on div "0.00" at bounding box center [550, 455] width 54 height 26
type input "1"
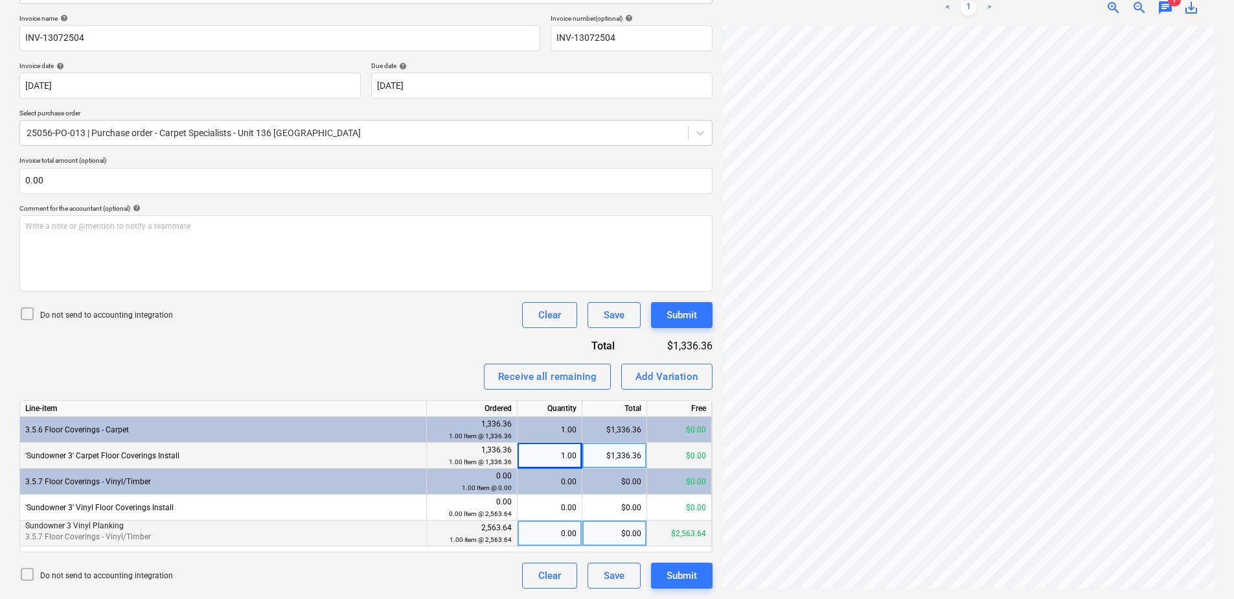
click at [553, 533] on div "0.00" at bounding box center [550, 533] width 54 height 26
type input "1"
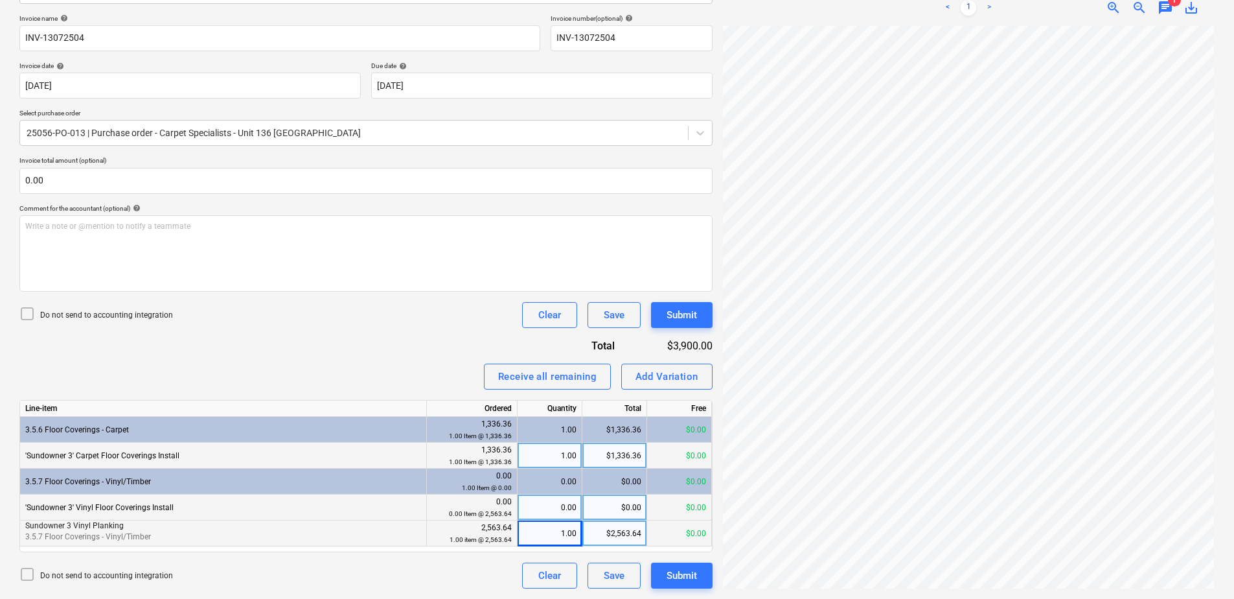
click at [543, 512] on div "0.00" at bounding box center [550, 507] width 54 height 26
click at [481, 570] on div "Do not send to accounting integration Clear Save Submit" at bounding box center [365, 575] width 693 height 26
click at [667, 578] on div "Submit" at bounding box center [682, 575] width 30 height 17
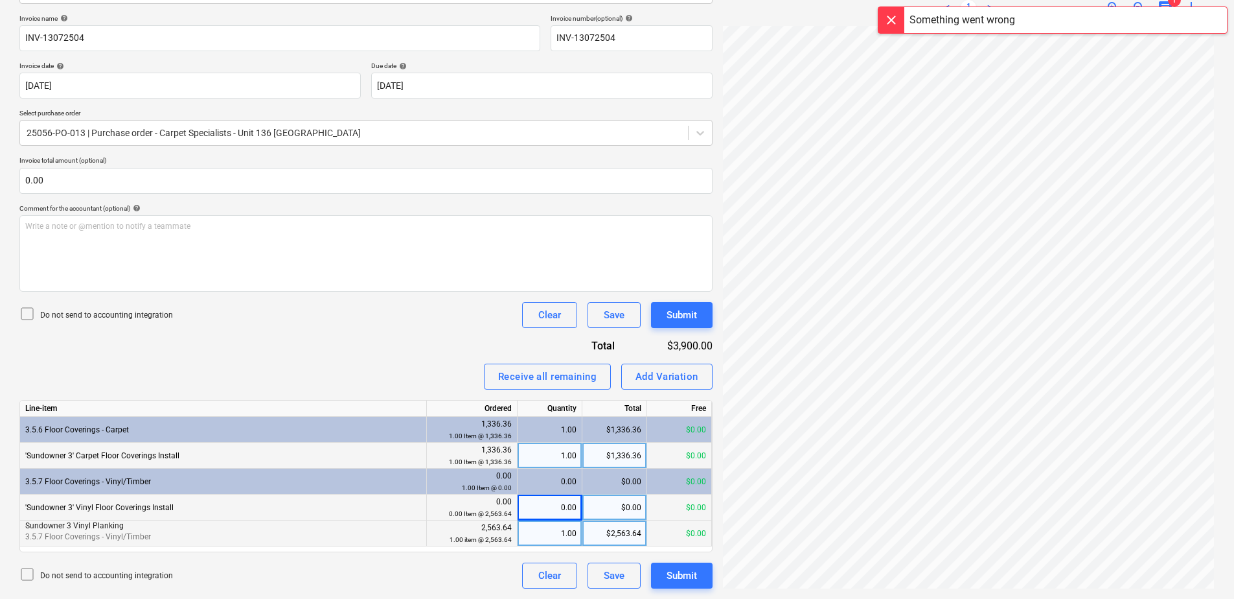
click at [540, 514] on div "0.00" at bounding box center [550, 507] width 54 height 26
type input "1"
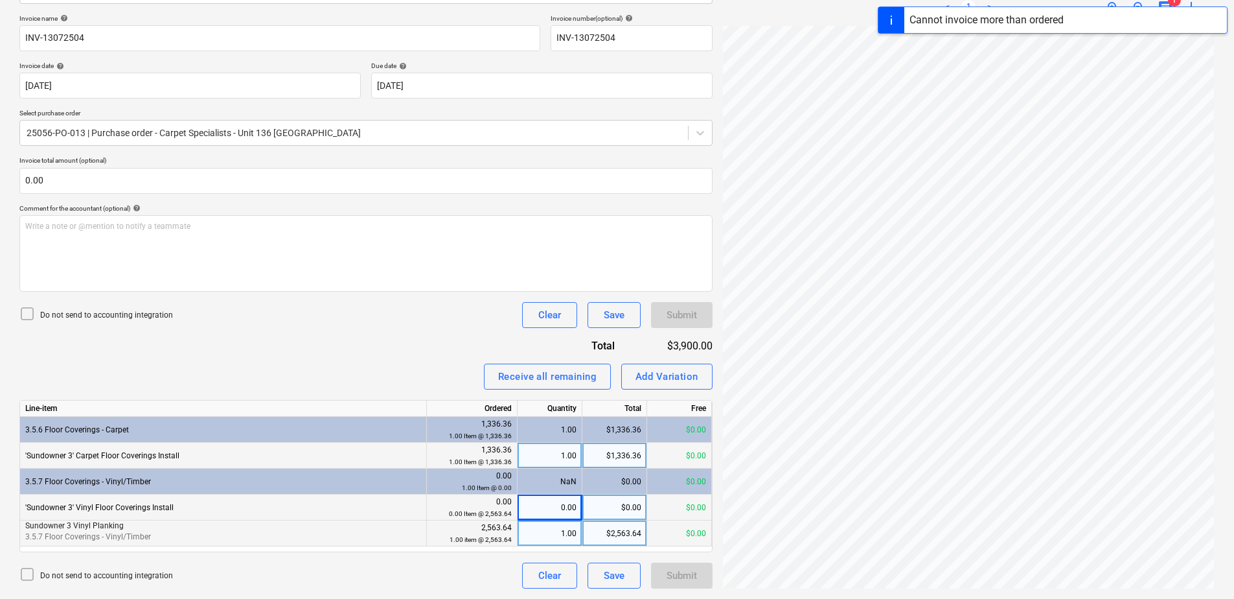
click at [560, 486] on div "NaN" at bounding box center [550, 481] width 65 height 26
click at [567, 483] on div "NaN" at bounding box center [550, 481] width 65 height 26
click at [488, 575] on div "Do not send to accounting integration Clear Save Submit" at bounding box center [365, 575] width 693 height 26
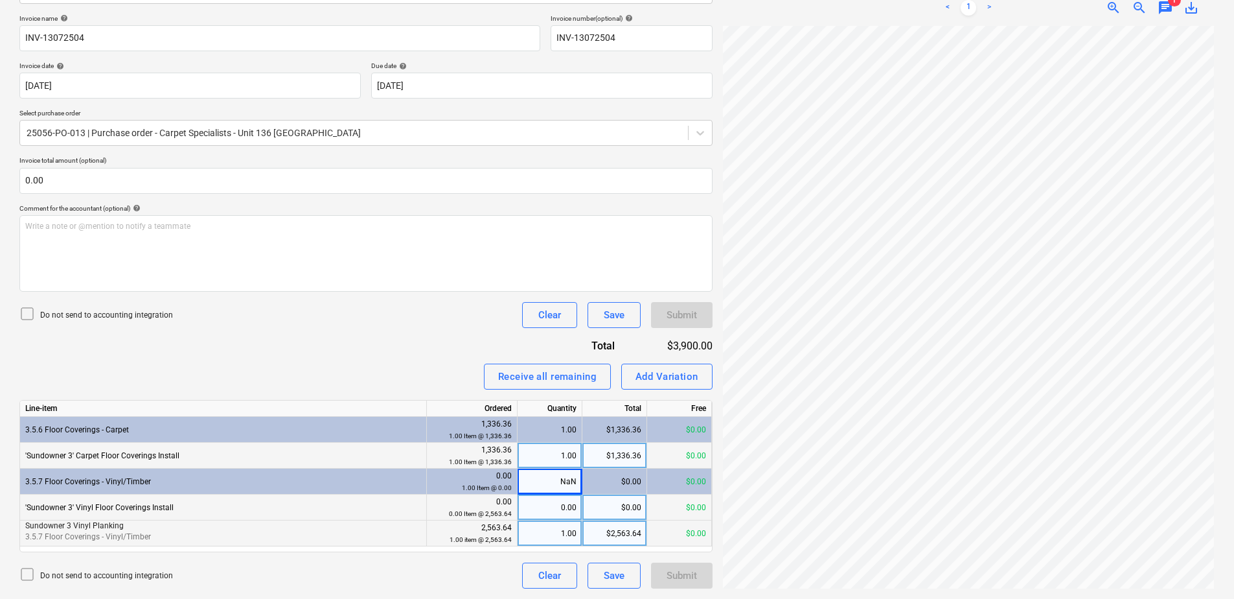
click at [562, 504] on div "0.00" at bounding box center [550, 507] width 54 height 26
type input "0"
click at [439, 571] on div "Do not send to accounting integration Clear Save Submit" at bounding box center [365, 575] width 693 height 26
click at [559, 457] on div "1.00" at bounding box center [550, 455] width 54 height 26
click at [558, 485] on div "NaN" at bounding box center [550, 481] width 65 height 26
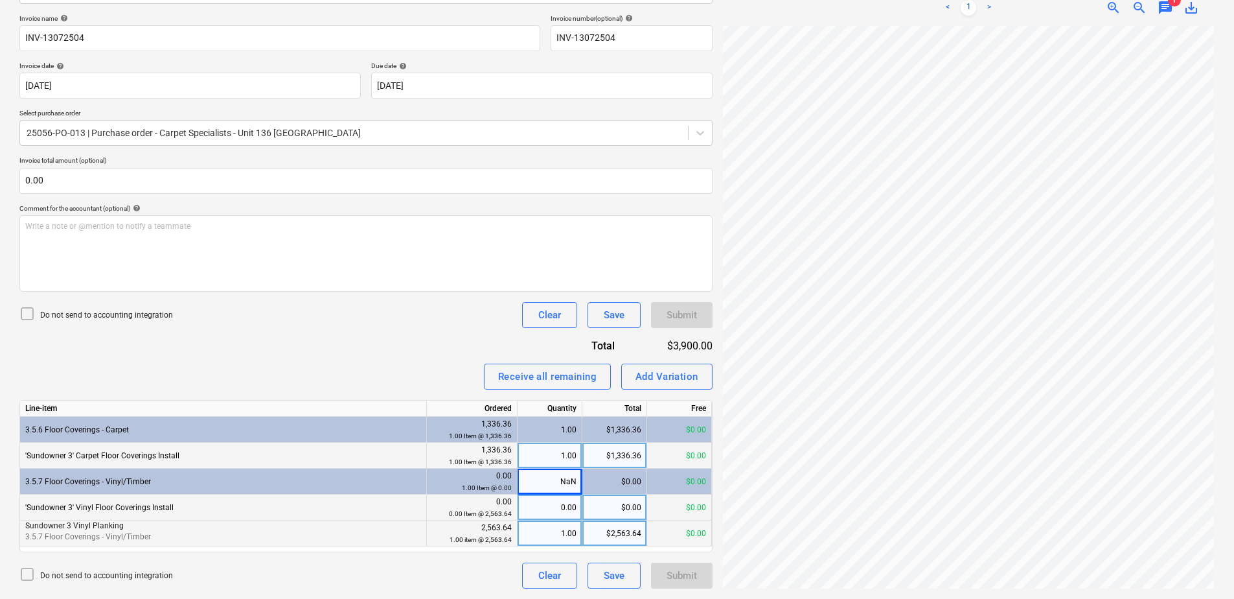
click at [555, 493] on div "NaN" at bounding box center [550, 481] width 65 height 26
click at [550, 383] on div "Receive all remaining" at bounding box center [547, 376] width 98 height 17
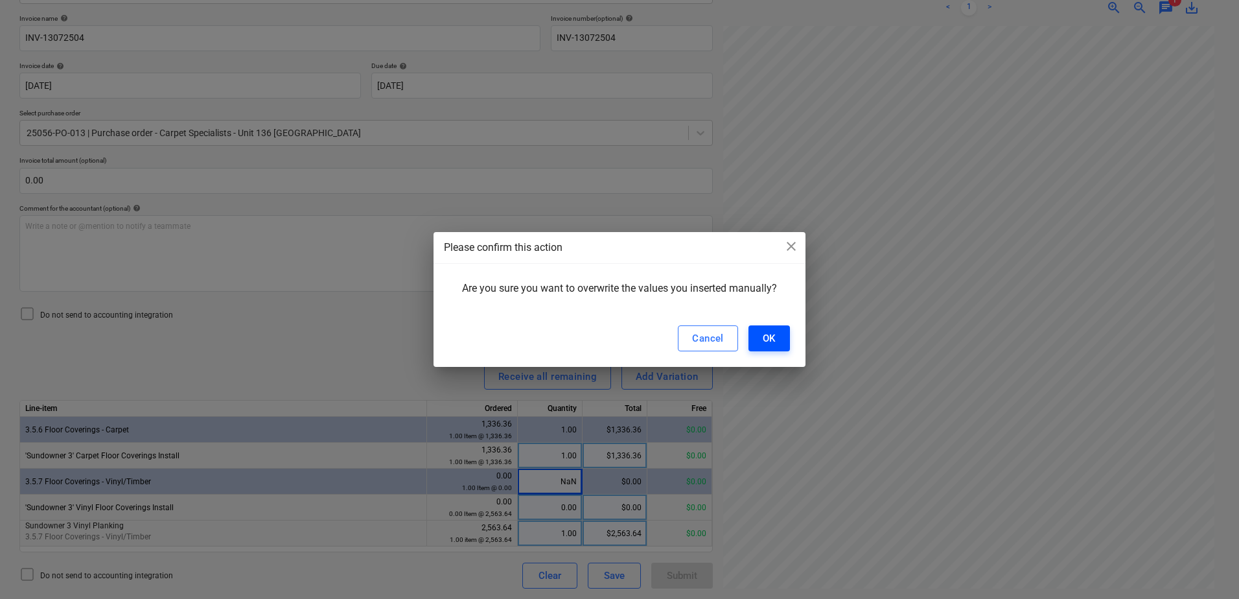
click at [776, 339] on button "OK" at bounding box center [768, 338] width 41 height 26
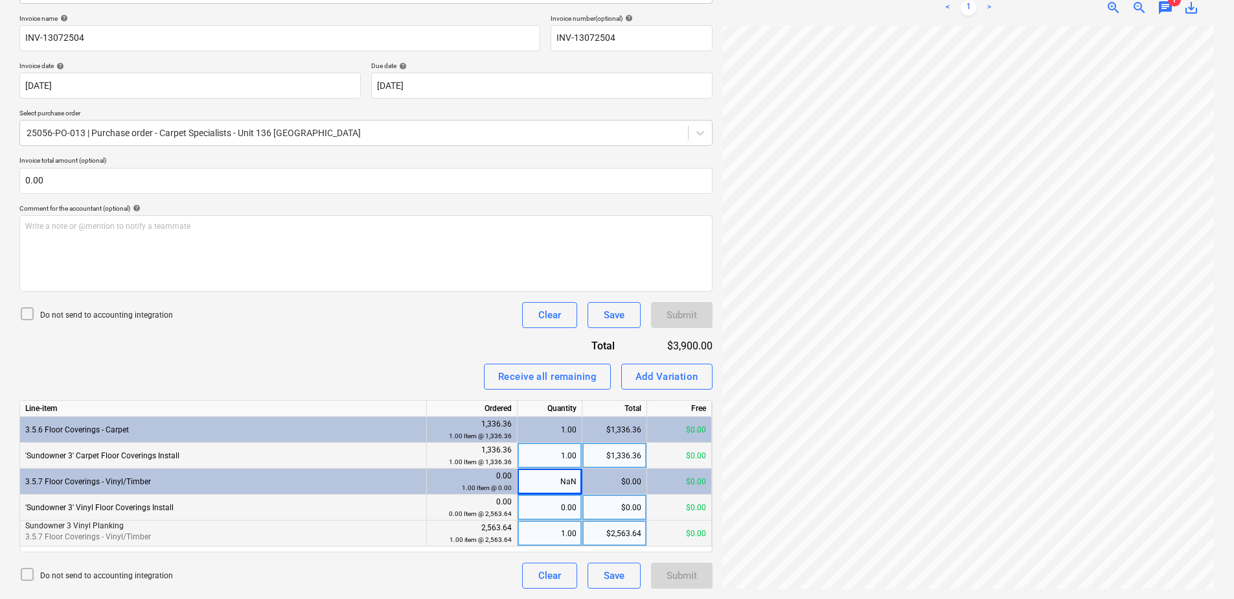
scroll to position [0, 0]
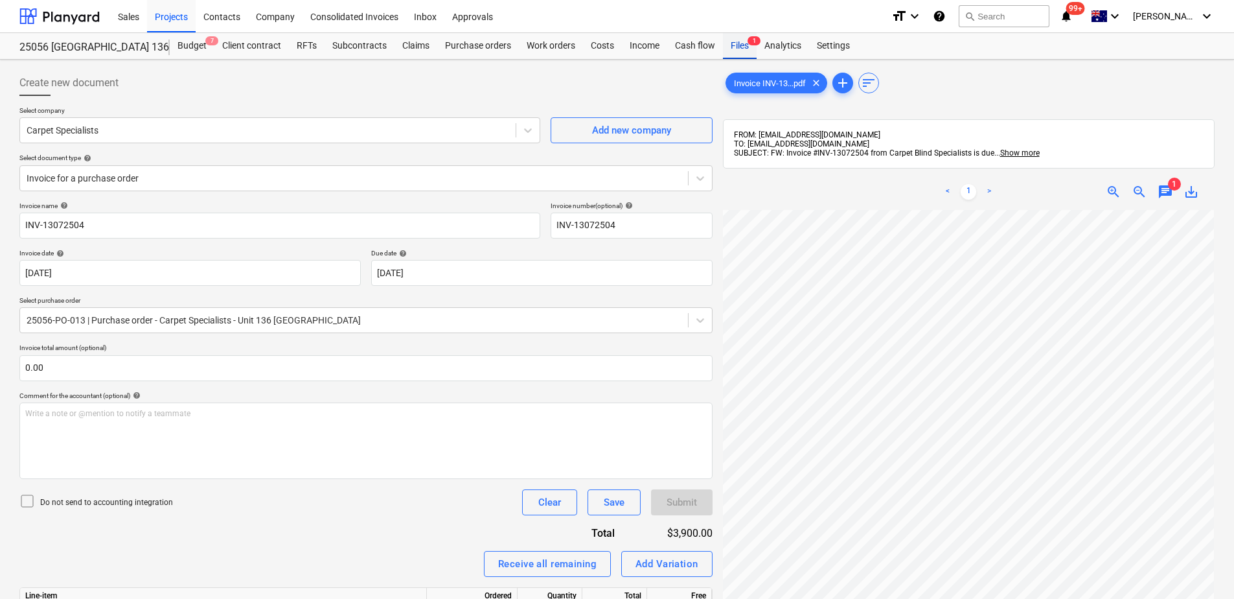
click at [746, 47] on div "Files 1" at bounding box center [740, 46] width 34 height 26
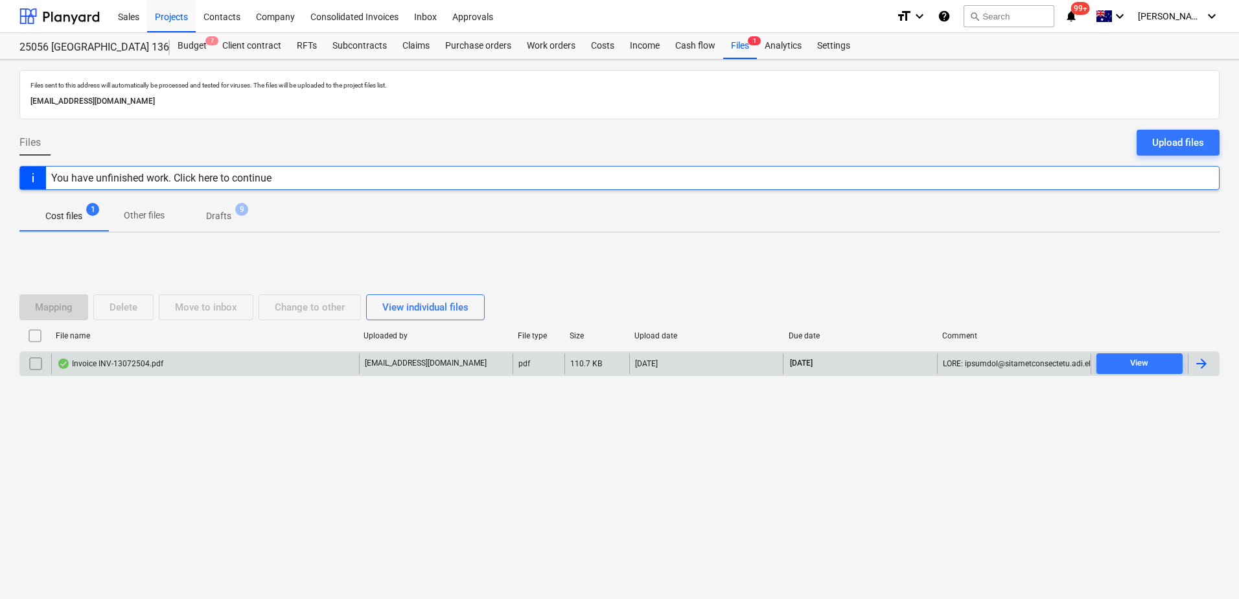
click at [154, 364] on div "Invoice INV-13072504.pdf" at bounding box center [110, 363] width 106 height 10
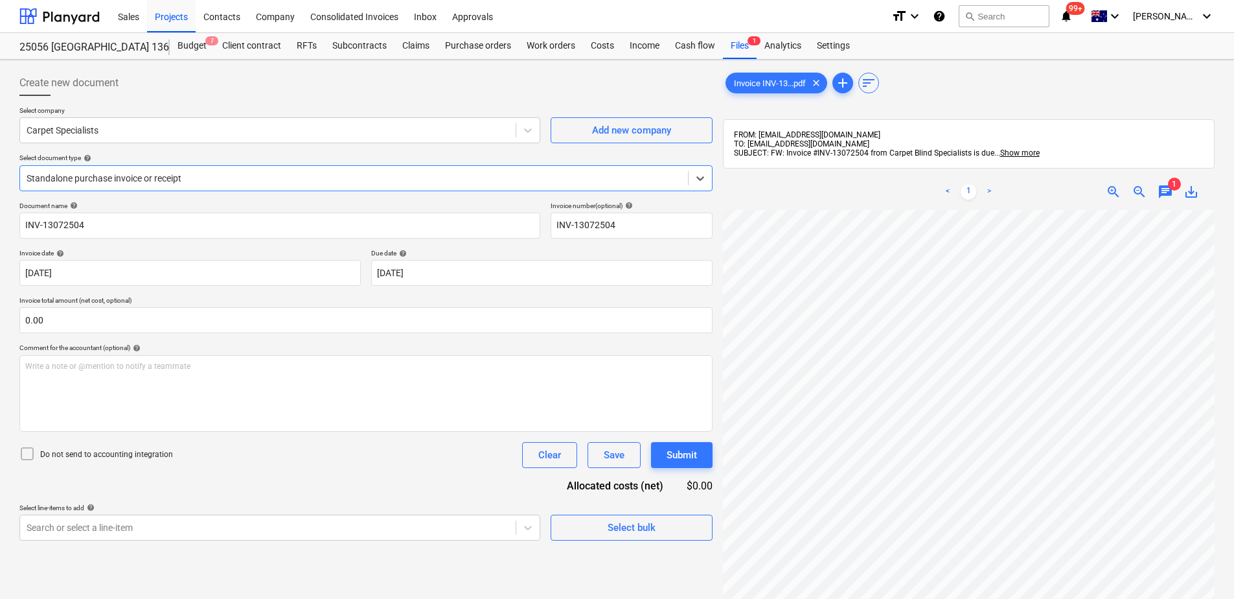
click at [199, 170] on div "Standalone purchase invoice or receipt" at bounding box center [354, 178] width 668 height 18
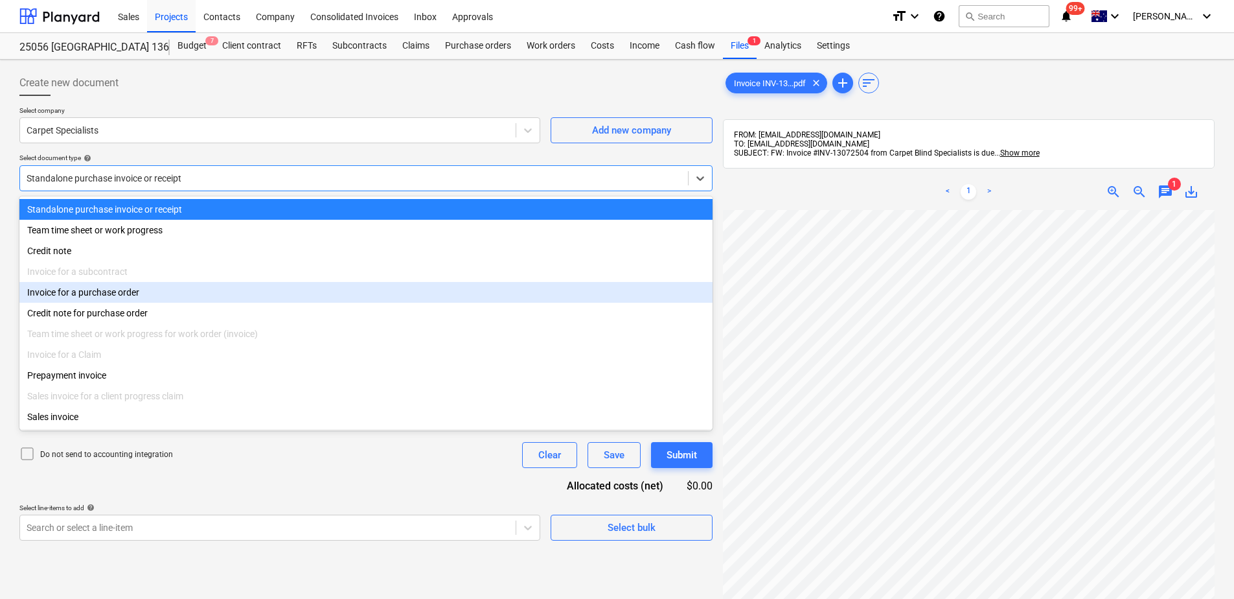
click at [167, 291] on div "Invoice for a purchase order" at bounding box center [365, 292] width 693 height 21
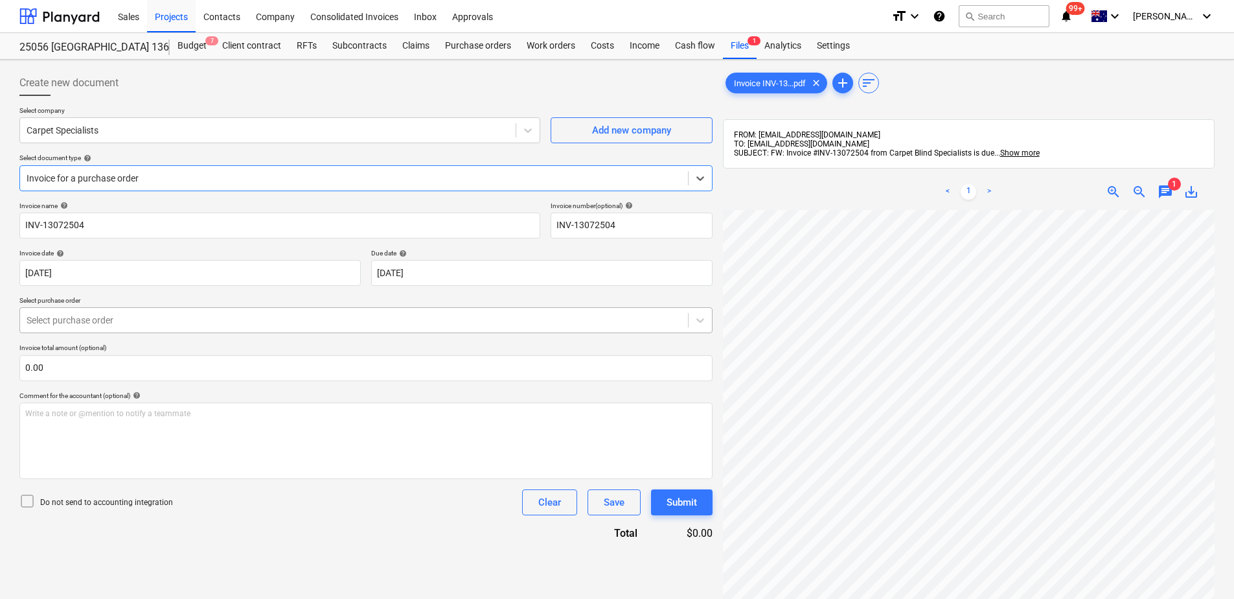
click at [207, 328] on div "Select purchase order" at bounding box center [354, 320] width 668 height 18
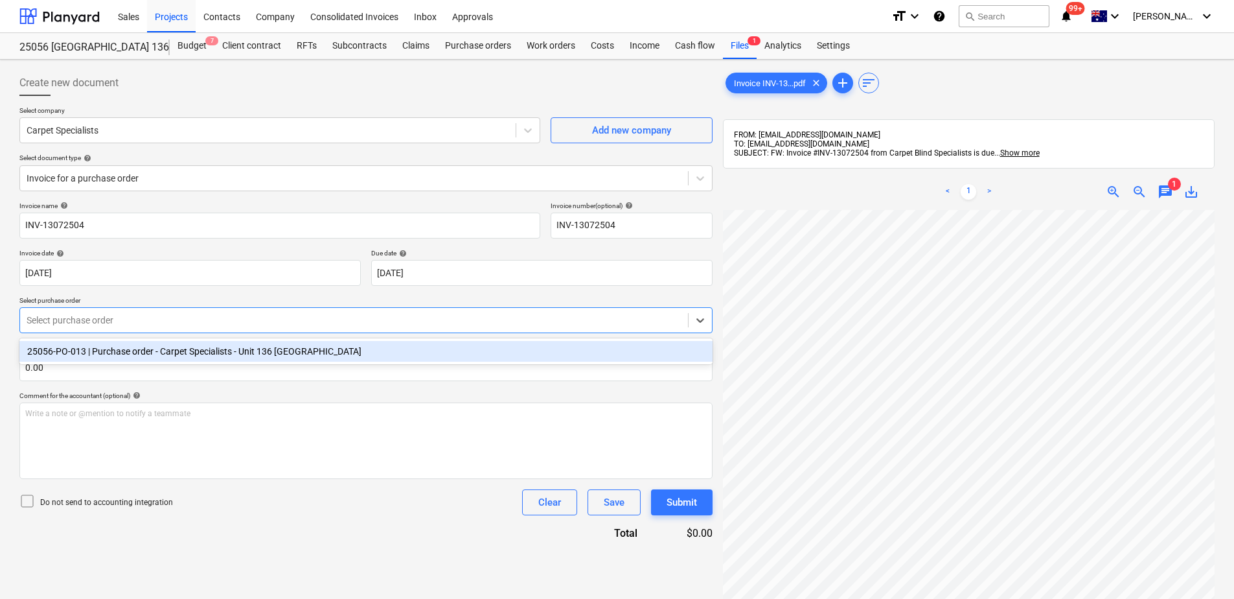
click at [205, 351] on div "25056-PO-013 | Purchase order - Carpet Specialists - Unit 136 [GEOGRAPHIC_DATA]" at bounding box center [365, 351] width 693 height 21
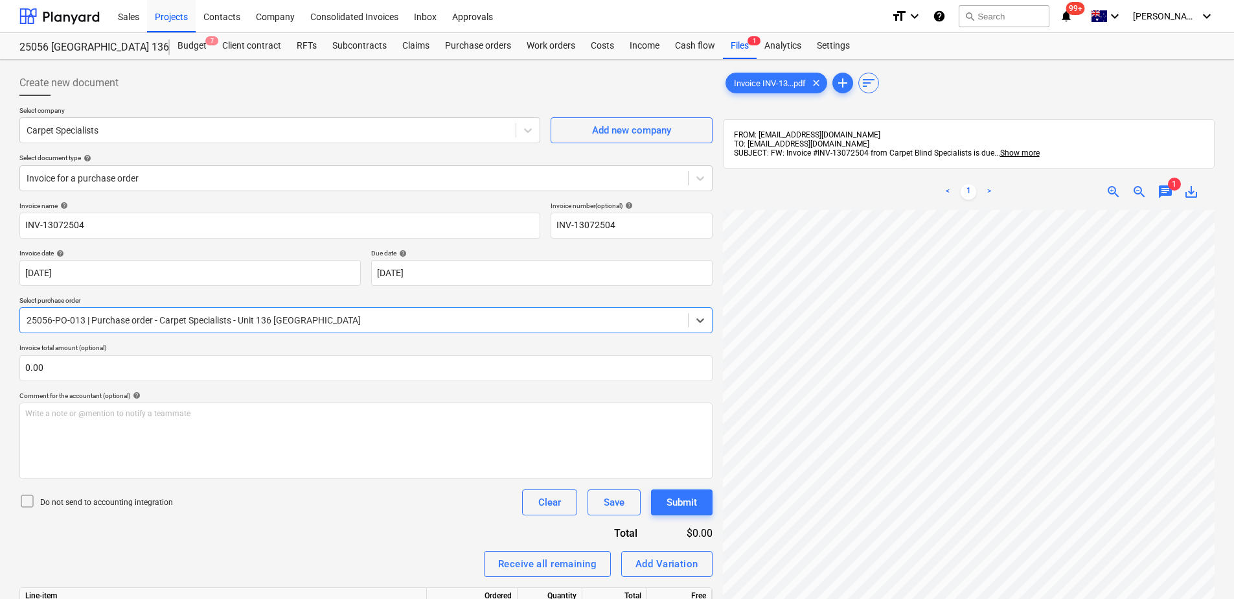
click at [391, 544] on div "Invoice name help INV-13072504 Invoice number (optional) help INV-13072504 Invo…" at bounding box center [365, 488] width 693 height 574
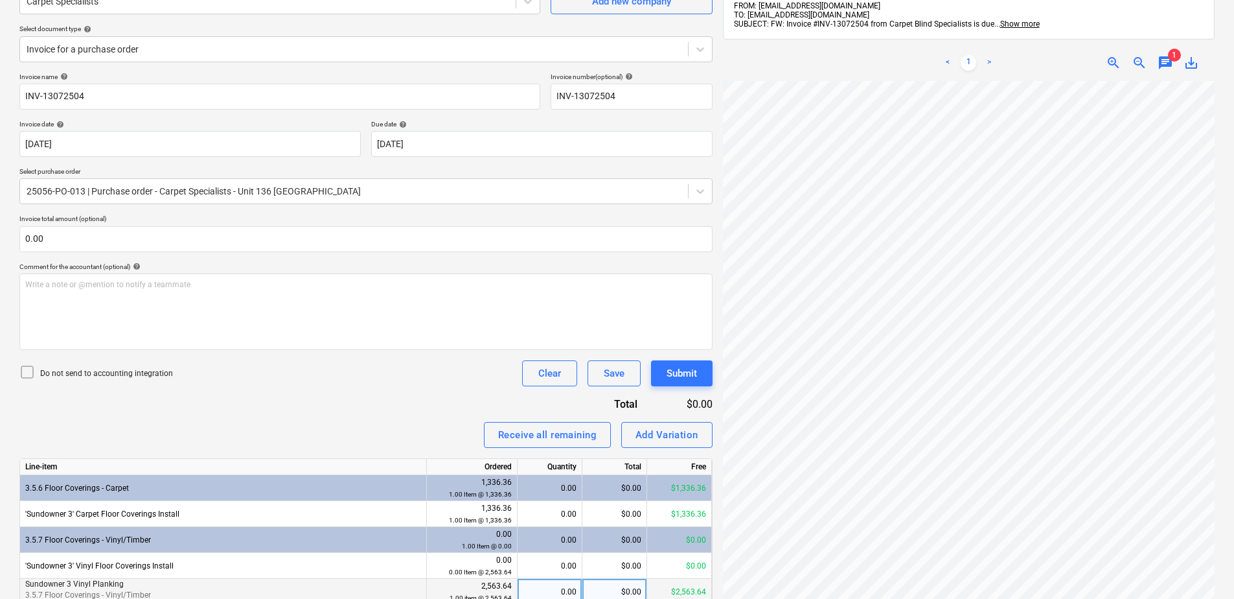
scroll to position [187, 0]
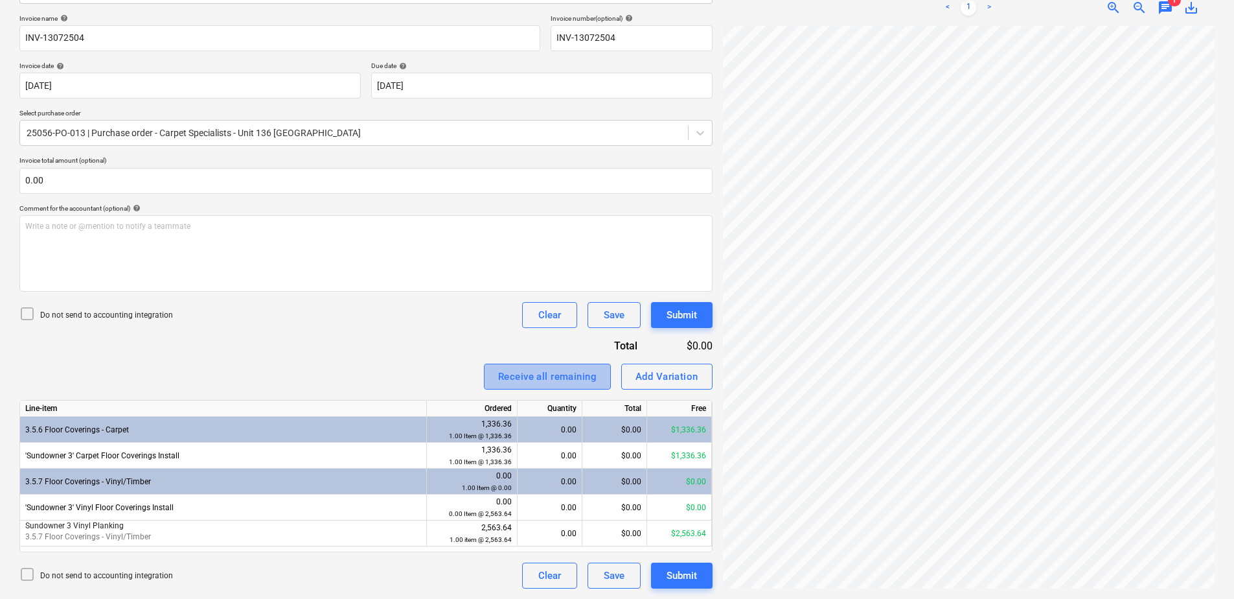
click at [508, 372] on div "Receive all remaining" at bounding box center [547, 376] width 98 height 17
click at [670, 575] on div "Submit" at bounding box center [682, 575] width 30 height 17
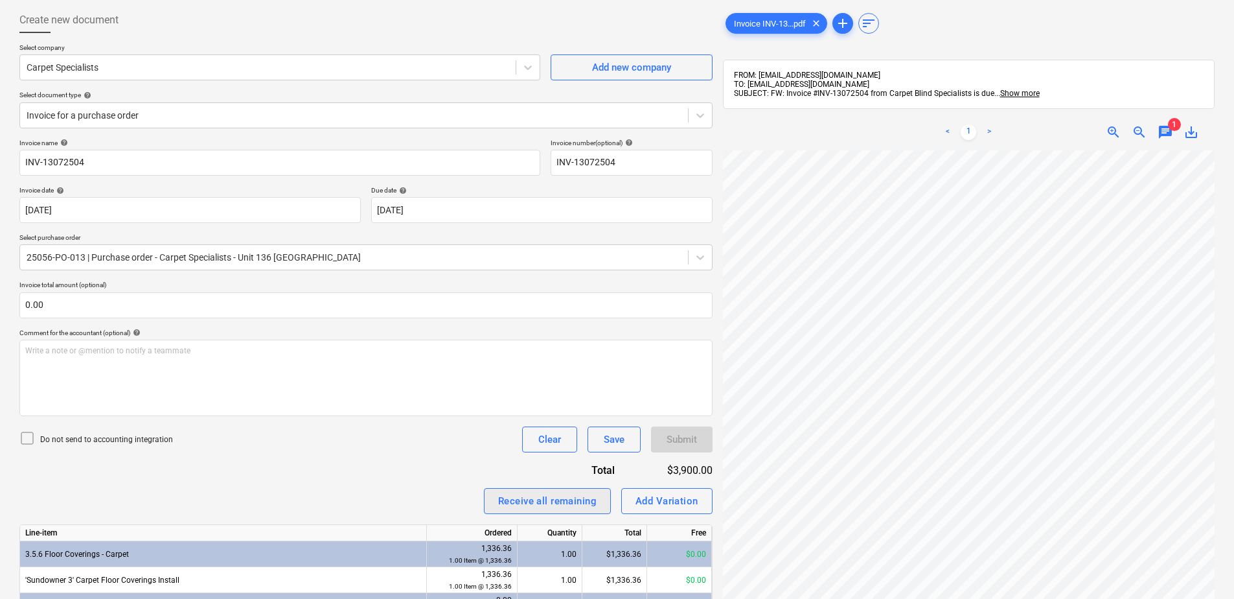
scroll to position [0, 0]
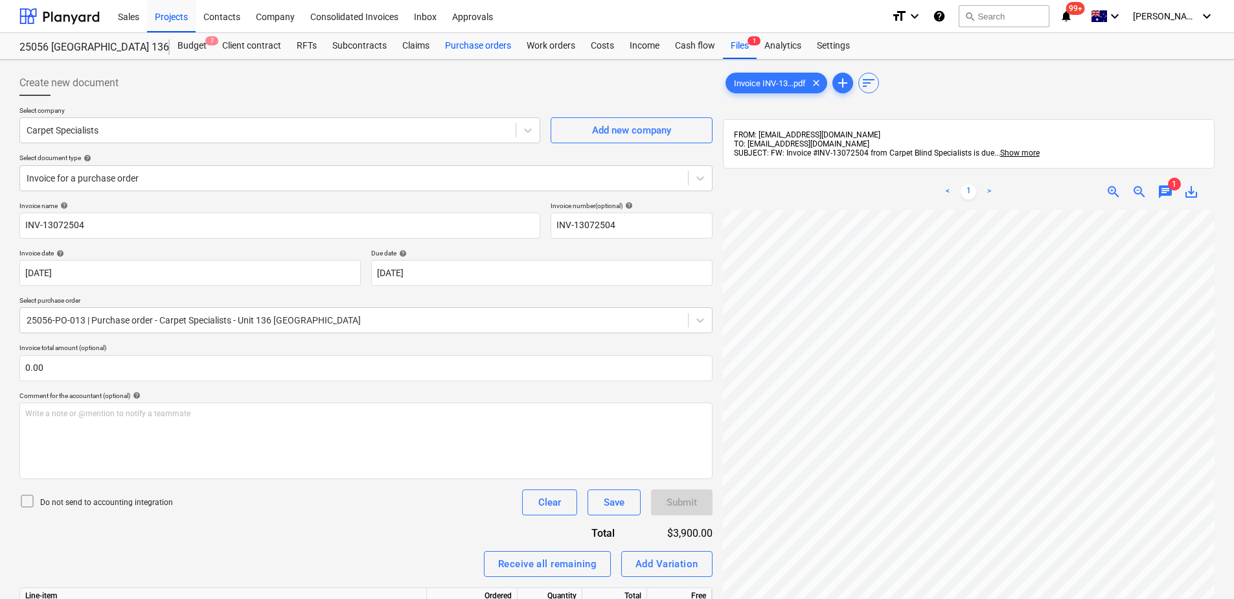
click at [485, 48] on div "Purchase orders" at bounding box center [478, 46] width 82 height 26
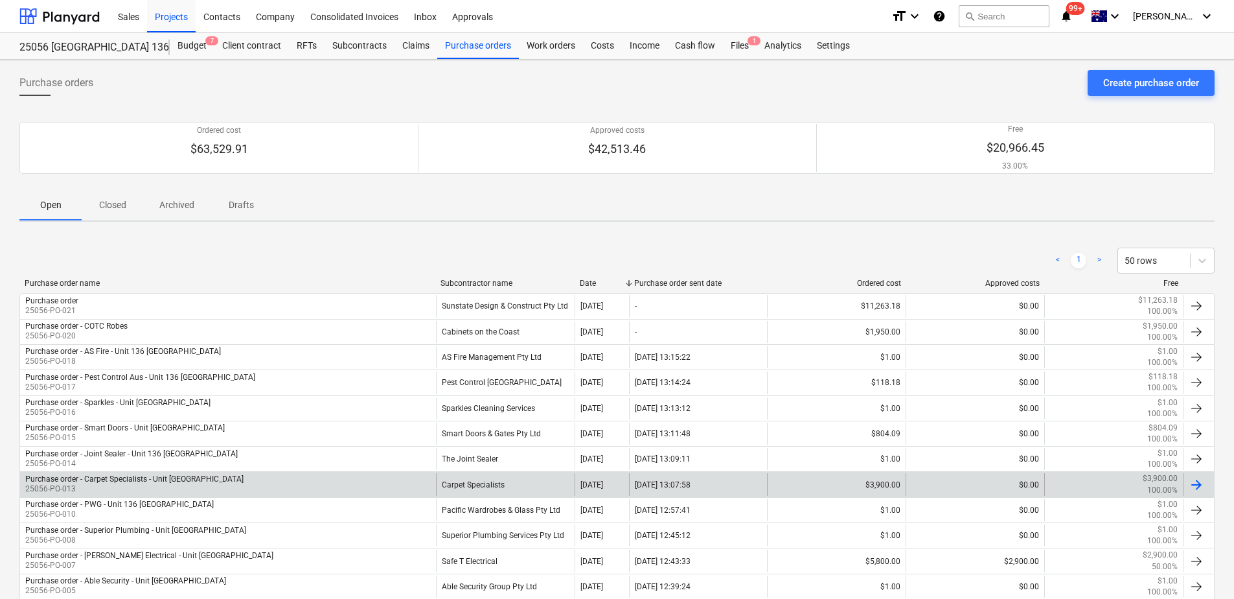
click at [422, 490] on div "Purchase order - Carpet Specialists - Unit [GEOGRAPHIC_DATA] Retirement Village…" at bounding box center [228, 484] width 416 height 22
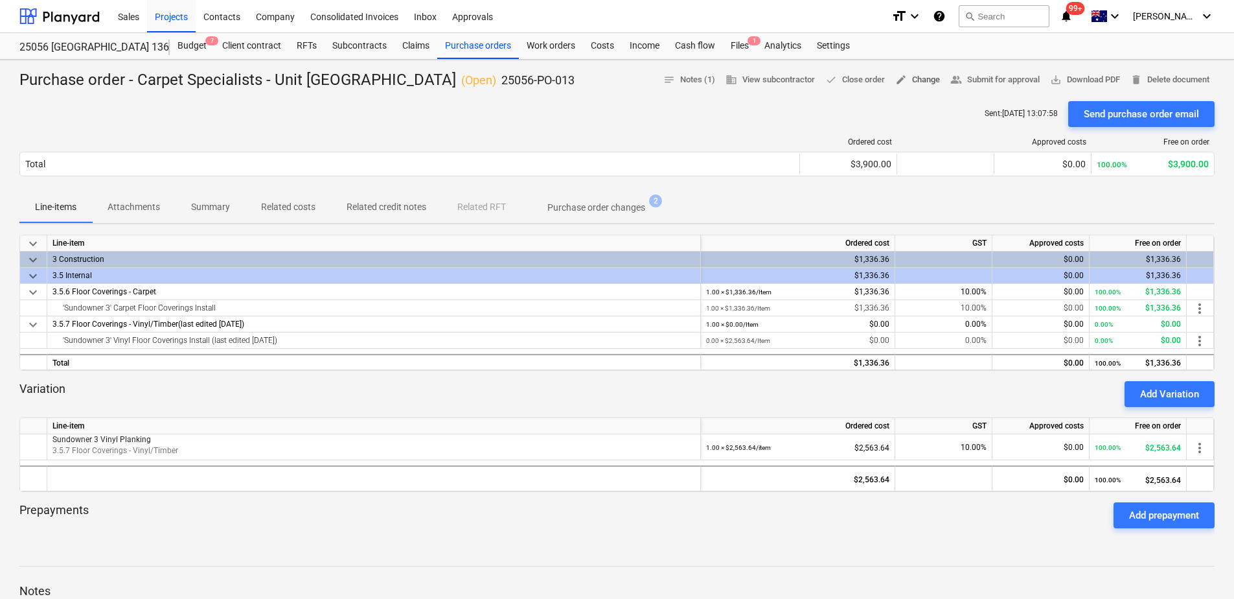
click at [940, 84] on span "edit Change" at bounding box center [917, 80] width 45 height 15
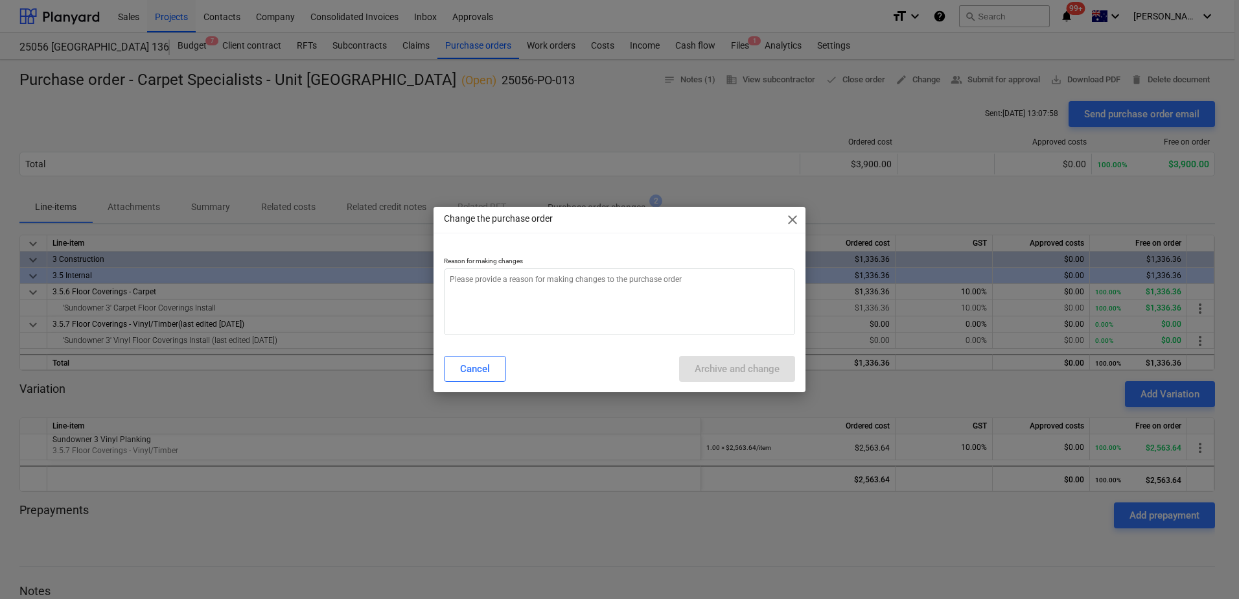
type textarea "x"
click at [555, 280] on textarea at bounding box center [619, 301] width 351 height 67
type textarea "j"
type textarea "x"
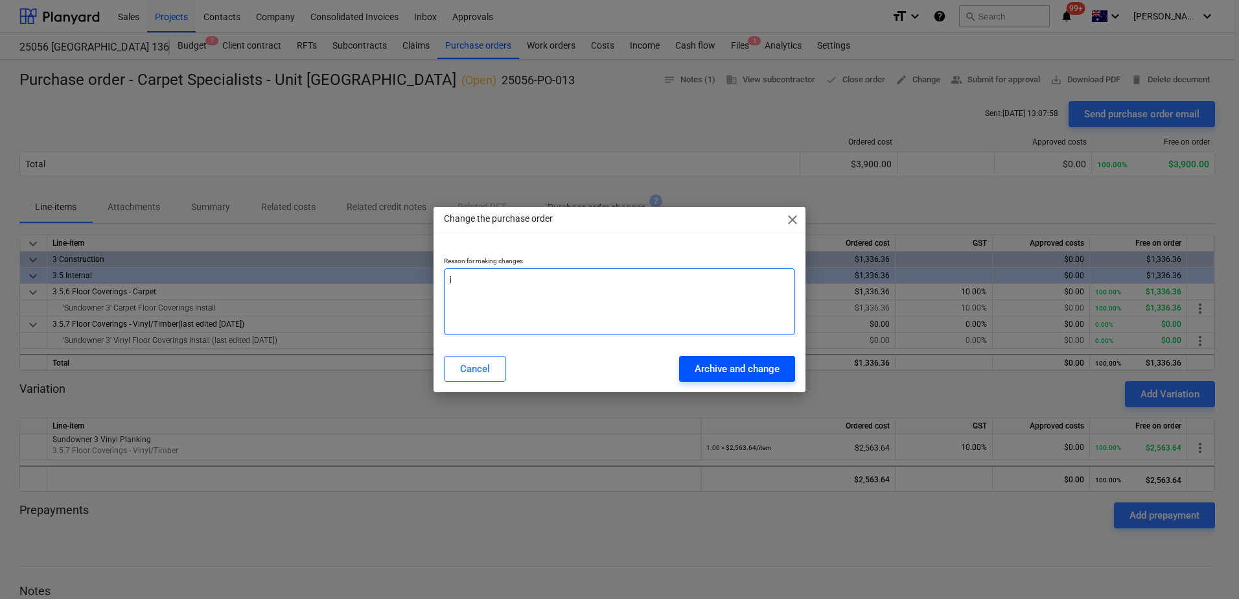
type textarea "j"
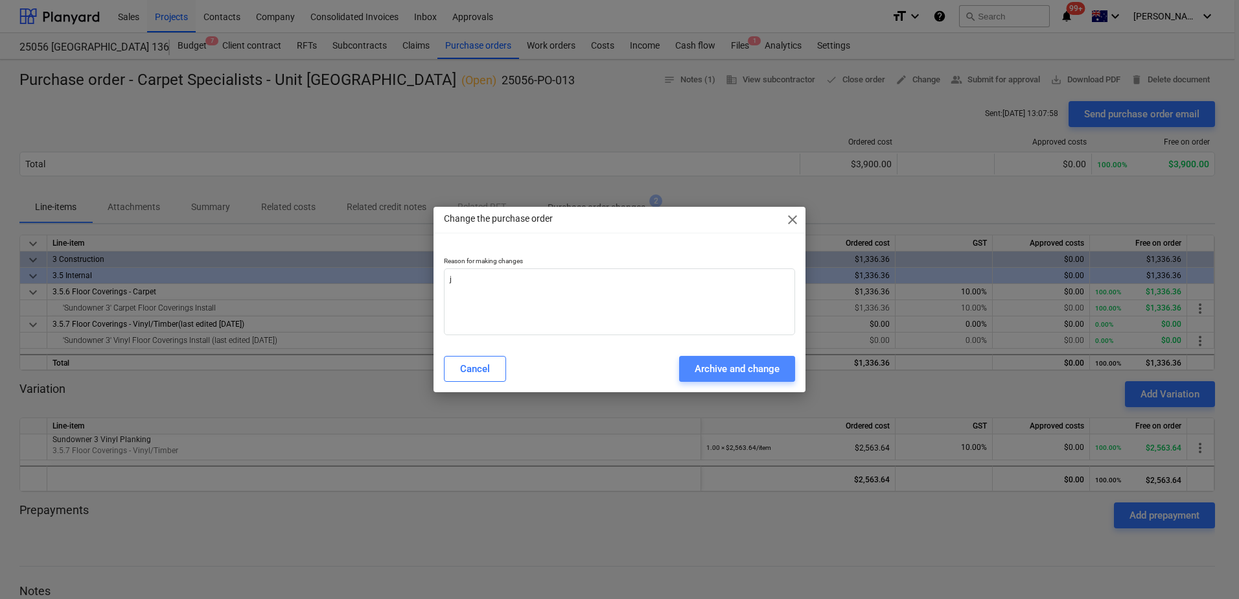
click at [711, 374] on div "Archive and change" at bounding box center [736, 368] width 85 height 17
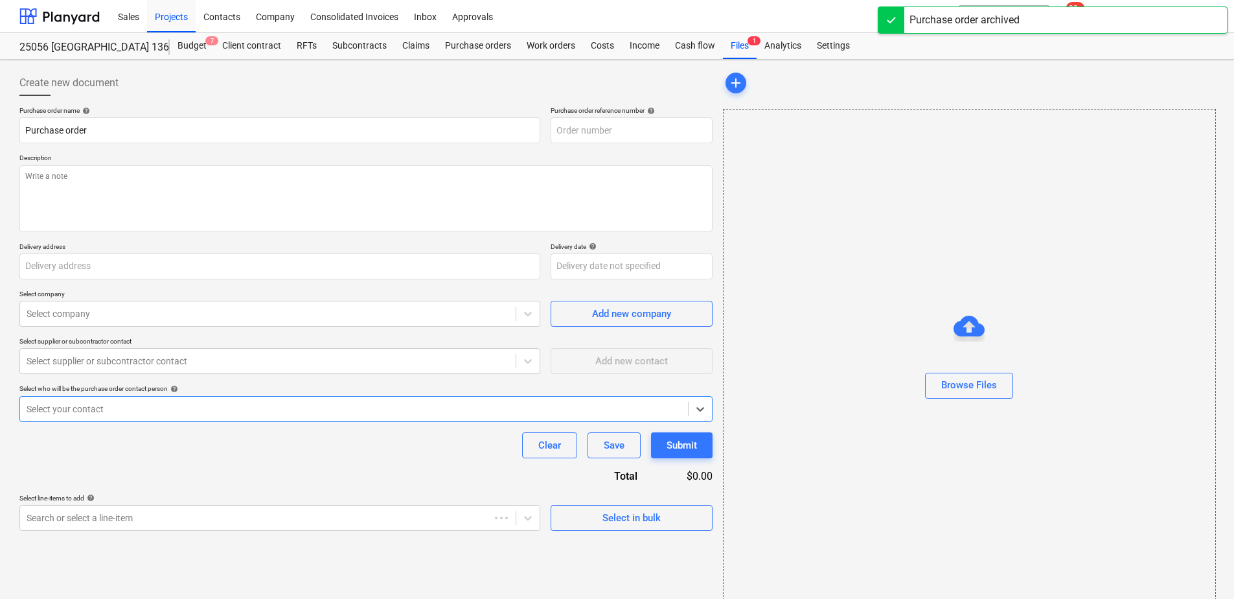
type textarea "x"
type input "25056-PO-022"
type textarea "x"
type input "Purchase order - Carpet Specialists - Unit [GEOGRAPHIC_DATA]"
type input "25056-PO-013"
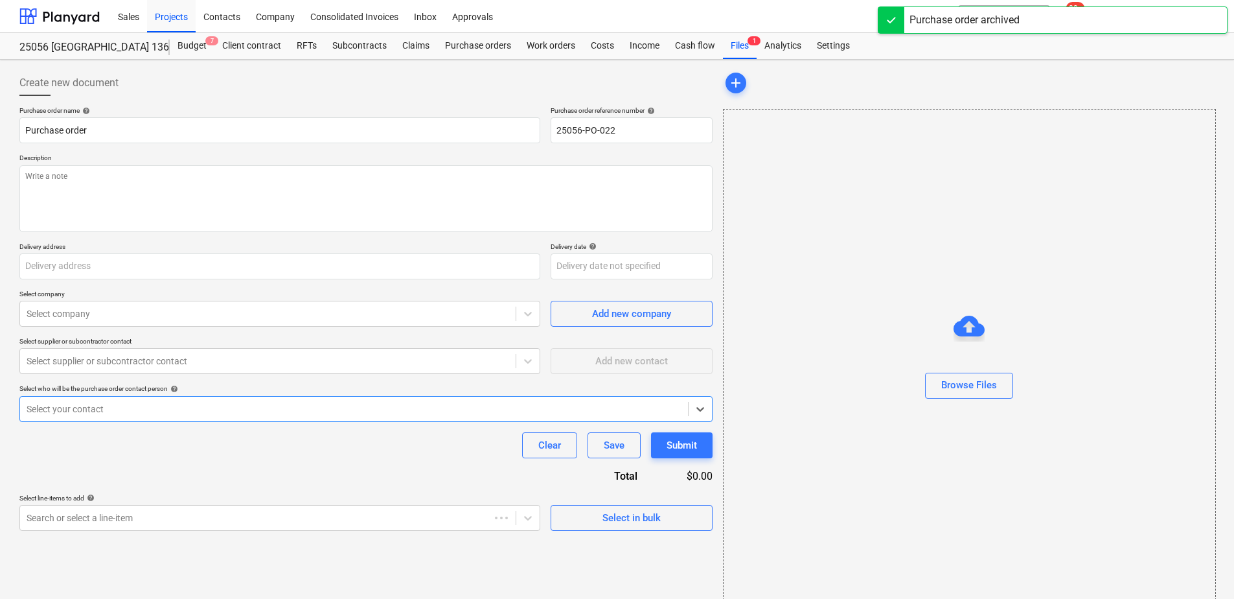
type textarea "Final bill to include the [PERSON_NAME] Handover Checklist"
type input "Unit [GEOGRAPHIC_DATA], [STREET_ADDRESS]"
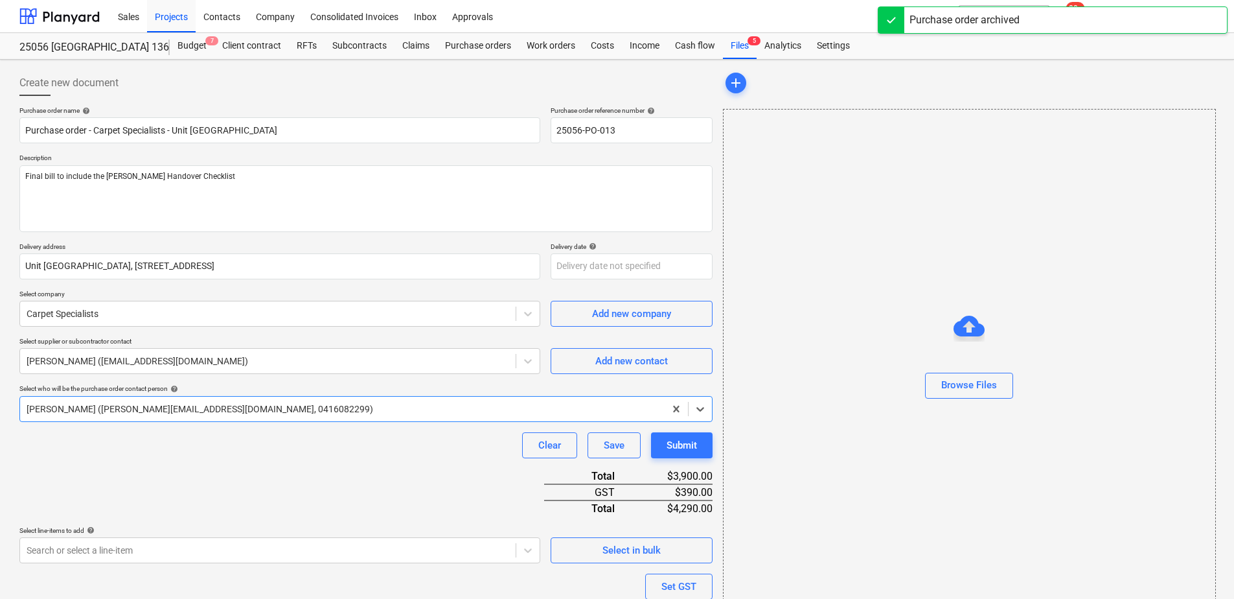
type textarea "x"
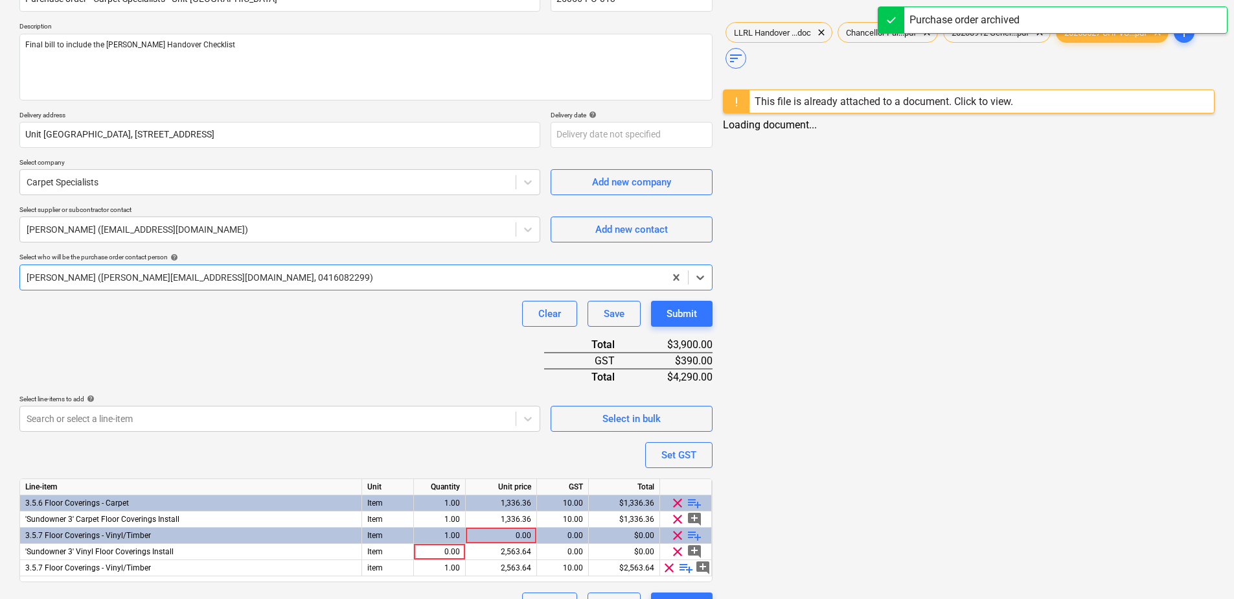
scroll to position [161, 0]
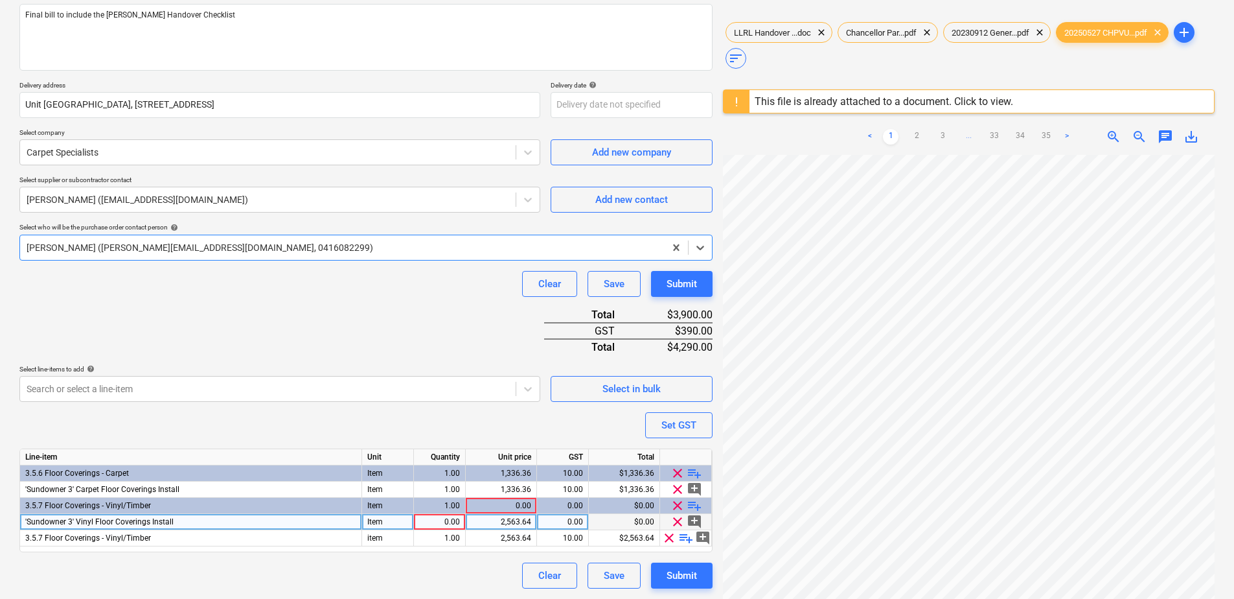
click at [445, 523] on div "0.00" at bounding box center [439, 522] width 41 height 16
type input "1"
click at [668, 540] on span "clear" at bounding box center [669, 538] width 16 height 16
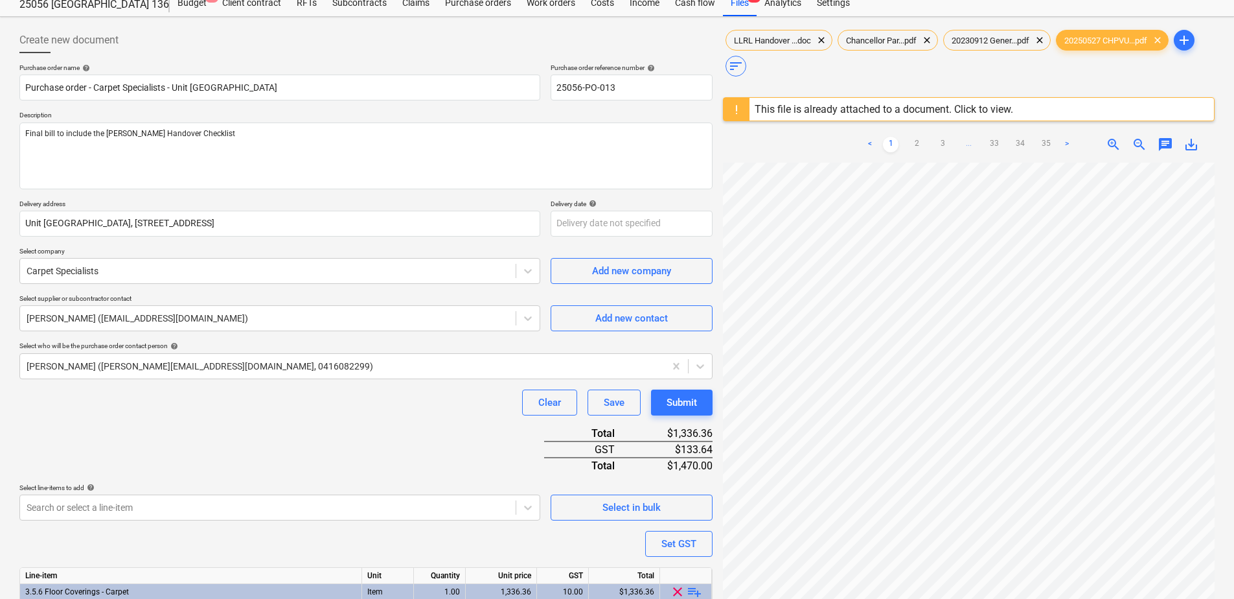
scroll to position [0, 0]
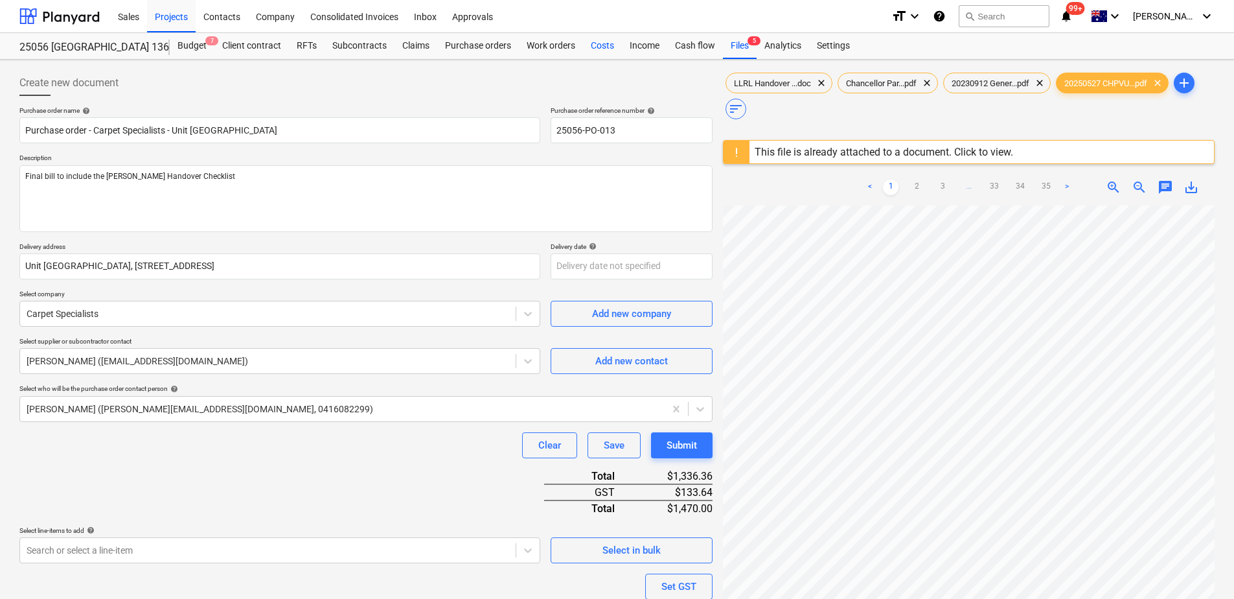
drag, startPoint x: 604, startPoint y: 45, endPoint x: 605, endPoint y: 53, distance: 8.5
click at [604, 45] on div "Costs" at bounding box center [602, 46] width 39 height 26
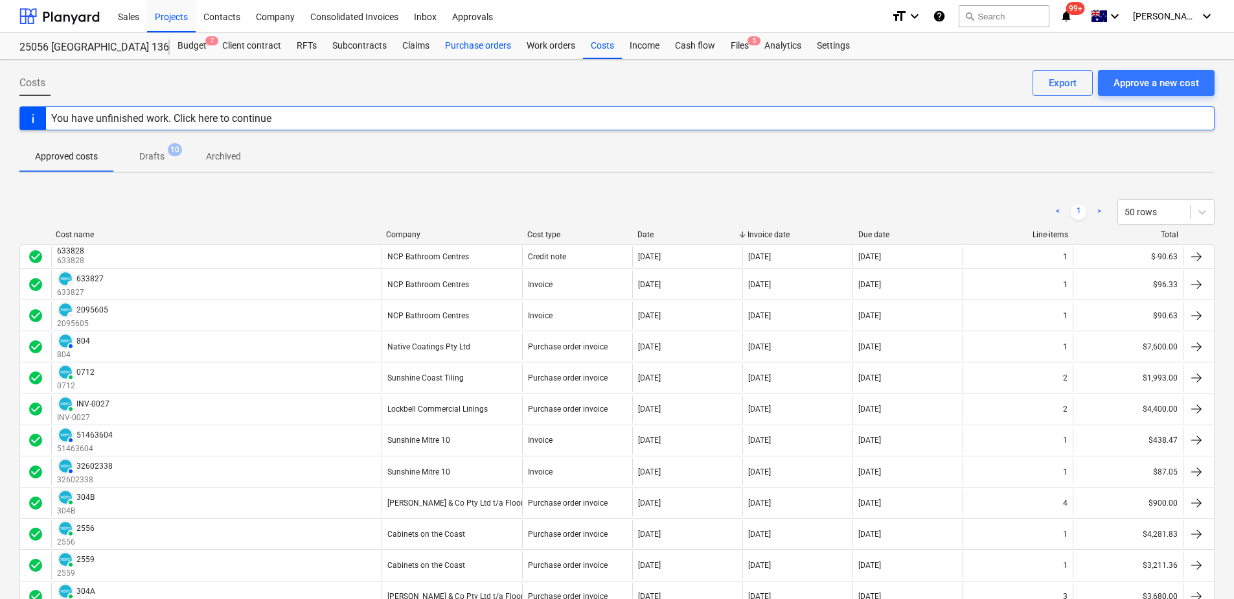
click at [494, 51] on div "Purchase orders" at bounding box center [478, 46] width 82 height 26
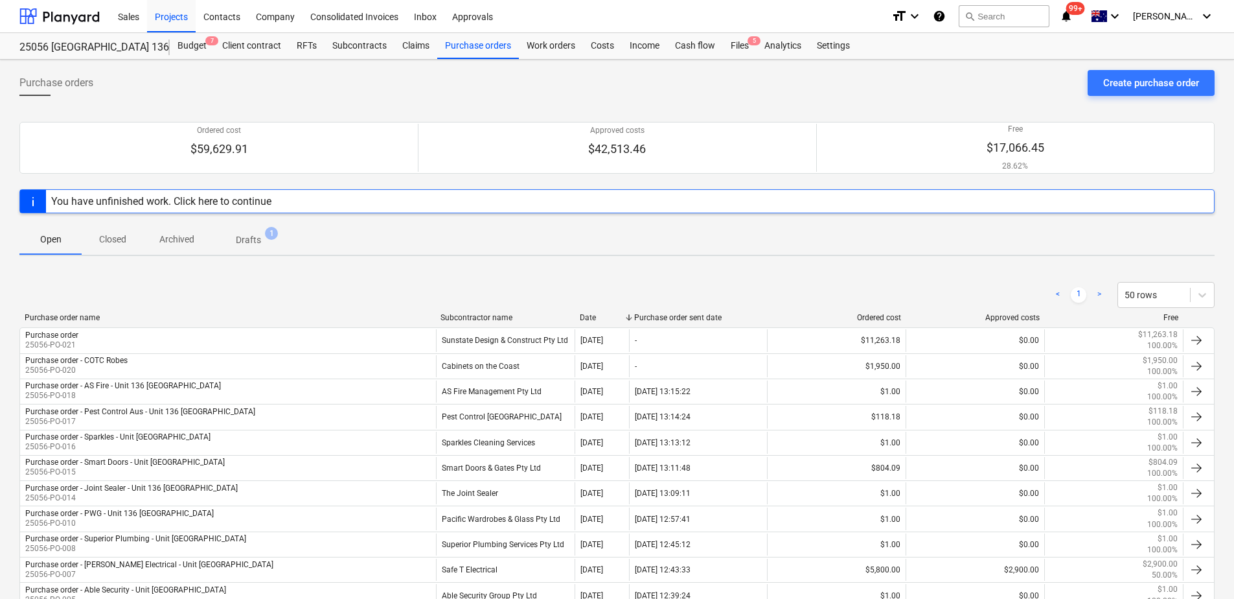
click at [247, 239] on p "Drafts" at bounding box center [248, 240] width 25 height 14
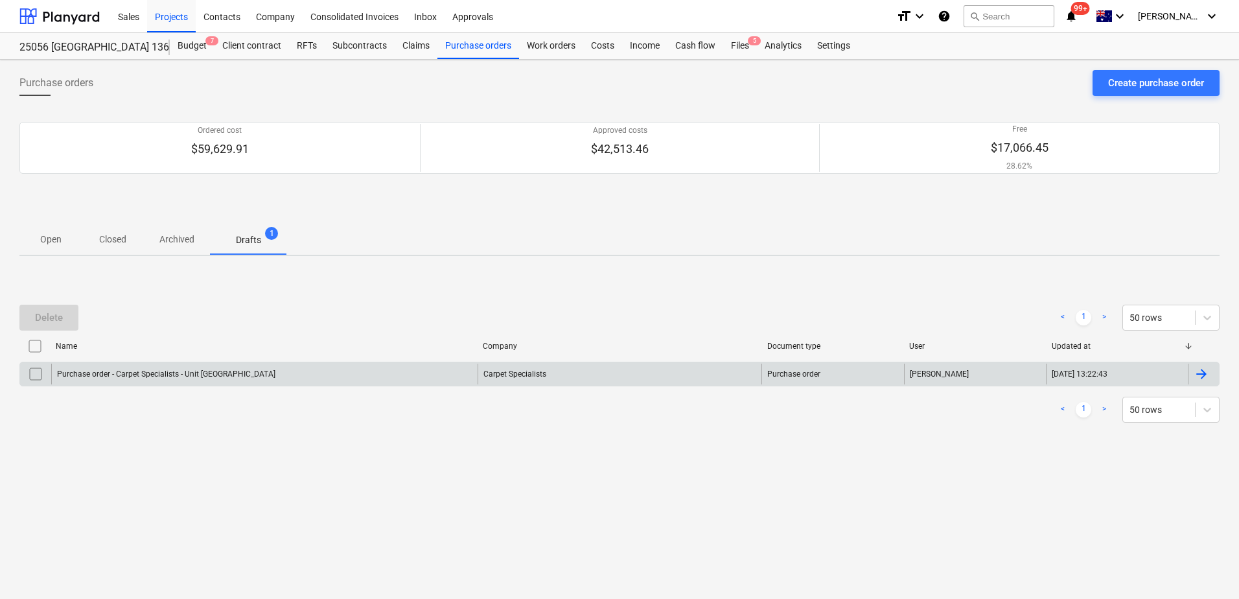
click at [338, 365] on div "Purchase order - Carpet Specialists - Unit [GEOGRAPHIC_DATA]" at bounding box center [264, 373] width 426 height 21
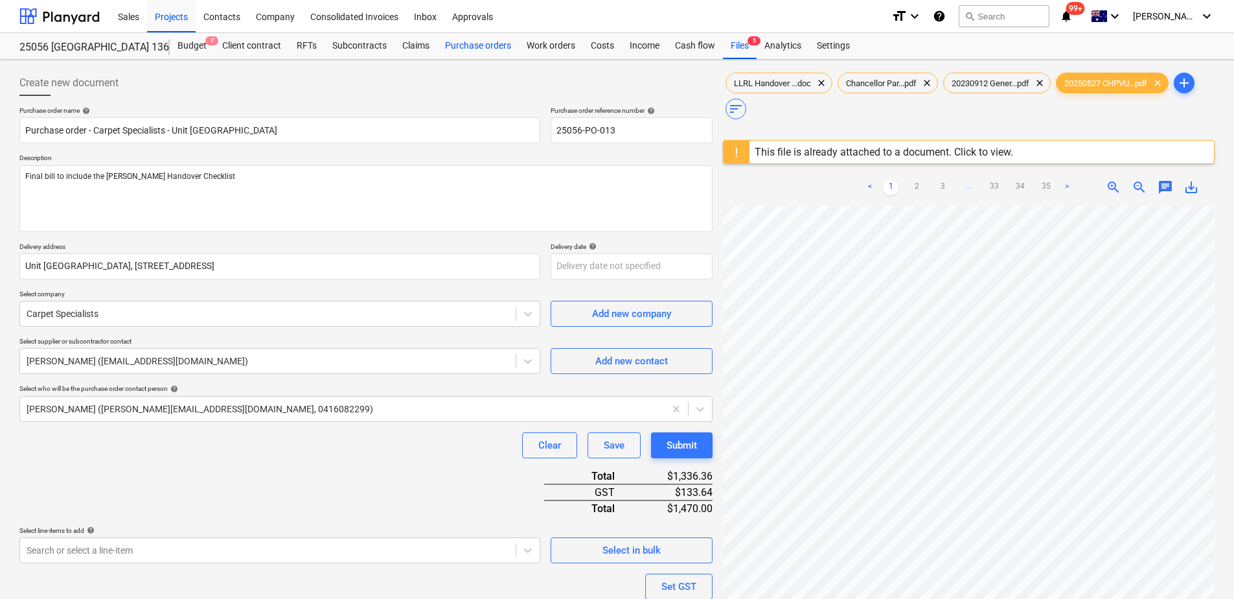
click at [470, 51] on div "Purchase orders" at bounding box center [478, 46] width 82 height 26
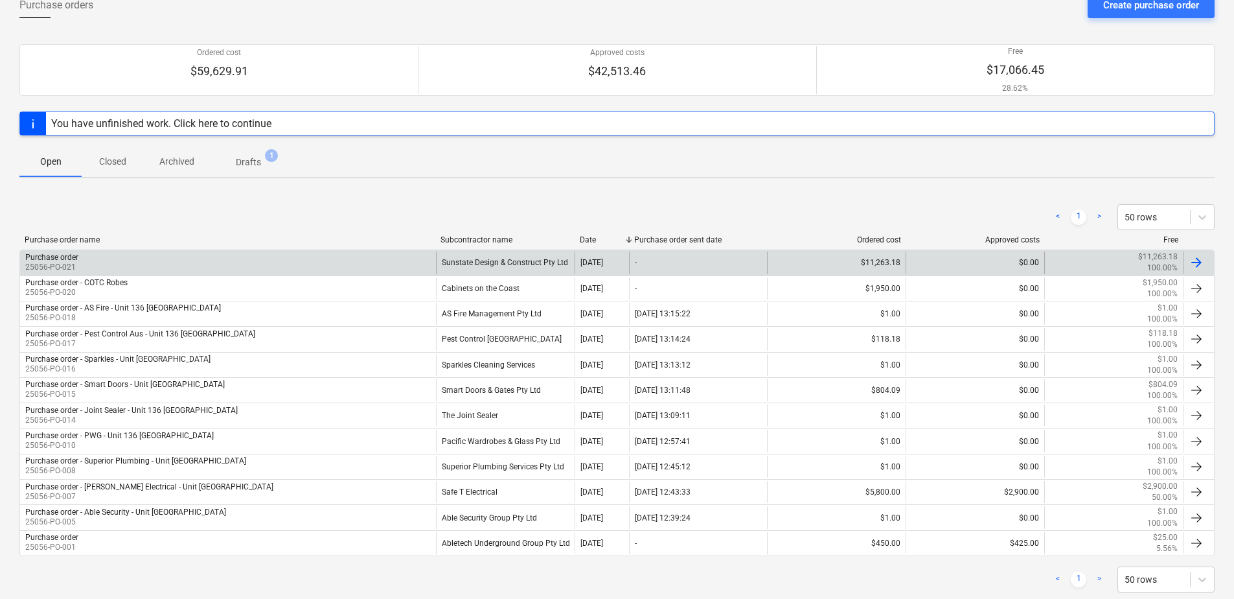
scroll to position [108, 0]
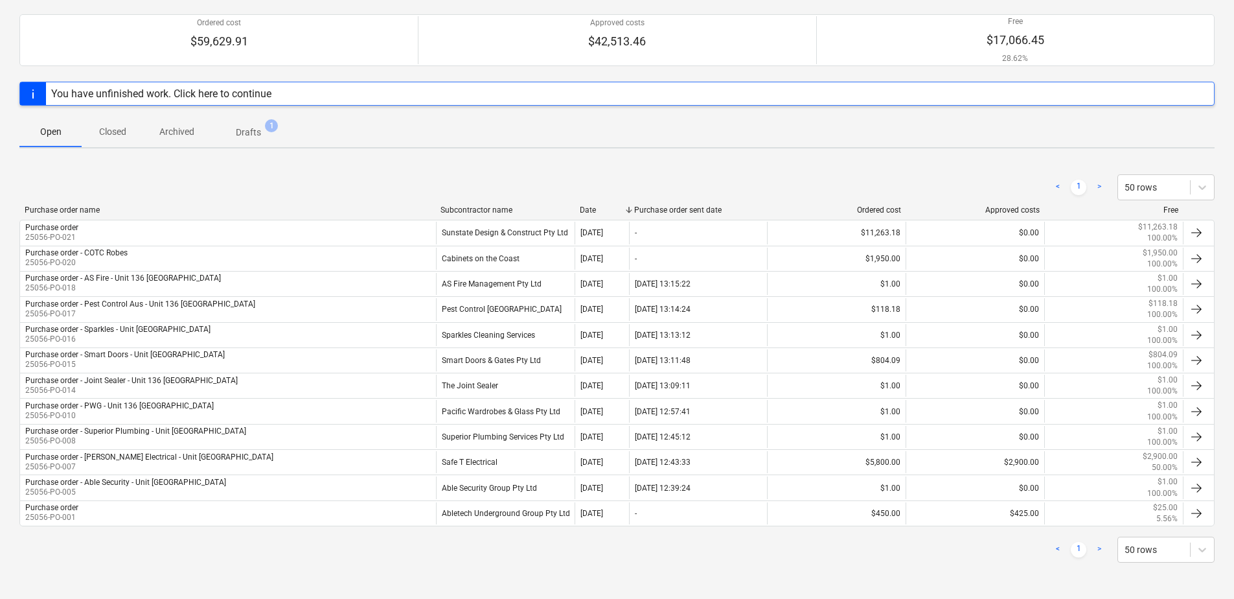
click at [114, 126] on p "Closed" at bounding box center [112, 132] width 31 height 14
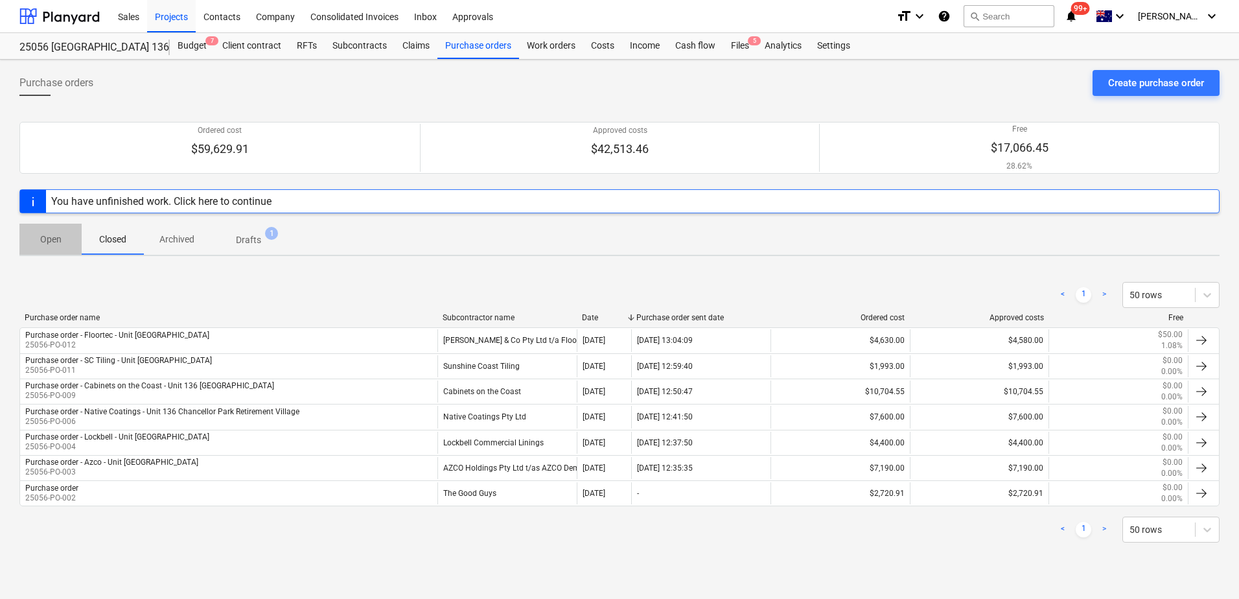
click at [58, 236] on p "Open" at bounding box center [50, 240] width 31 height 14
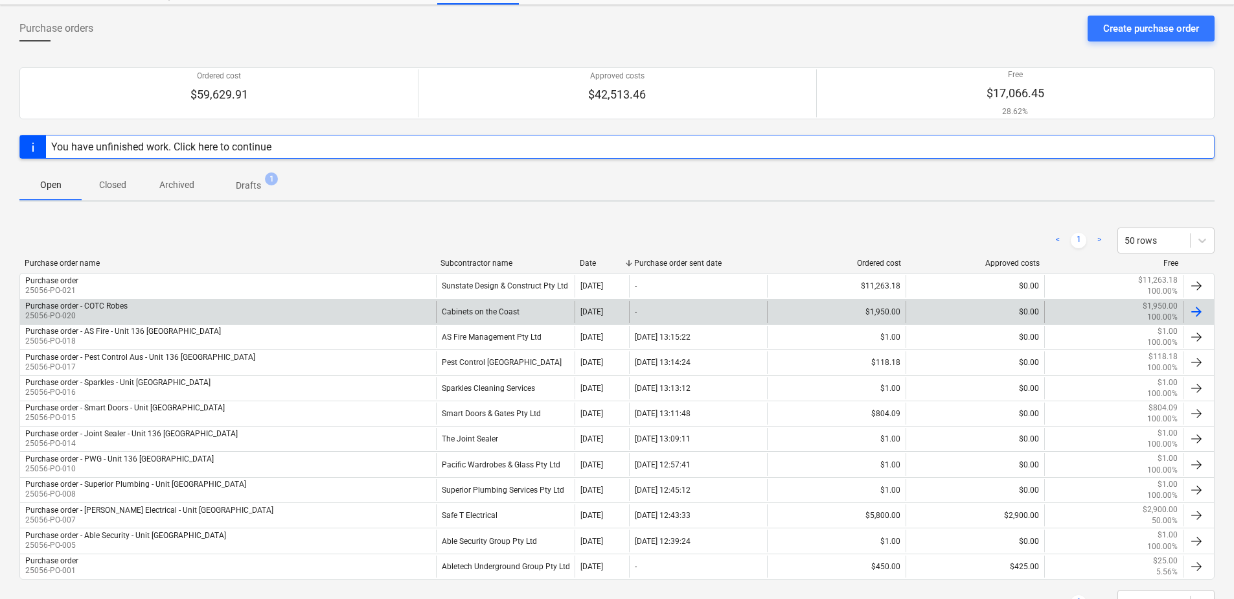
scroll to position [108, 0]
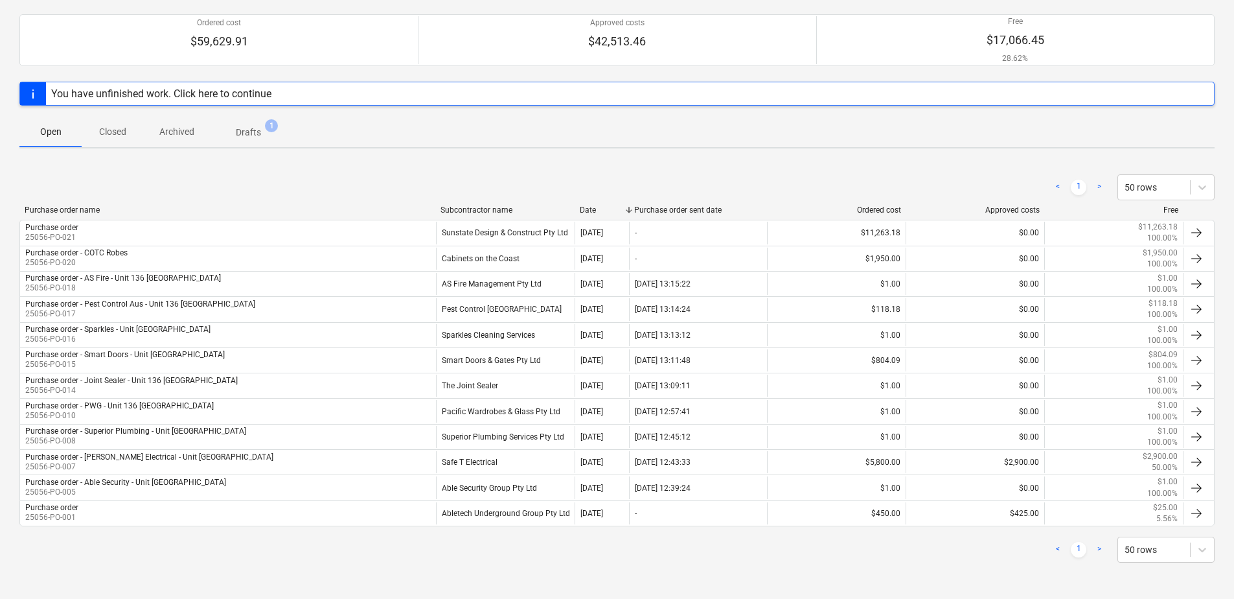
click at [250, 136] on p "Drafts" at bounding box center [248, 133] width 25 height 14
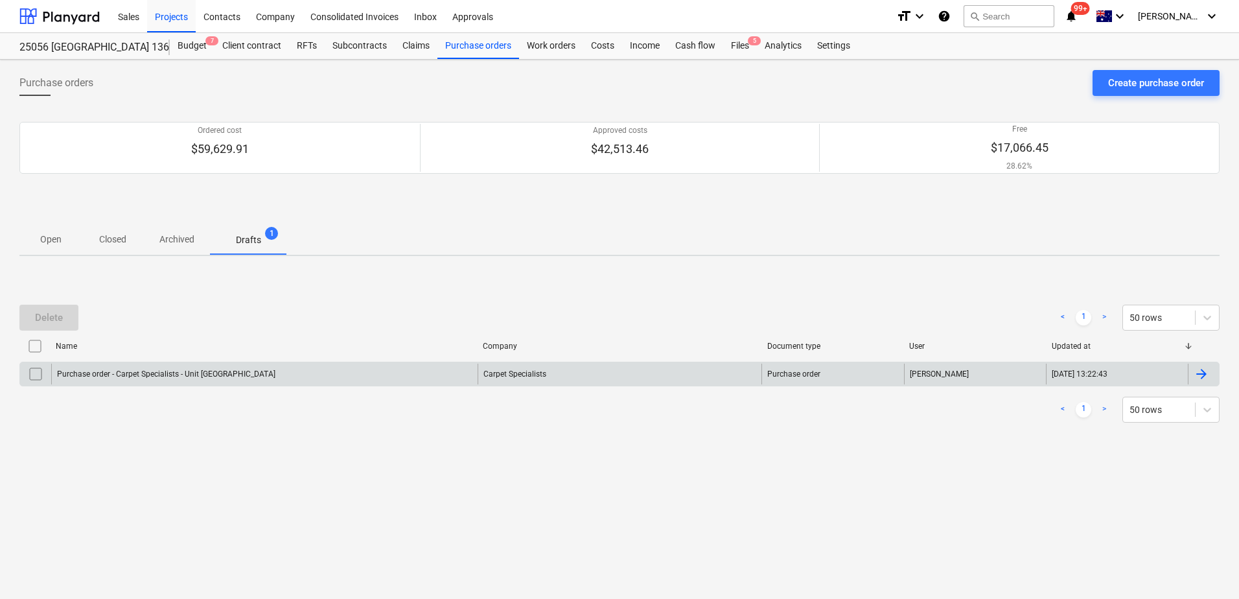
click at [301, 367] on div "Purchase order - Carpet Specialists - Unit [GEOGRAPHIC_DATA]" at bounding box center [264, 373] width 426 height 21
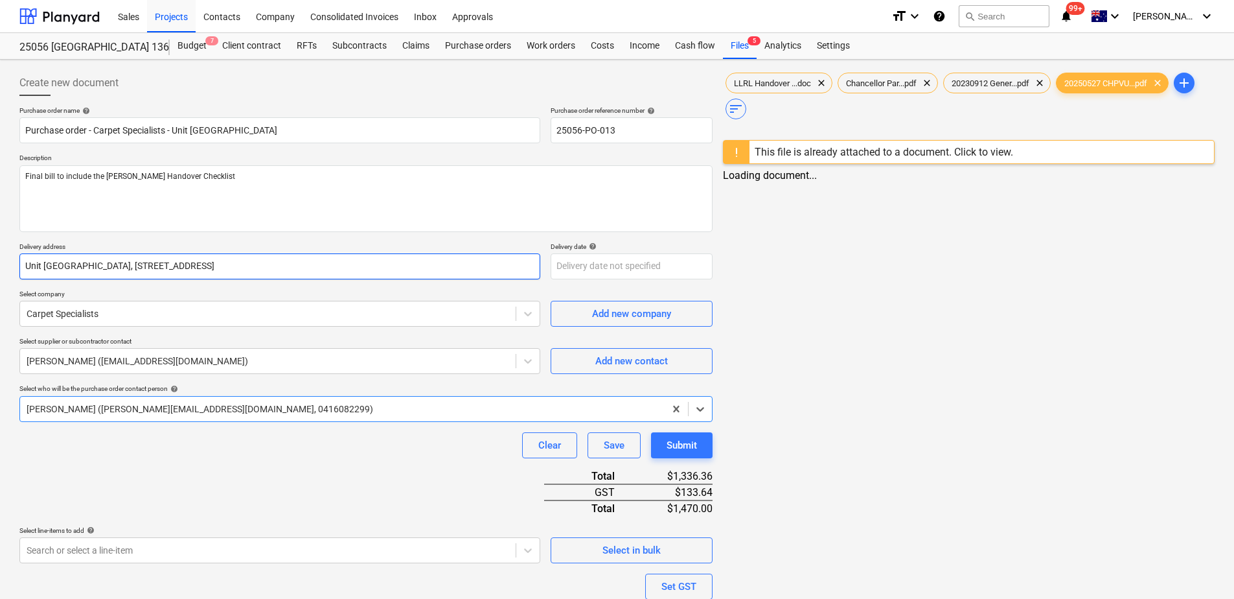
type textarea "x"
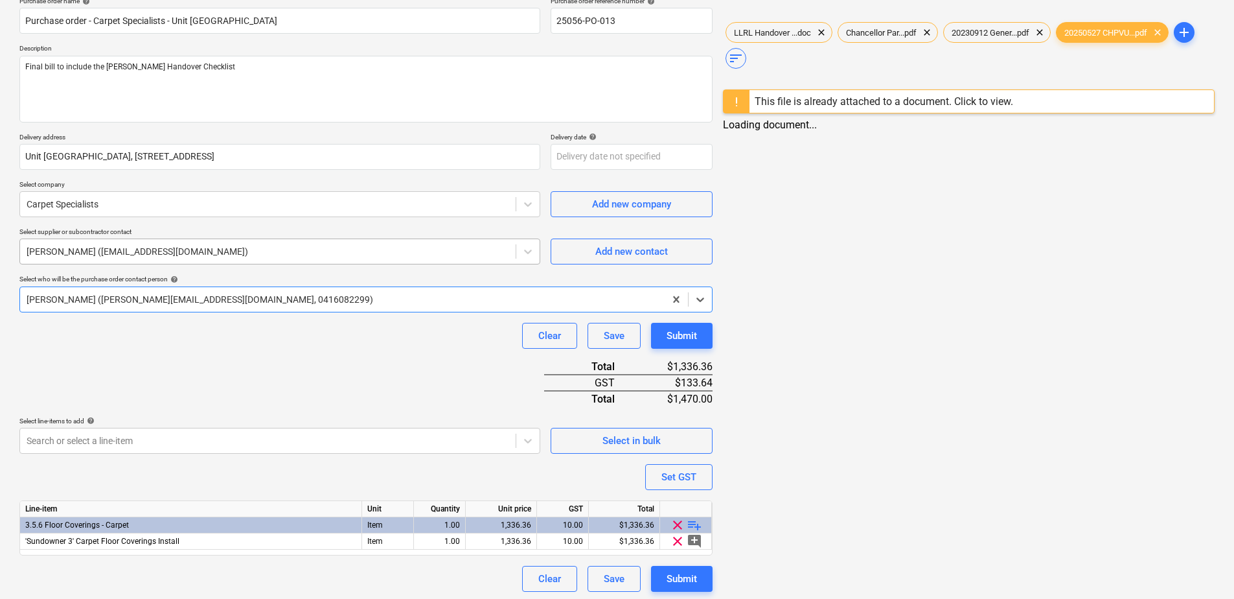
scroll to position [113, 0]
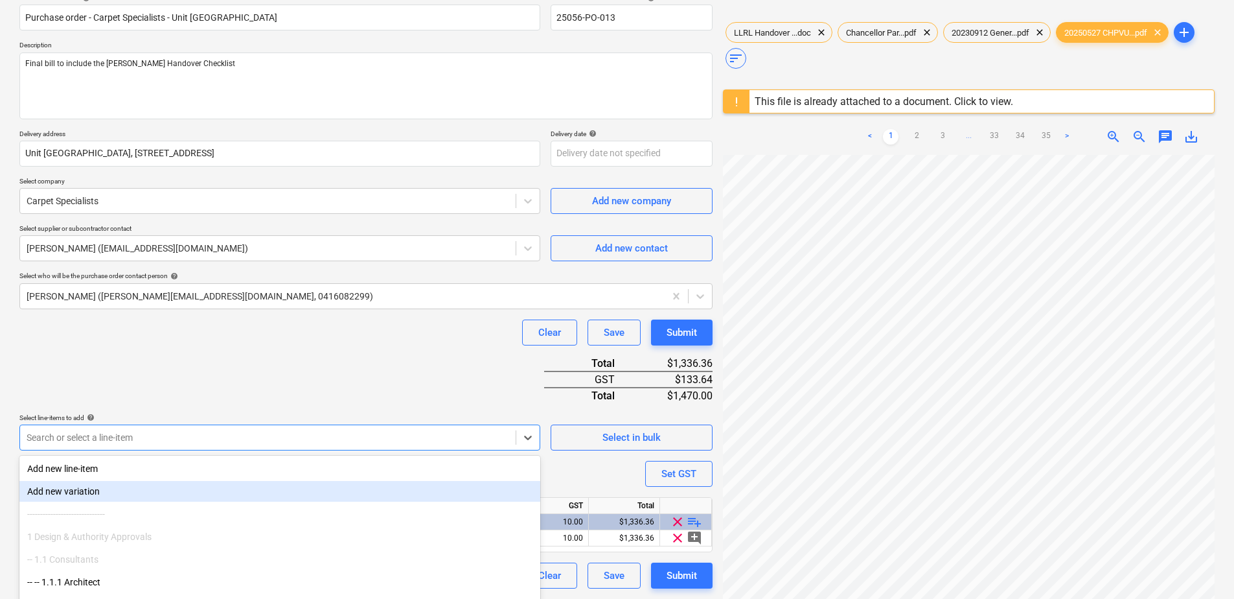
click at [304, 440] on body "Sales Projects Contacts Company Consolidated Invoices Inbox Approvals format_si…" at bounding box center [617, 186] width 1234 height 599
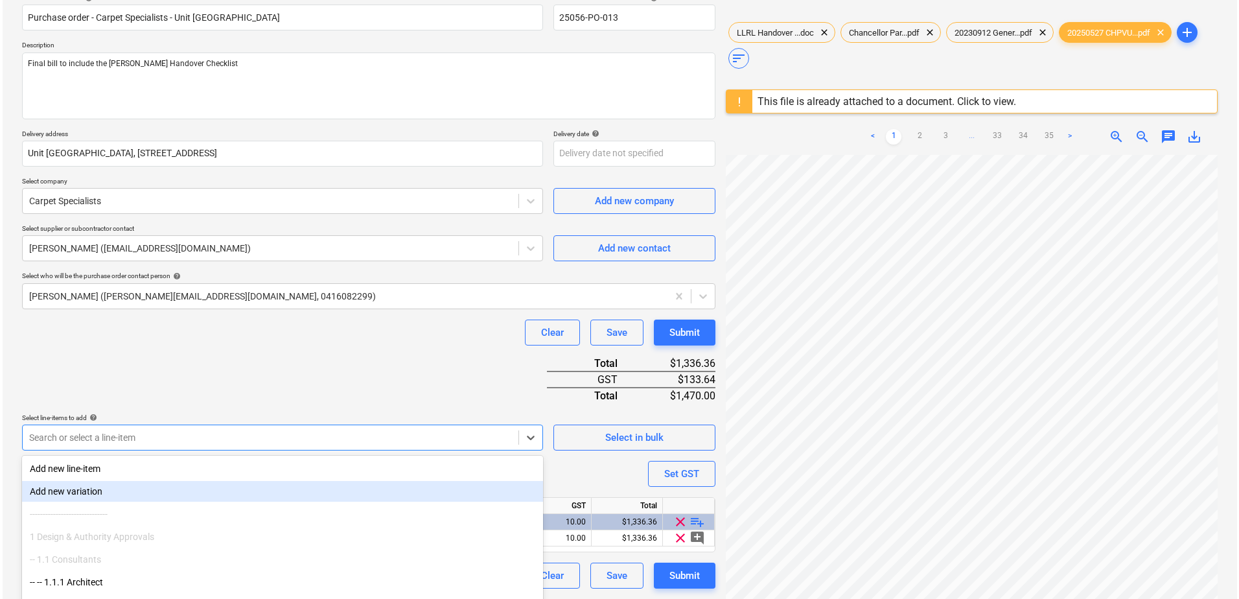
scroll to position [166, 0]
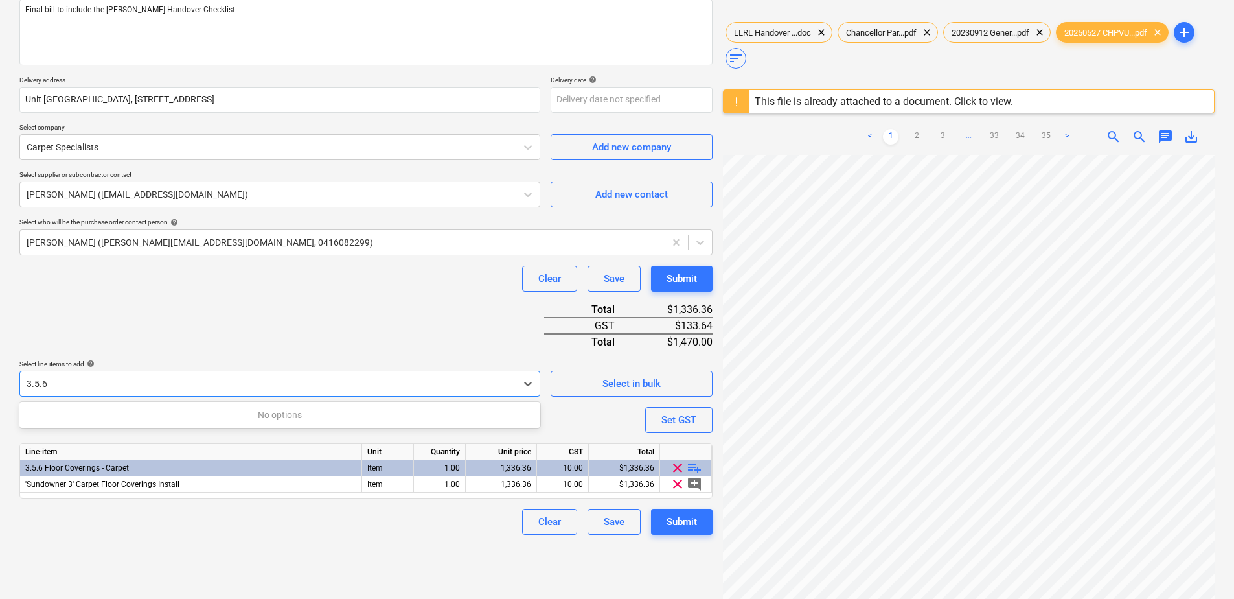
type input "3.5.6"
type textarea "x"
click at [310, 322] on div "Purchase order name help Purchase order - Carpet Specialists - Unit 136 Chancel…" at bounding box center [365, 237] width 693 height 595
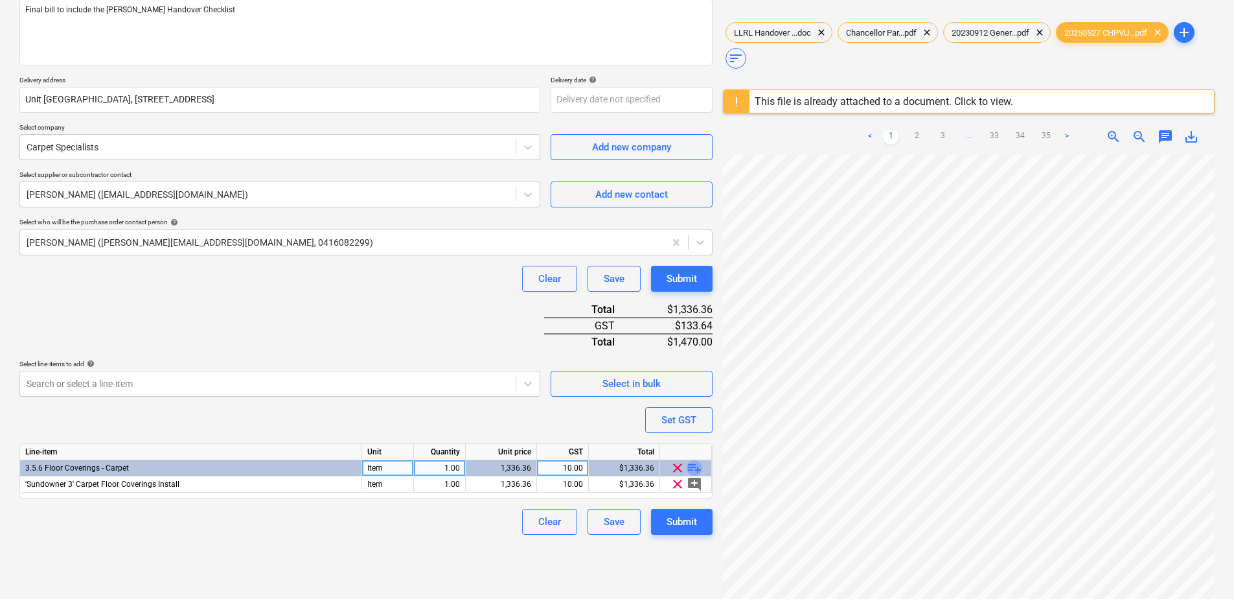
click at [694, 468] on span "playlist_add" at bounding box center [695, 468] width 16 height 16
type textarea "x"
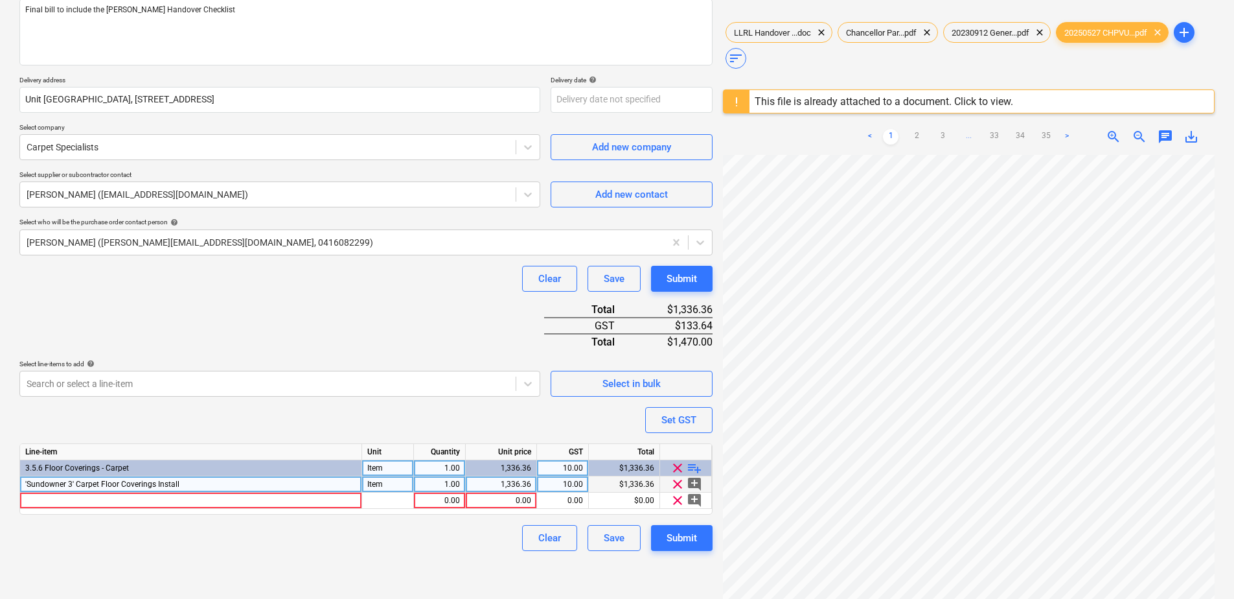
click at [177, 485] on div "'Sundowner 3' Carpet Floor Coverings Install" at bounding box center [191, 484] width 342 height 16
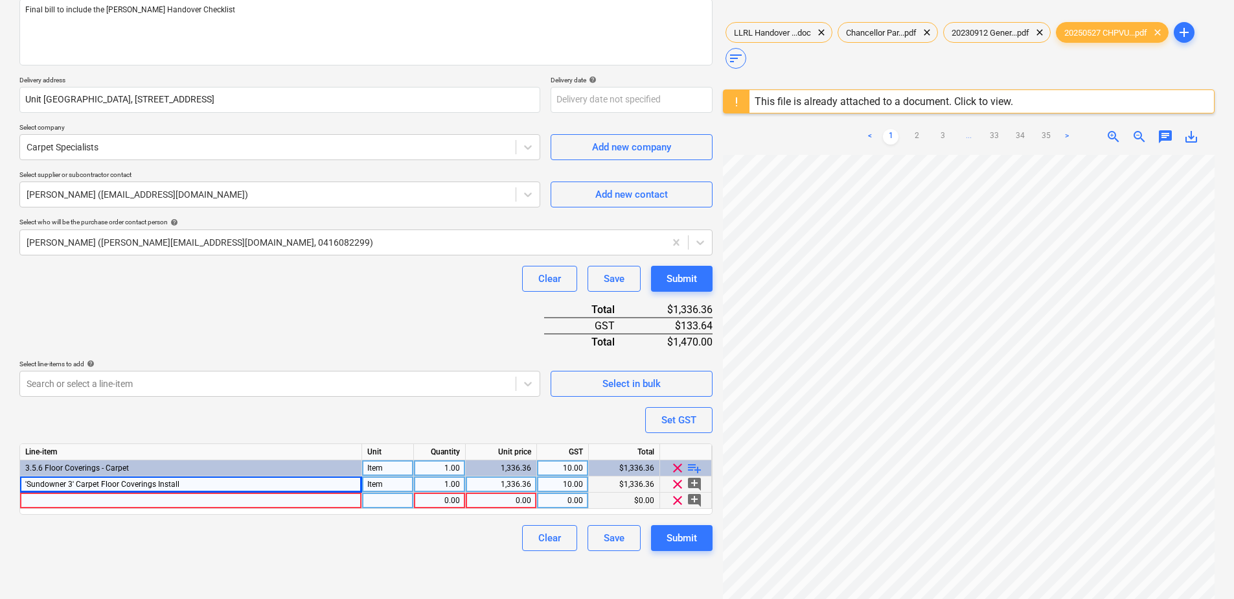
click at [174, 501] on div at bounding box center [191, 500] width 342 height 16
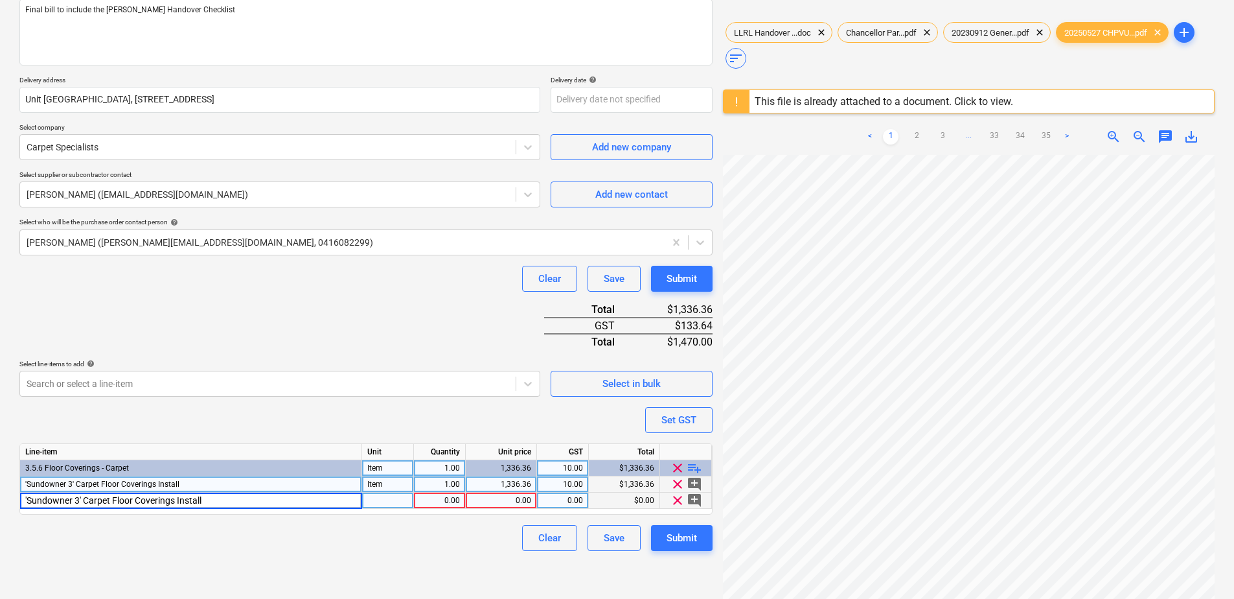
click at [111, 500] on input "'Sundowner 3' Carpet Floor Coverings Install" at bounding box center [190, 500] width 341 height 16
type input "'Sundowner 3' Vinyl Floor Coverings Install"
type textarea "x"
type input "Item"
type textarea "x"
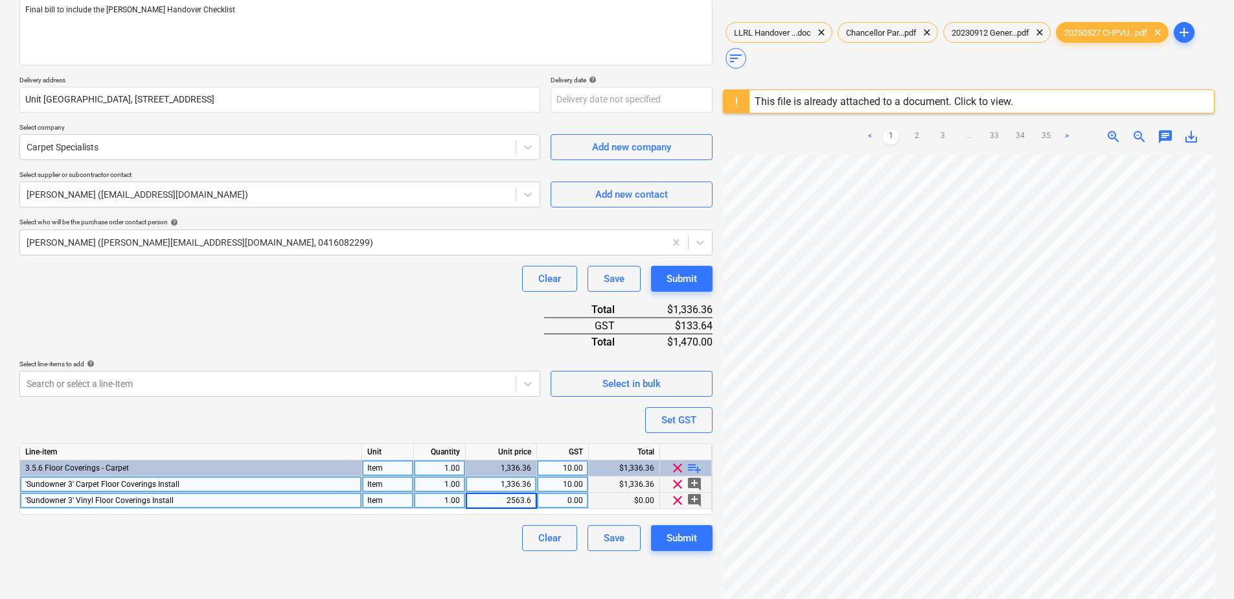
type input "2563.64"
type textarea "x"
type input "10"
click at [689, 543] on div "Submit" at bounding box center [682, 537] width 30 height 17
type textarea "x"
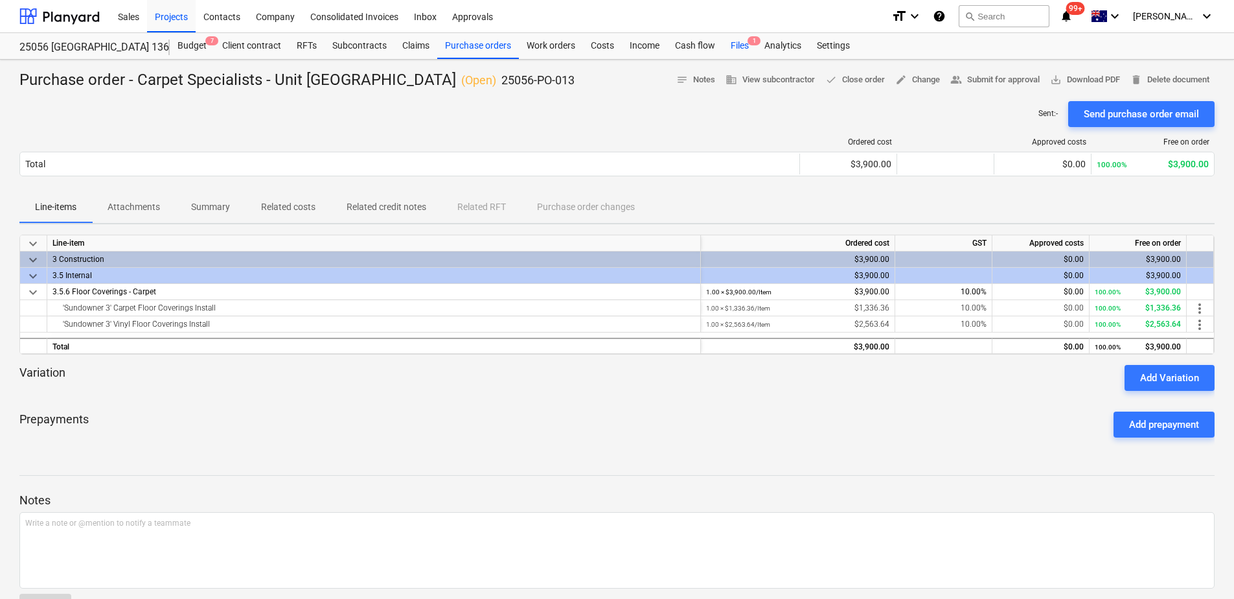
drag, startPoint x: 742, startPoint y: 43, endPoint x: 731, endPoint y: 49, distance: 13.0
click at [742, 43] on div "Files 1" at bounding box center [740, 46] width 34 height 26
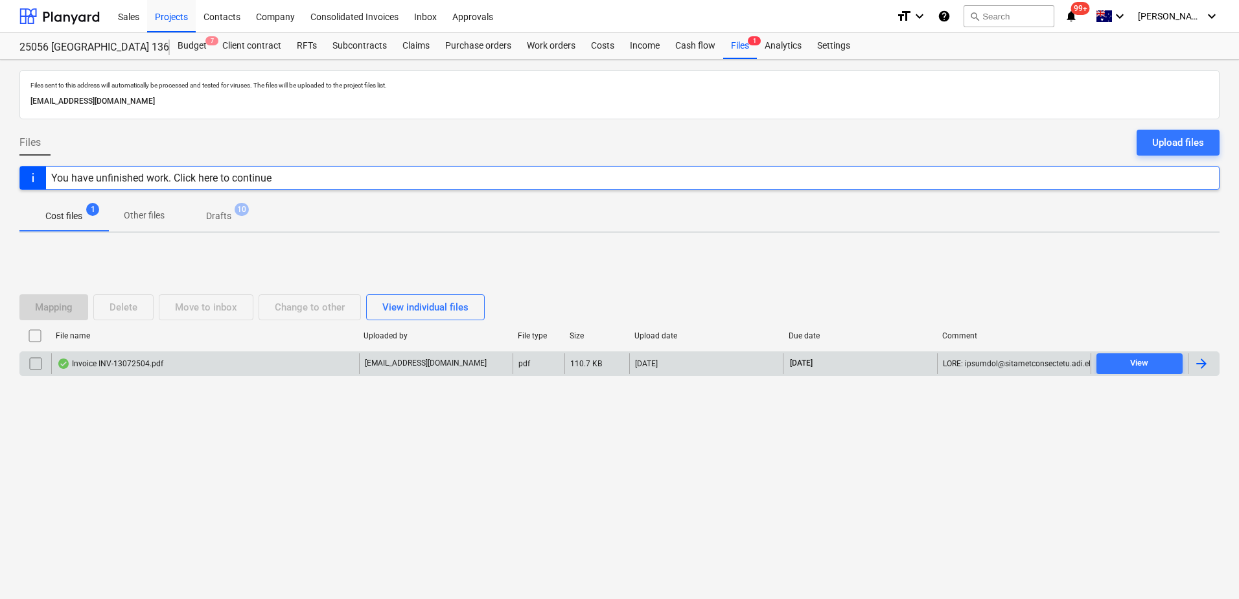
click at [146, 363] on div "Invoice INV-13072504.pdf" at bounding box center [110, 363] width 106 height 10
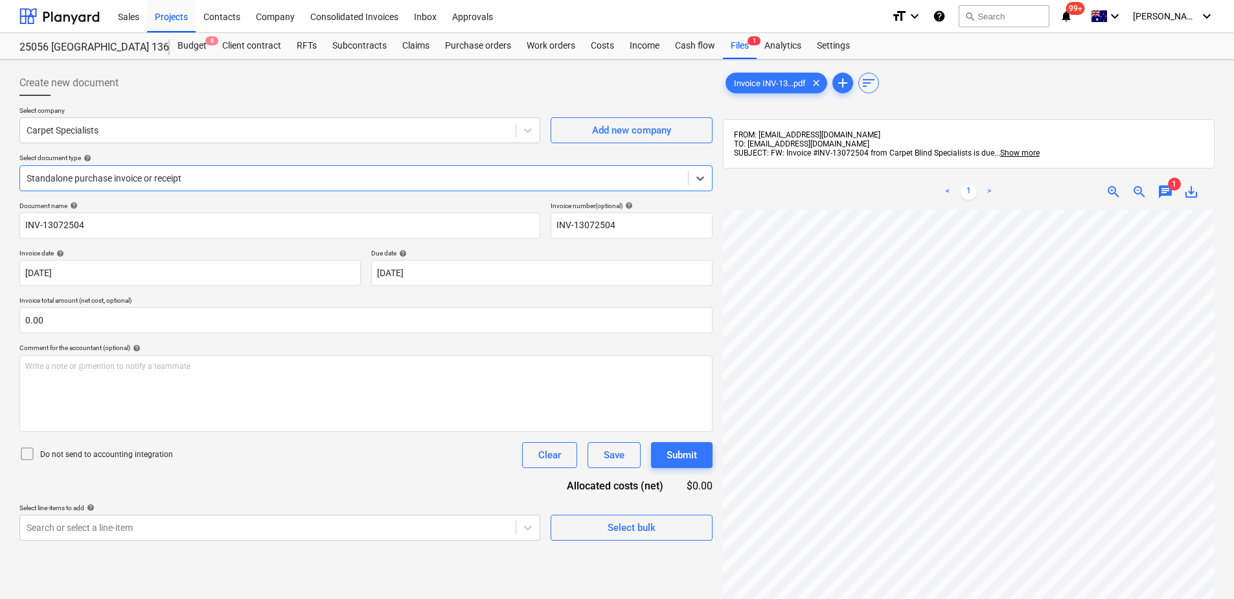
click at [144, 178] on div at bounding box center [354, 178] width 655 height 13
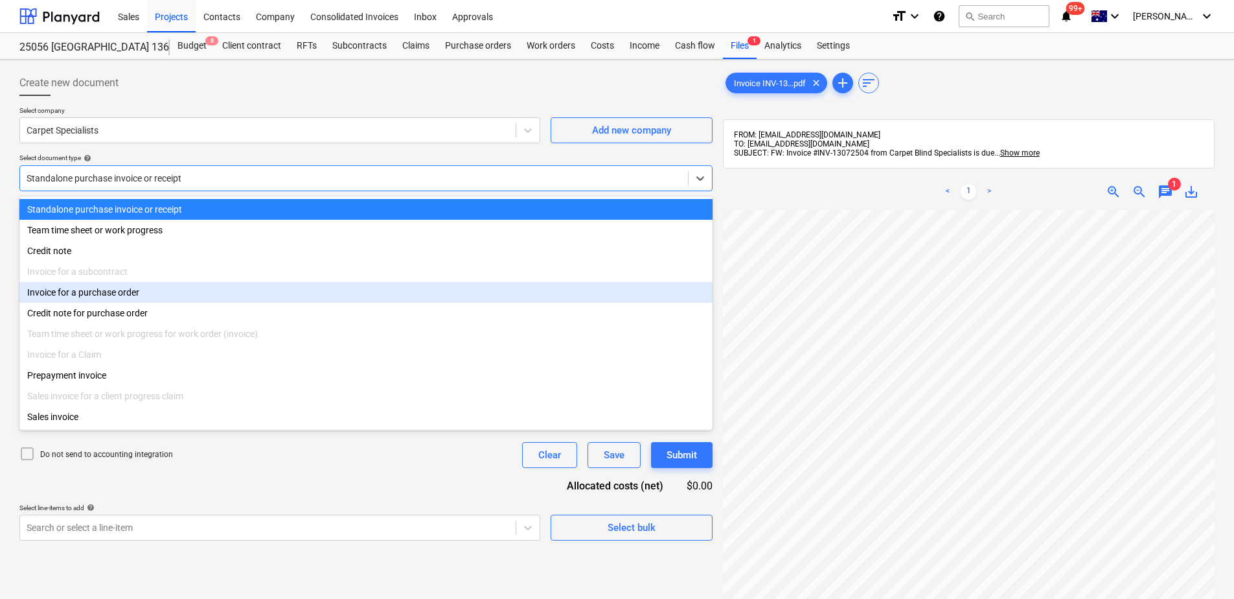
click at [123, 293] on div "Invoice for a purchase order" at bounding box center [365, 292] width 693 height 21
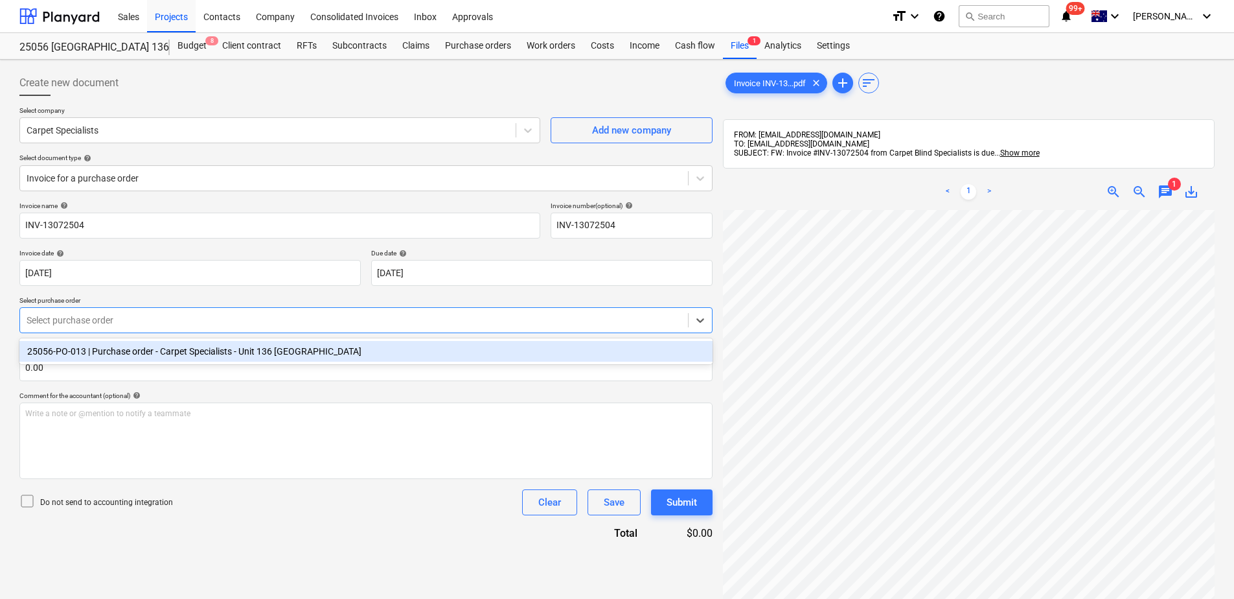
click at [245, 319] on div at bounding box center [354, 320] width 655 height 13
click at [241, 355] on div "25056-PO-013 | Purchase order - Carpet Specialists - Unit 136 [GEOGRAPHIC_DATA]" at bounding box center [365, 351] width 693 height 21
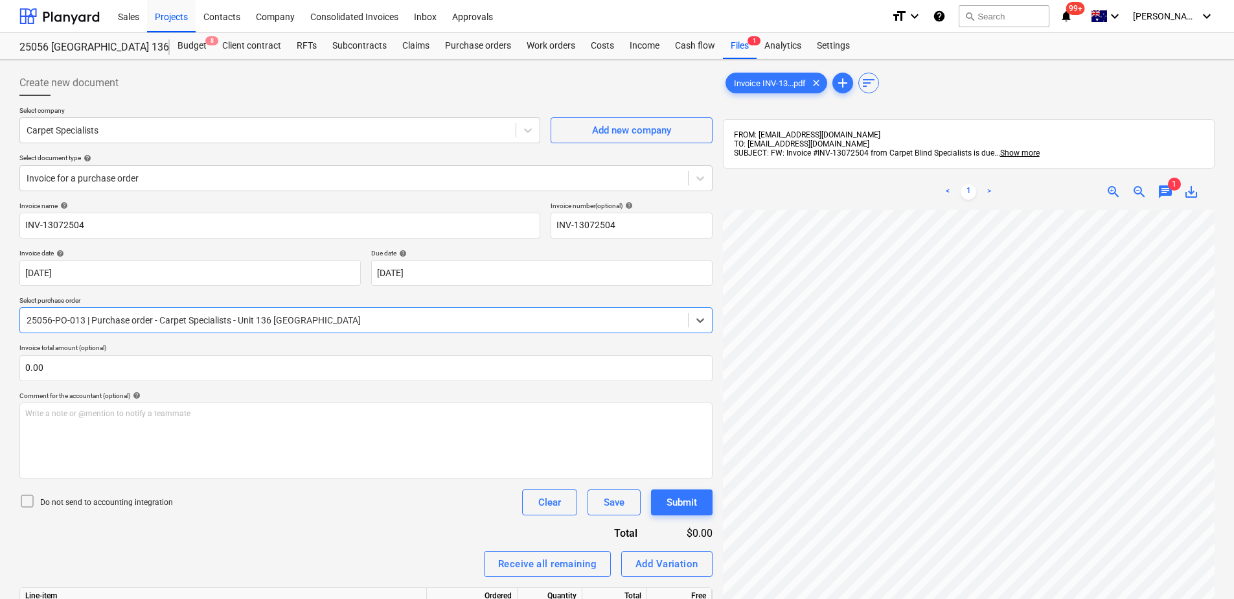
click at [405, 535] on div "Invoice name help INV-13072504 Invoice number (optional) help INV-13072504 Invo…" at bounding box center [365, 462] width 693 height 522
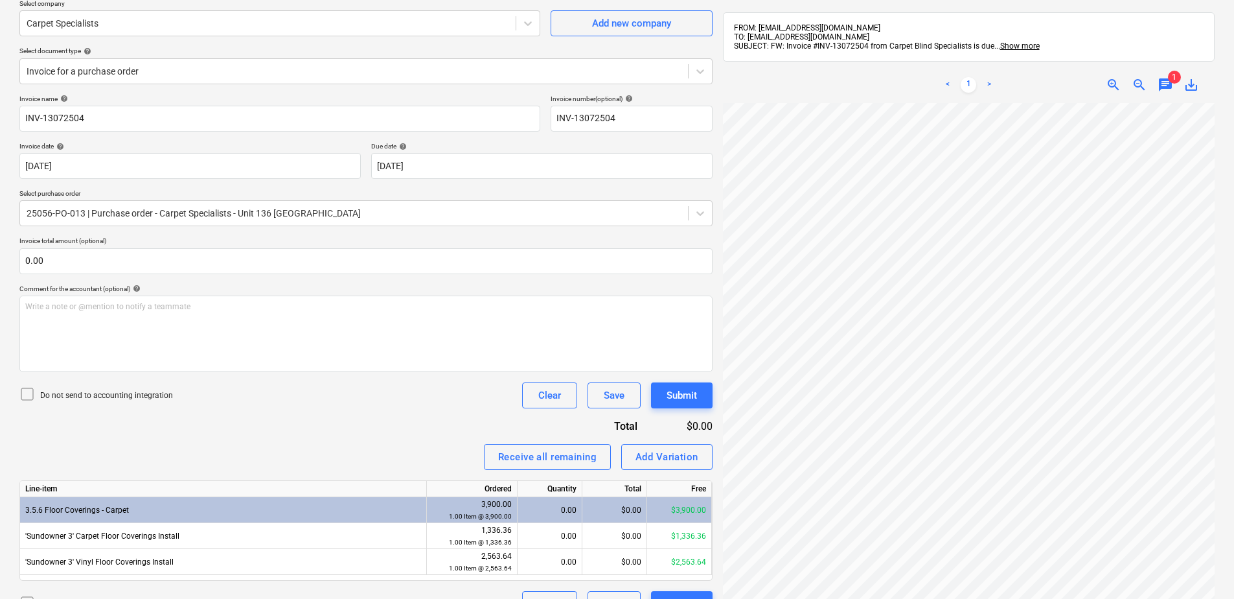
scroll to position [184, 0]
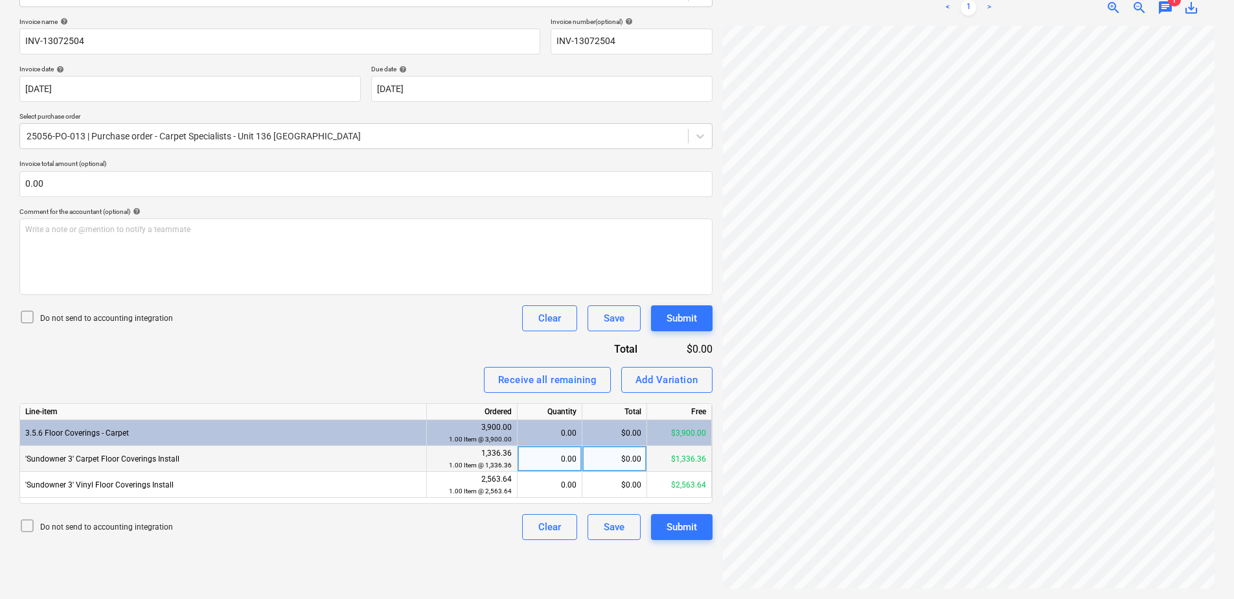
click at [556, 461] on div "0.00" at bounding box center [550, 459] width 54 height 26
type input "1"
click at [556, 488] on div "0.00" at bounding box center [550, 485] width 54 height 26
type input "1"
click at [543, 462] on div "1.00" at bounding box center [550, 459] width 54 height 26
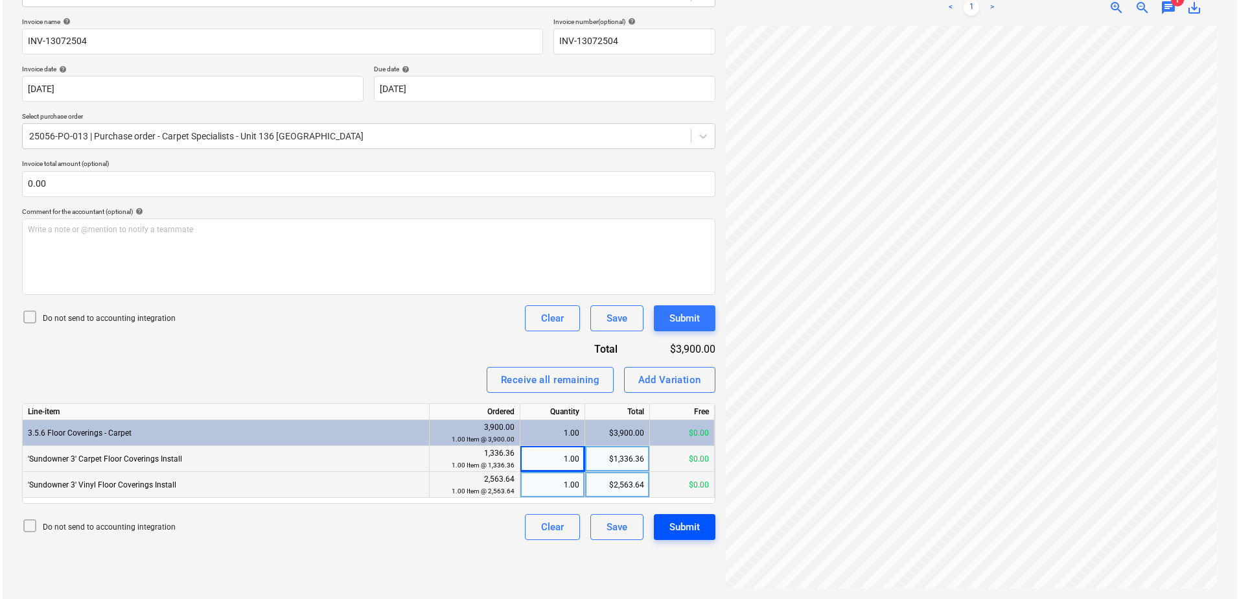
scroll to position [25, 94]
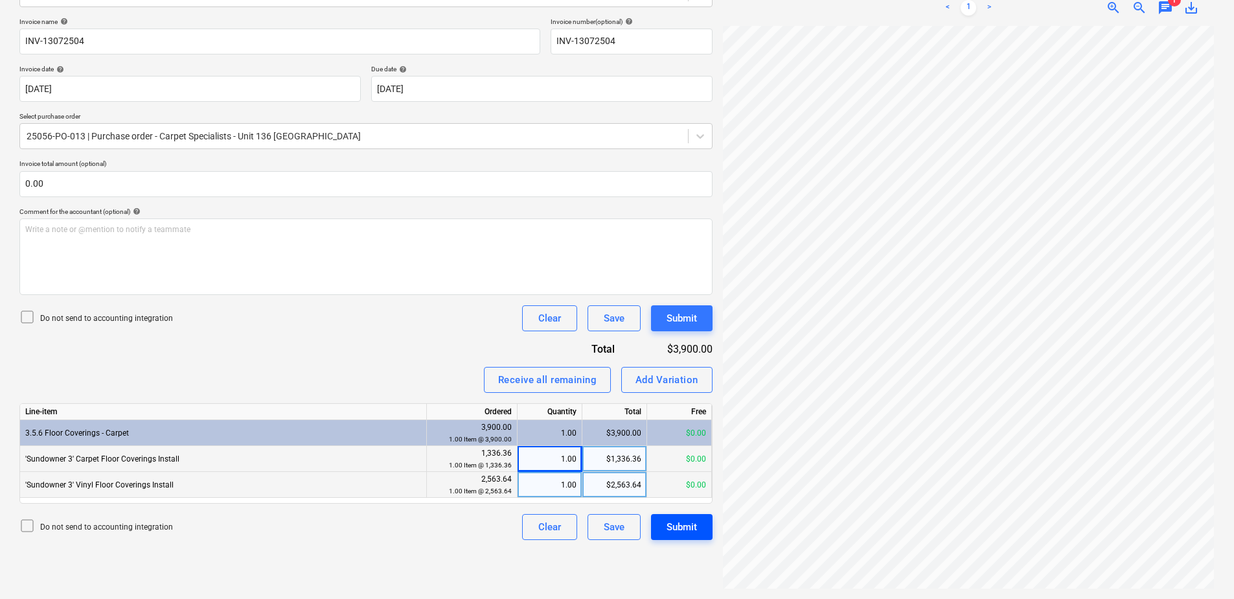
click at [685, 526] on div "Submit" at bounding box center [682, 526] width 30 height 17
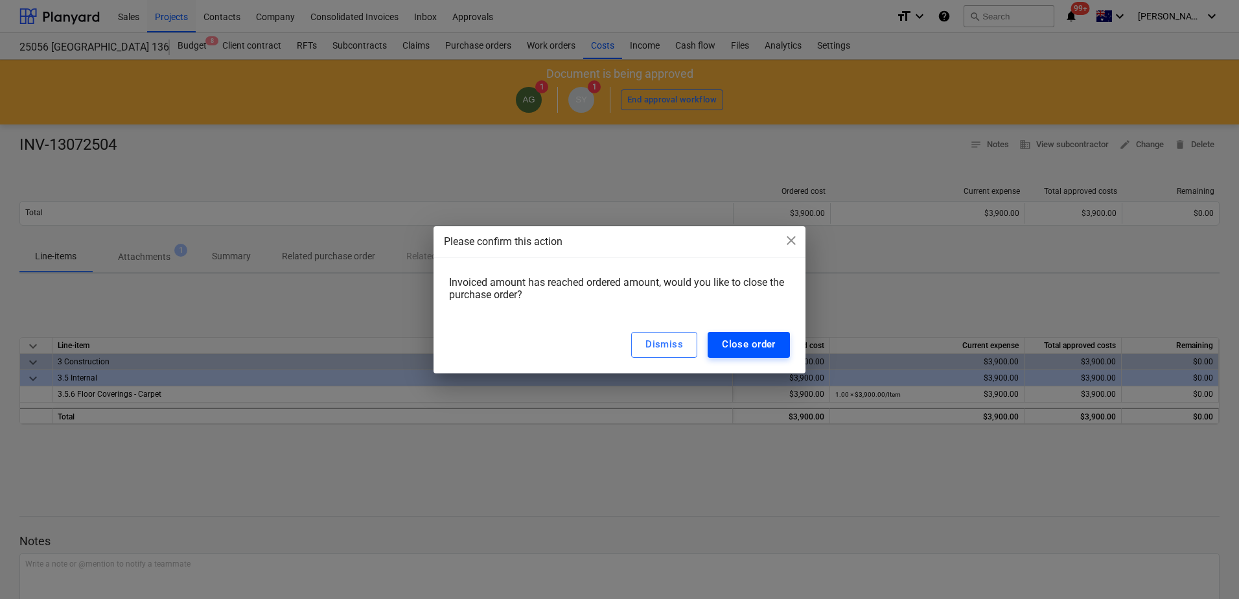
click at [756, 348] on div "Close order" at bounding box center [749, 344] width 54 height 17
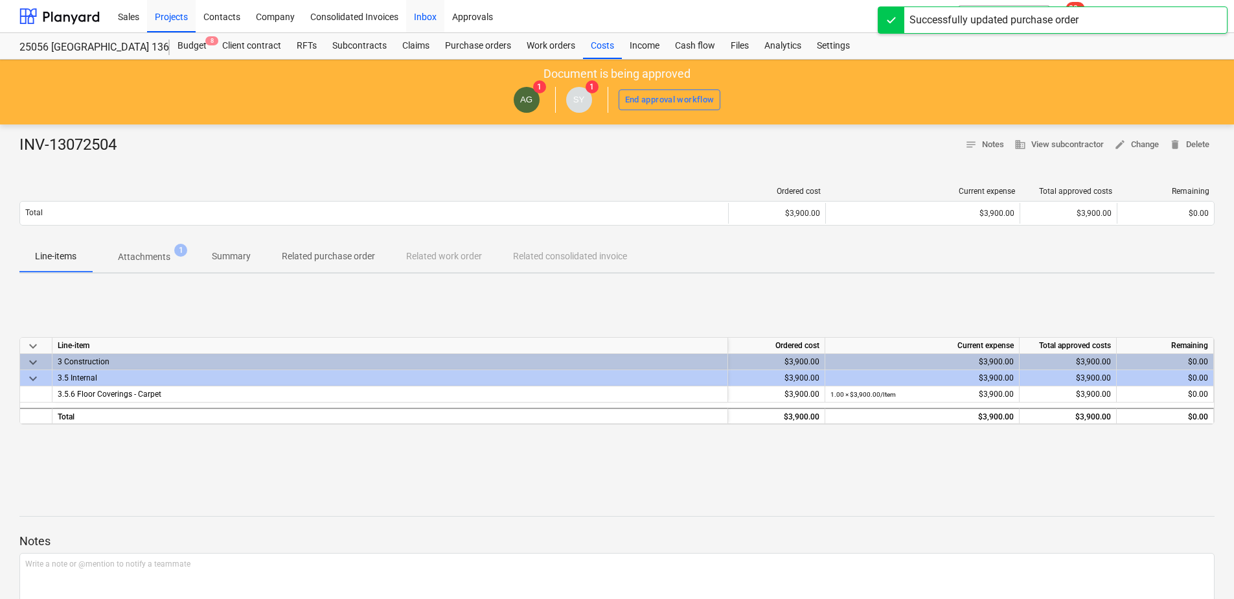
drag, startPoint x: 420, startPoint y: 22, endPoint x: 412, endPoint y: 29, distance: 10.1
click at [420, 22] on div "Inbox" at bounding box center [425, 15] width 38 height 33
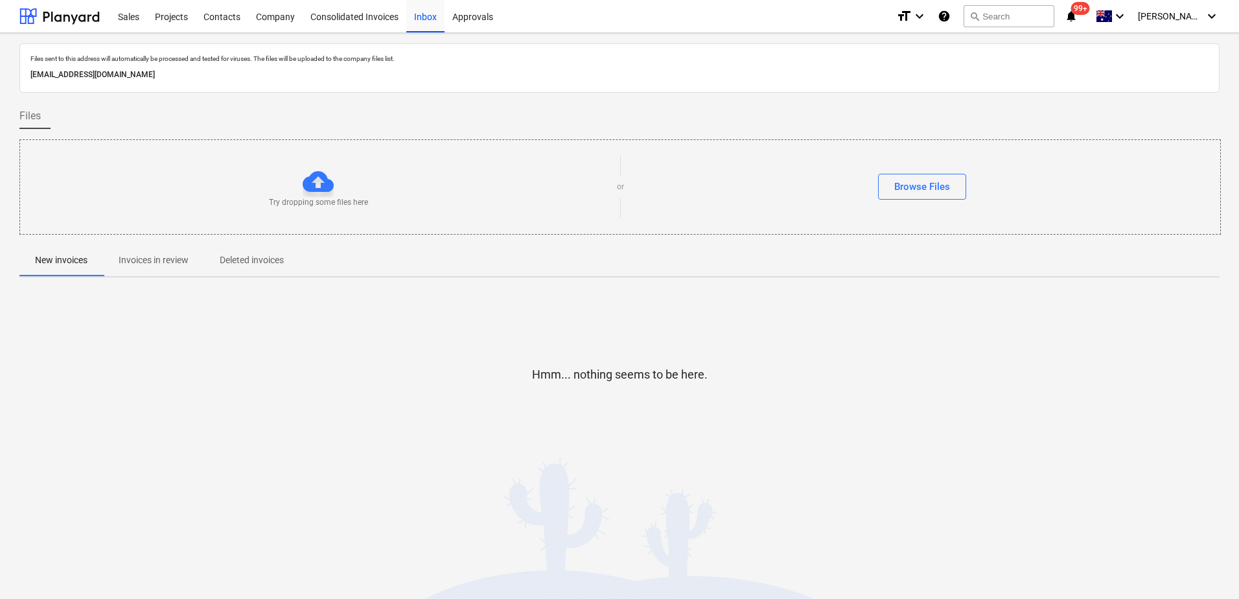
click at [154, 279] on div "Files sent to this address will automatically be processed and tested for virus…" at bounding box center [619, 262] width 1200 height 439
click at [154, 270] on span "Invoices in review" at bounding box center [153, 259] width 101 height 21
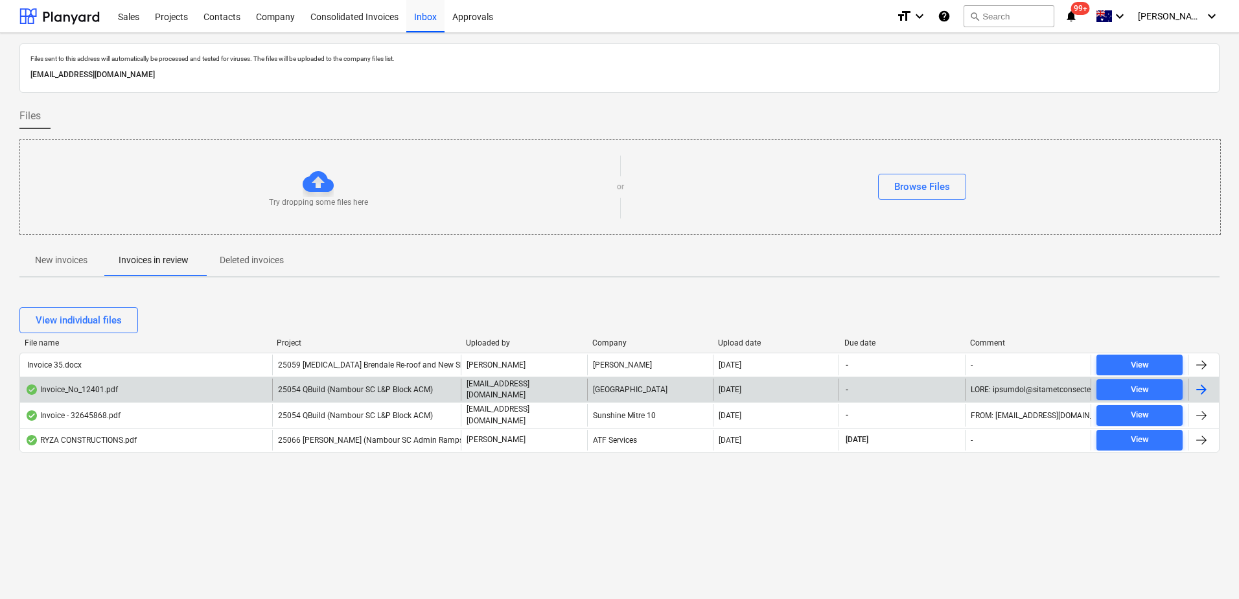
click at [444, 385] on div "25054 QBuild (Nambour SC L&P Block ACM)" at bounding box center [366, 389] width 189 height 22
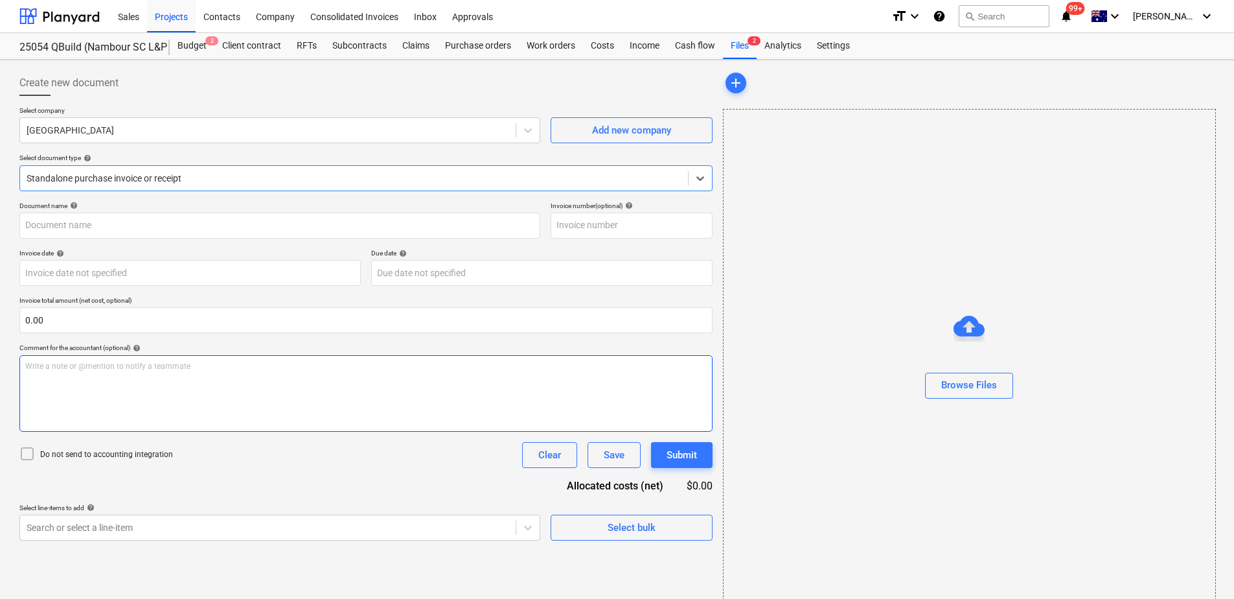
type input "Invoice_No_12401.pdf"
type input "[DATE]"
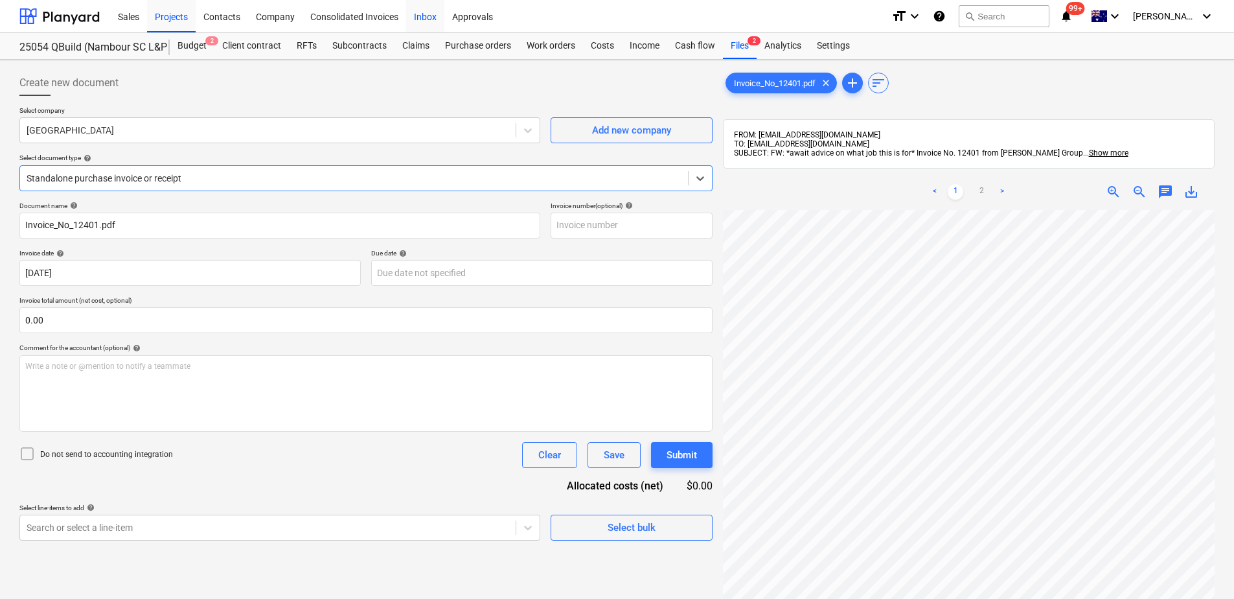
click at [432, 16] on div "Inbox" at bounding box center [425, 15] width 38 height 33
